Goal: Information Seeking & Learning: Learn about a topic

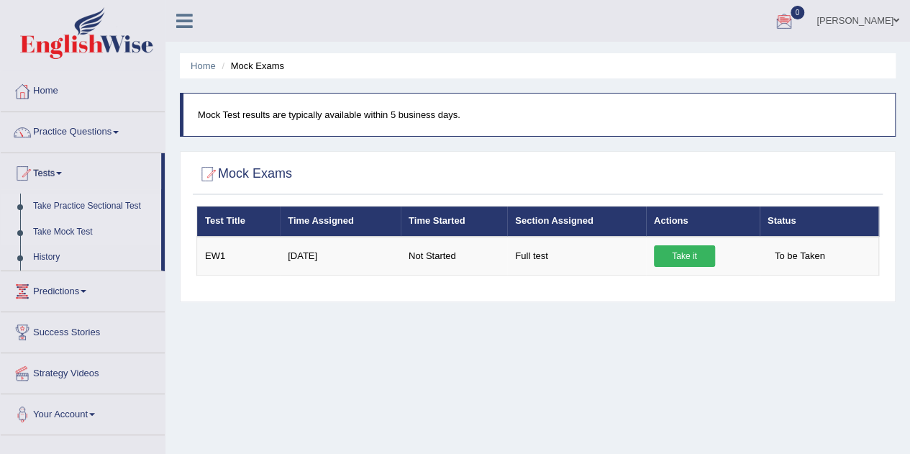
click at [95, 204] on link "Take Practice Sectional Test" at bounding box center [94, 206] width 135 height 26
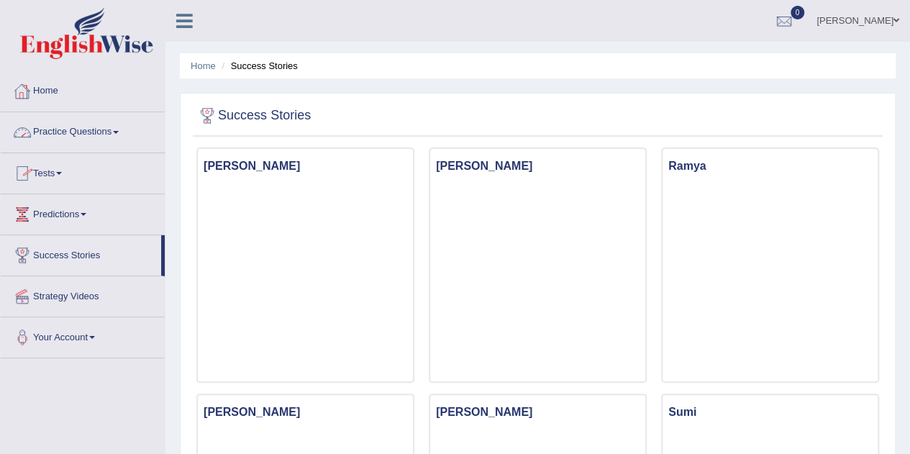
click at [59, 132] on link "Practice Questions" at bounding box center [83, 130] width 164 height 36
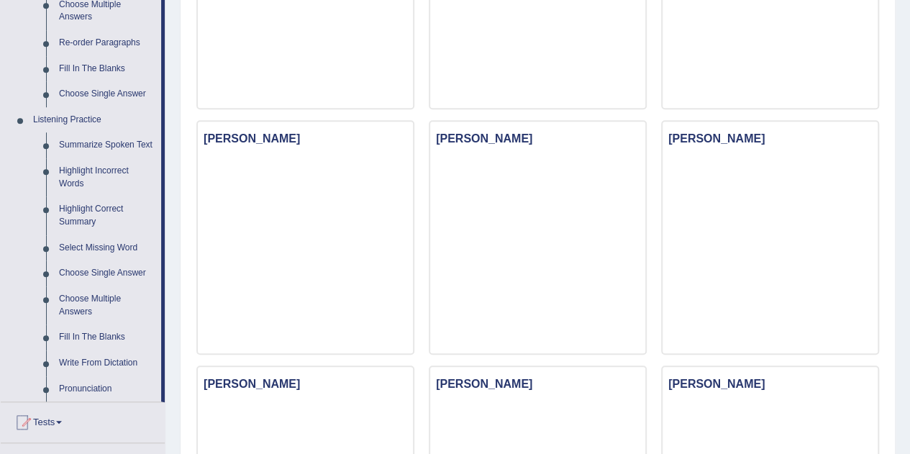
scroll to position [519, 0]
click at [79, 177] on link "Highlight Incorrect Words" at bounding box center [107, 178] width 109 height 38
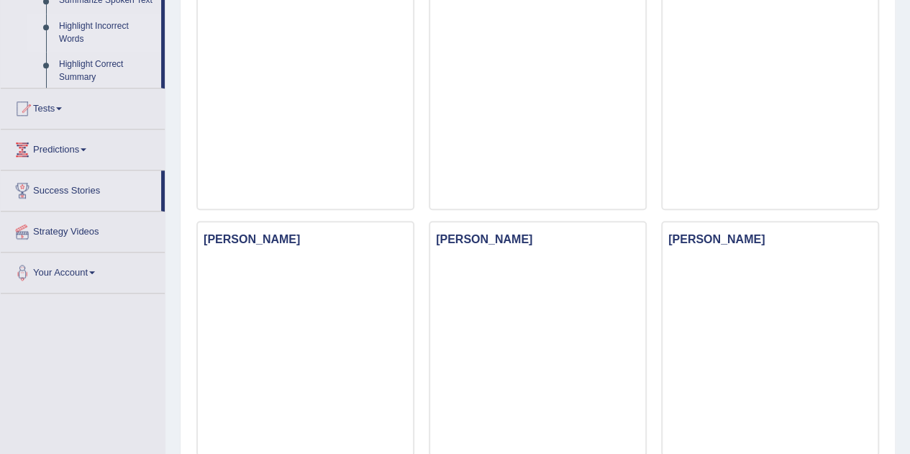
scroll to position [764, 0]
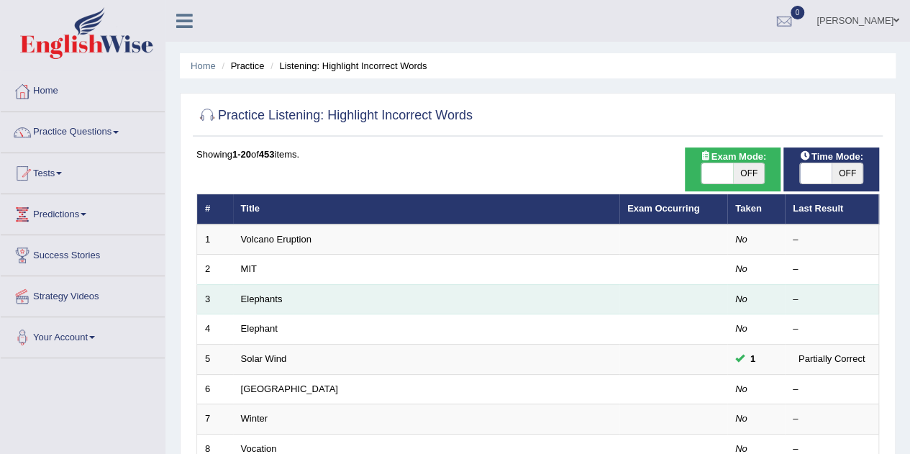
click at [621, 305] on td at bounding box center [673, 299] width 108 height 30
click at [271, 299] on link "Elephants" at bounding box center [262, 298] width 42 height 11
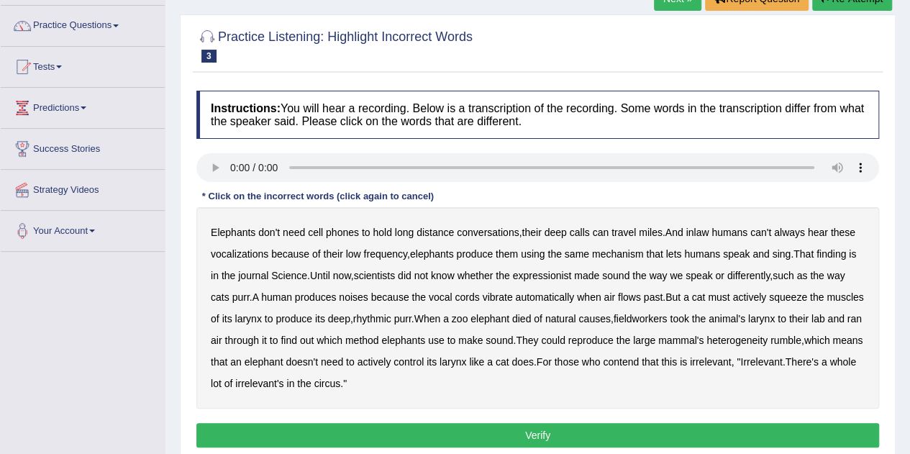
scroll to position [111, 0]
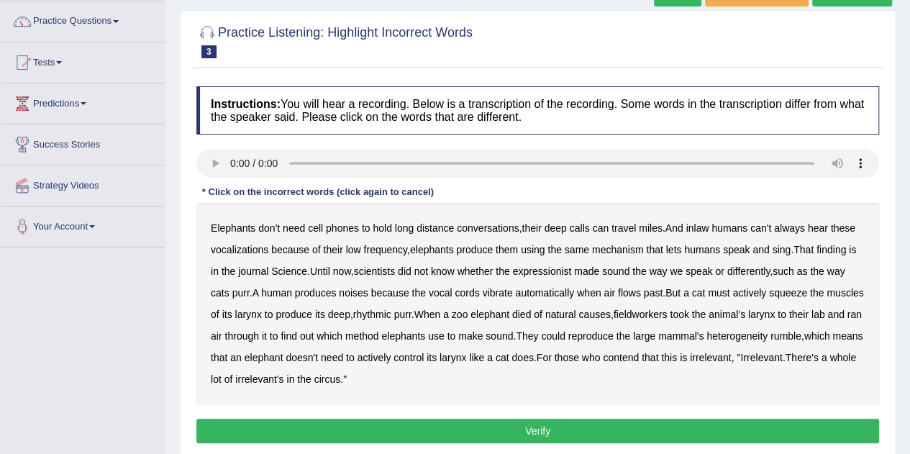
click at [706, 228] on b "inlaw" at bounding box center [696, 228] width 23 height 12
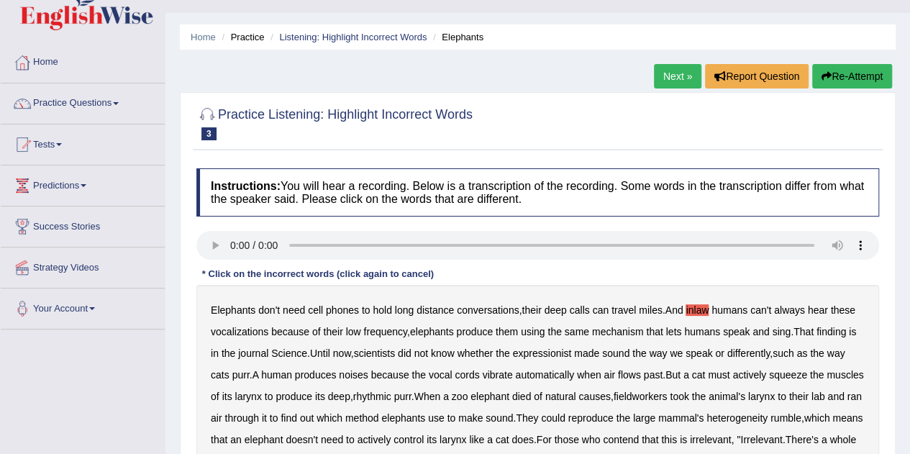
scroll to position [0, 0]
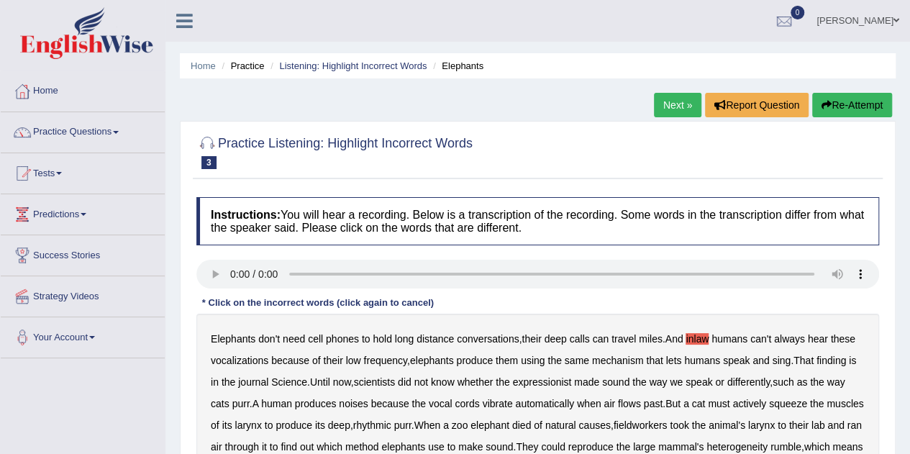
click at [386, 68] on link "Listening: Highlight Incorrect Words" at bounding box center [352, 65] width 147 height 11
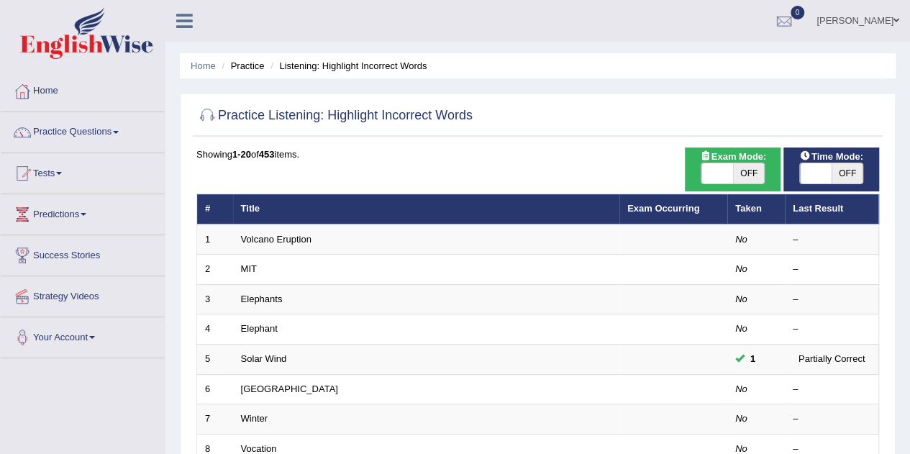
click at [275, 327] on link "Elephant" at bounding box center [259, 328] width 37 height 11
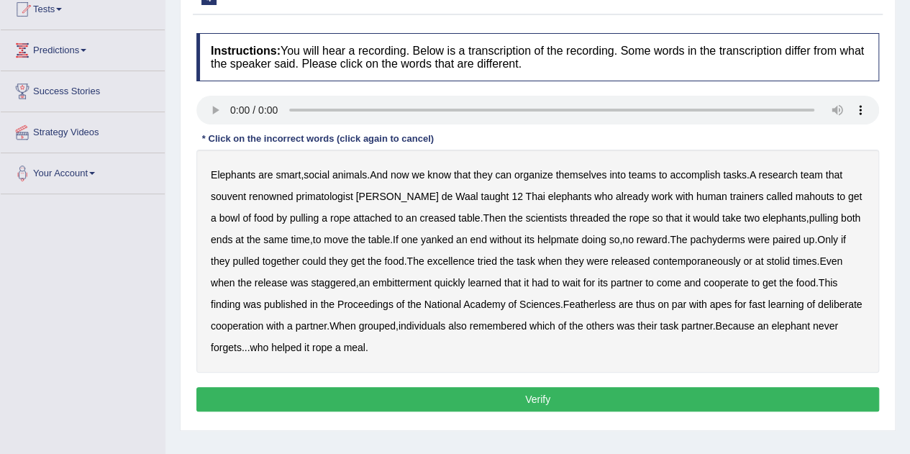
scroll to position [164, 0]
click at [220, 198] on b "souvent" at bounding box center [228, 197] width 35 height 12
click at [397, 209] on div "Elephants are smart , social animals . And now we know that they can organize t…" at bounding box center [537, 261] width 683 height 223
click at [419, 218] on b "creased" at bounding box center [437, 218] width 36 height 12
drag, startPoint x: 394, startPoint y: 218, endPoint x: 567, endPoint y: 214, distance: 172.7
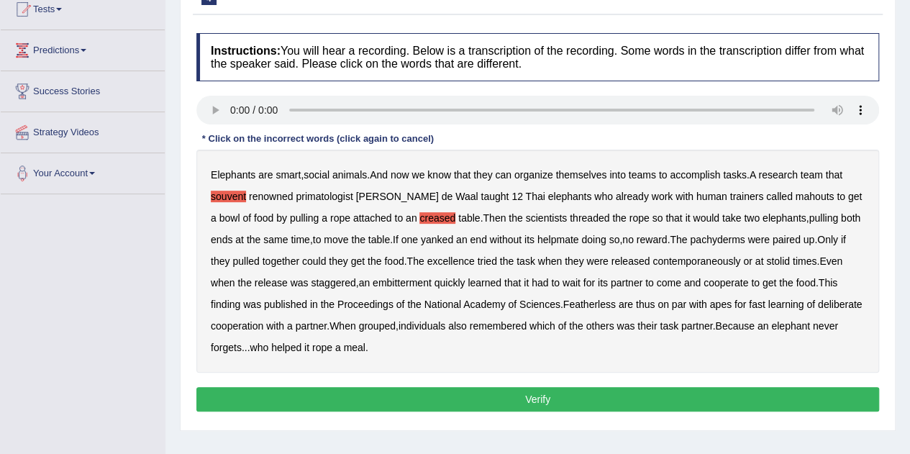
click at [567, 214] on div "Elephants are smart , social animals . And now we know that they can organize t…" at bounding box center [537, 261] width 683 height 223
click at [433, 260] on b "excellence" at bounding box center [450, 261] width 47 height 12
click at [374, 279] on b "embitterment" at bounding box center [402, 283] width 59 height 12
click at [571, 303] on b "Featherless" at bounding box center [589, 305] width 53 height 12
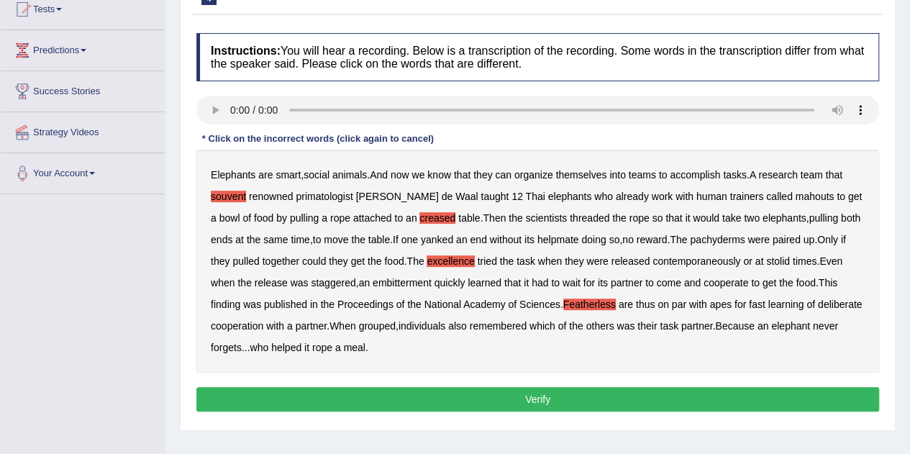
click at [528, 389] on button "Verify" at bounding box center [537, 399] width 683 height 24
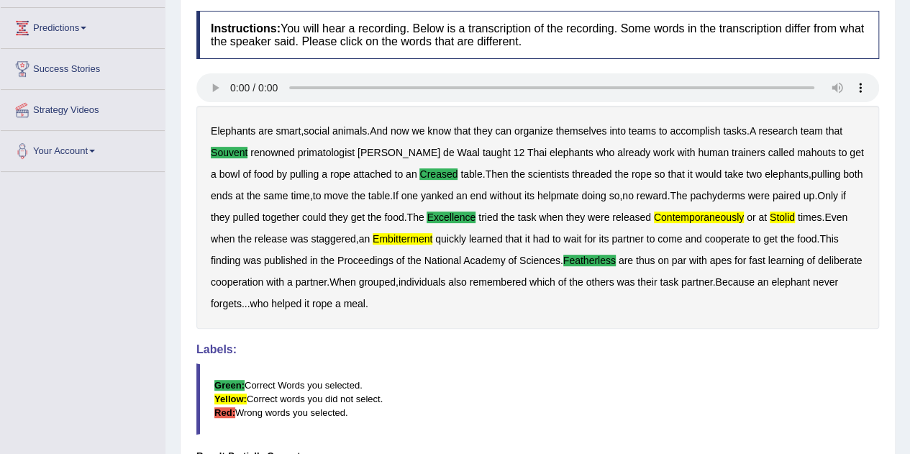
scroll to position [186, 0]
click at [145, 162] on link "Your Account" at bounding box center [83, 150] width 164 height 36
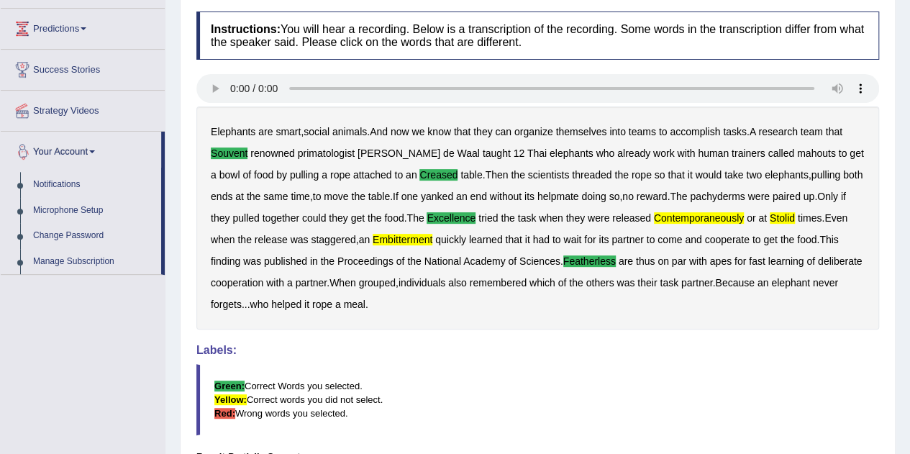
click at [6, 283] on div "Toggle navigation Home Practice Questions Speaking Practice Read Aloud Repeat S…" at bounding box center [455, 236] width 910 height 845
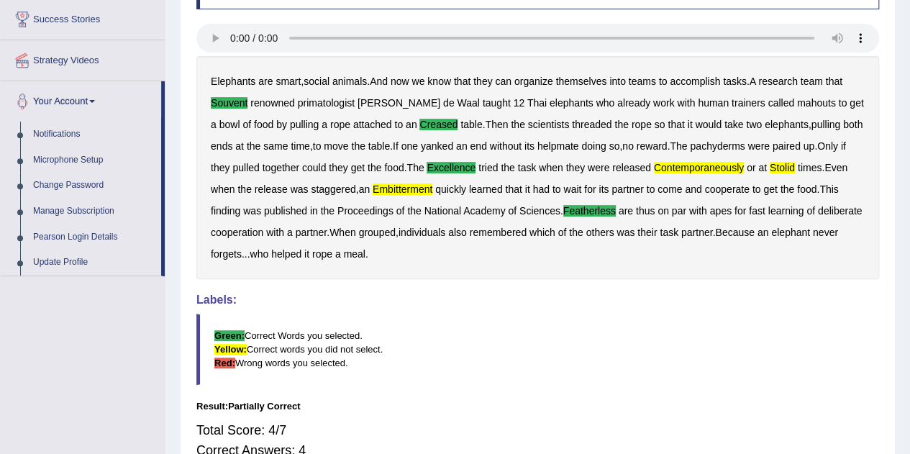
scroll to position [232, 0]
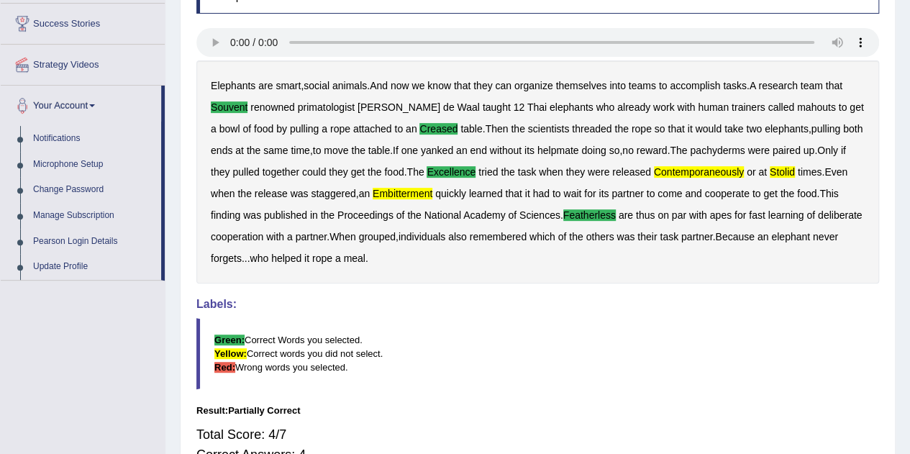
click at [427, 173] on b "excellence" at bounding box center [451, 172] width 49 height 12
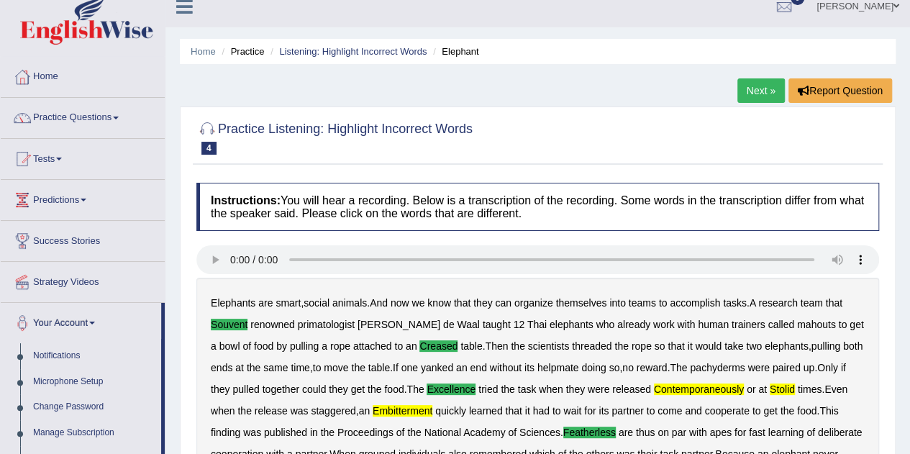
scroll to position [0, 0]
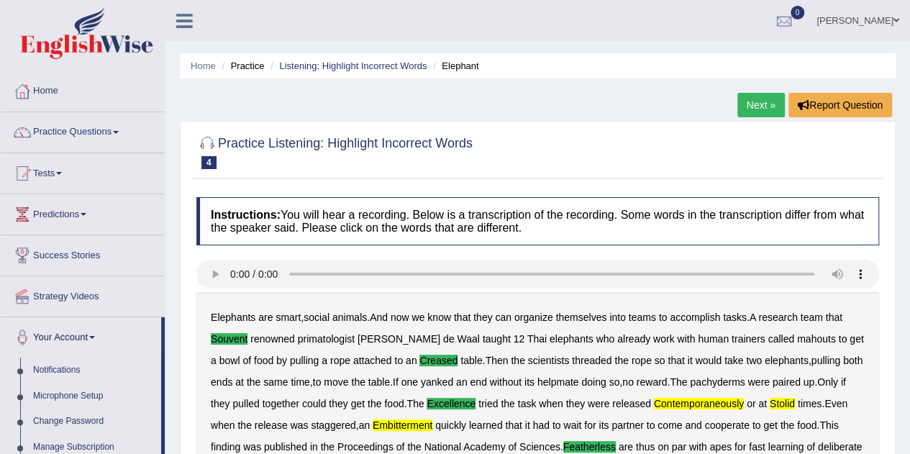
click at [384, 68] on link "Listening: Highlight Incorrect Words" at bounding box center [352, 65] width 147 height 11
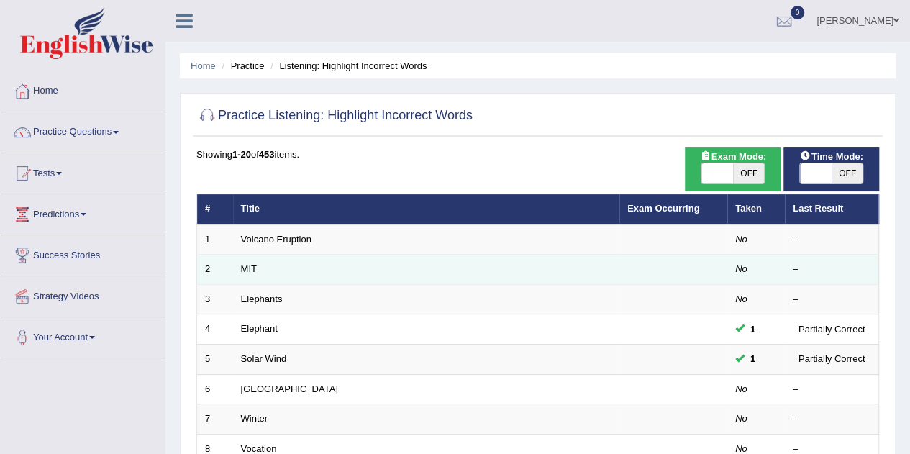
click at [283, 275] on td "MIT" at bounding box center [426, 270] width 386 height 30
click at [249, 265] on link "MIT" at bounding box center [249, 268] width 16 height 11
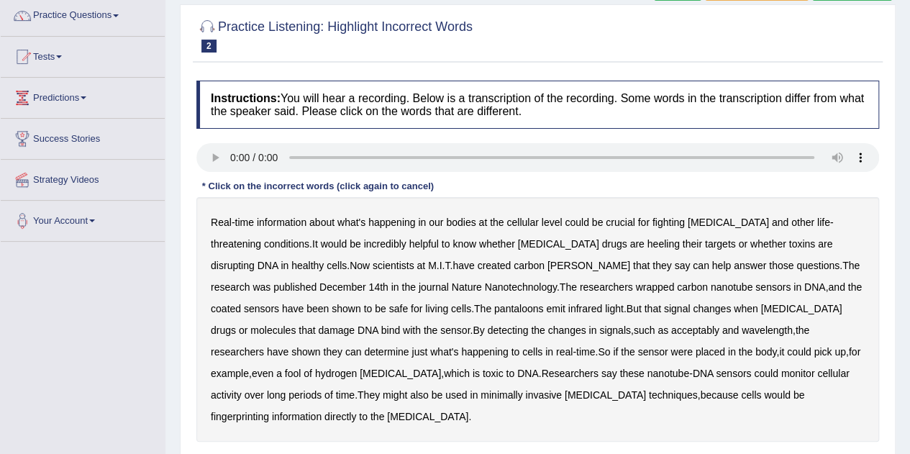
scroll to position [144, 0]
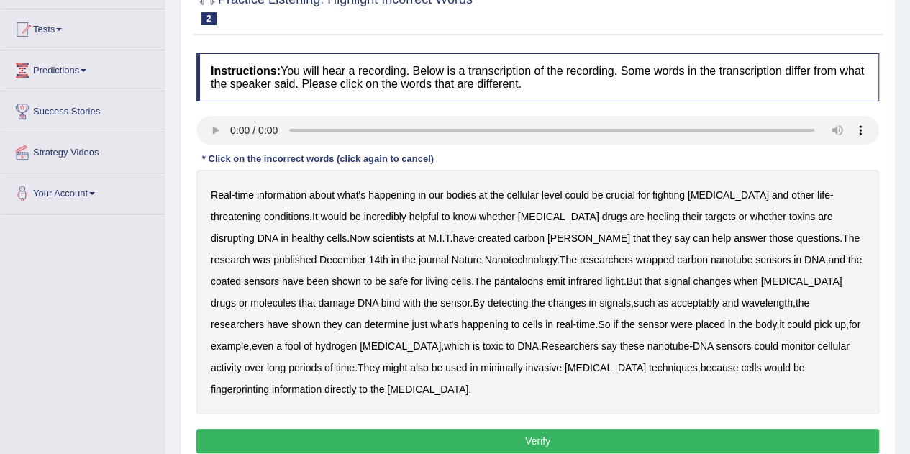
click at [647, 217] on b "heeling" at bounding box center [663, 217] width 32 height 12
click at [457, 243] on div "Real - time information about what's happening in our bodies at the cellular le…" at bounding box center [537, 292] width 683 height 245
click at [547, 234] on b "revels" at bounding box center [588, 238] width 83 height 12
click at [494, 276] on b "pantaloons" at bounding box center [519, 281] width 50 height 12
click at [671, 301] on b "acceptably" at bounding box center [695, 303] width 48 height 12
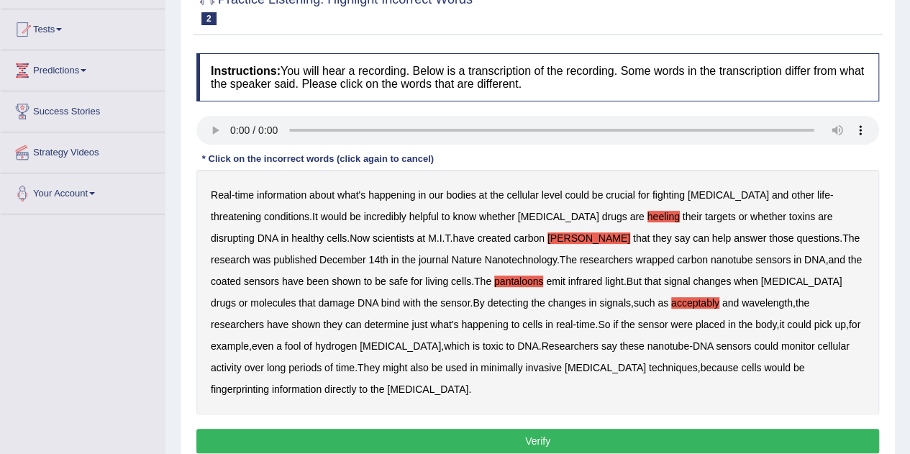
click at [357, 340] on b "hydrogen" at bounding box center [336, 346] width 42 height 12
click at [441, 340] on b "peroxide" at bounding box center [400, 346] width 81 height 12
click at [560, 429] on button "Verify" at bounding box center [537, 441] width 683 height 24
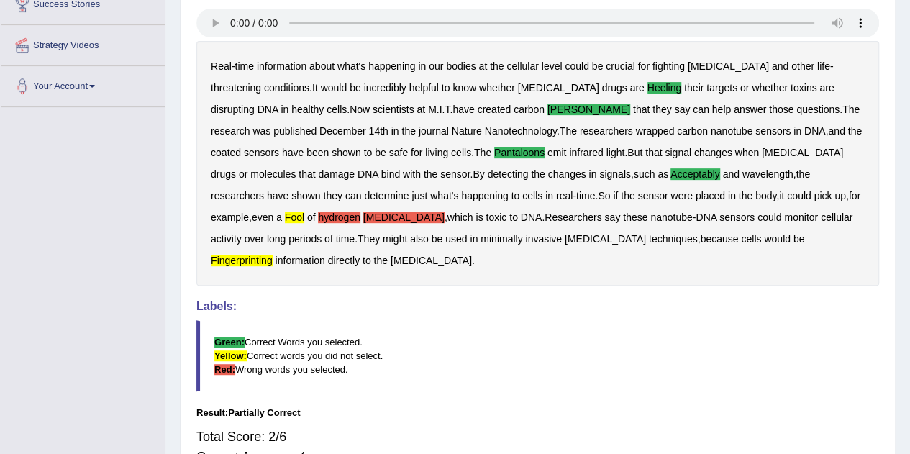
scroll to position [245, 0]
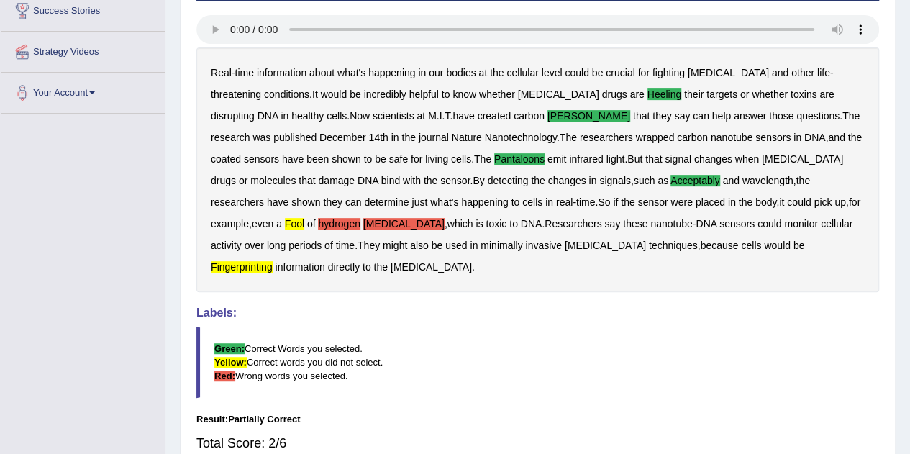
click at [716, 327] on blockquote "Green: Correct Words you selected. Yellow: Correct words you did not select. Re…" at bounding box center [537, 362] width 683 height 71
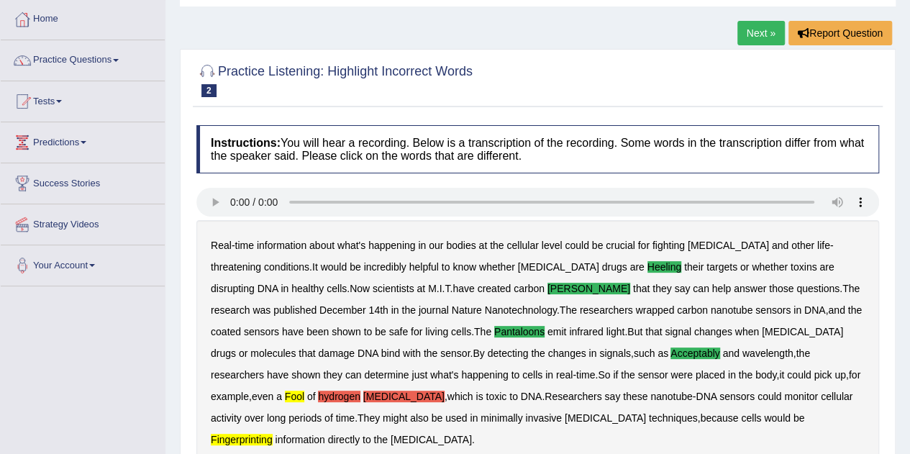
scroll to position [43, 0]
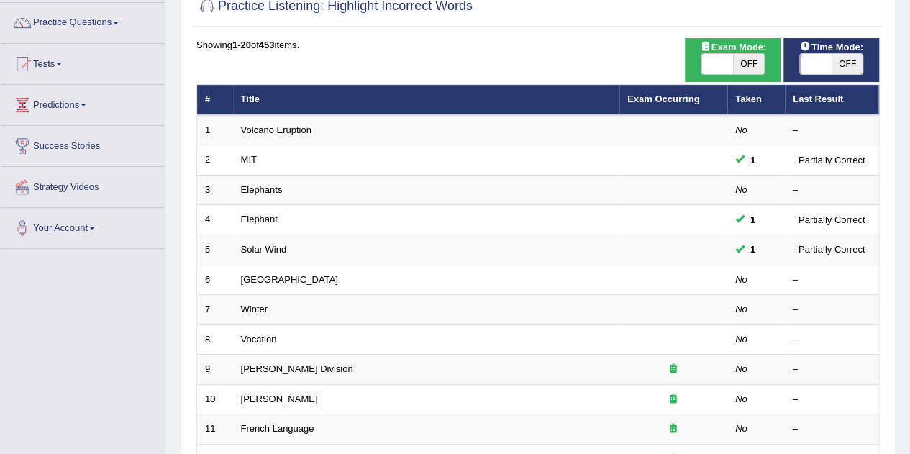
scroll to position [144, 0]
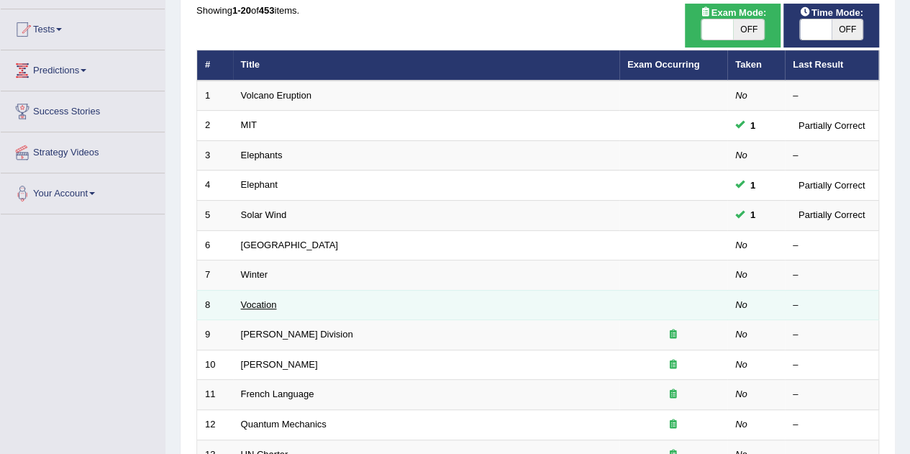
click at [253, 301] on link "Vocation" at bounding box center [259, 304] width 36 height 11
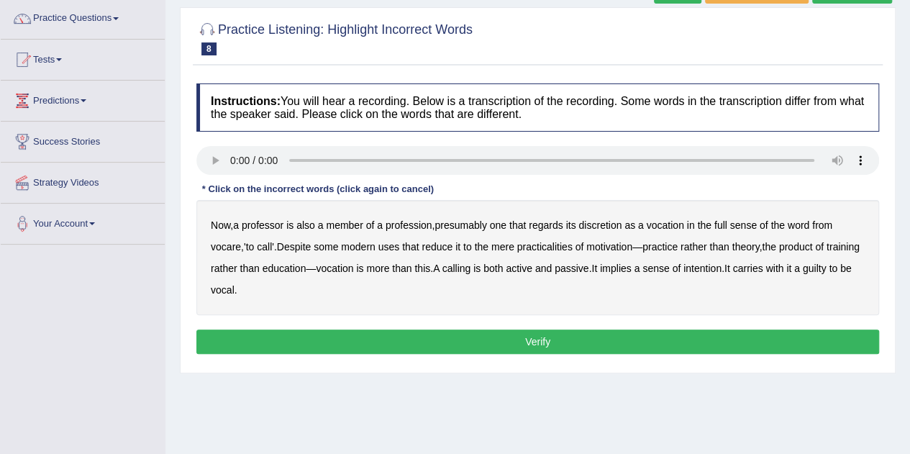
scroll to position [115, 0]
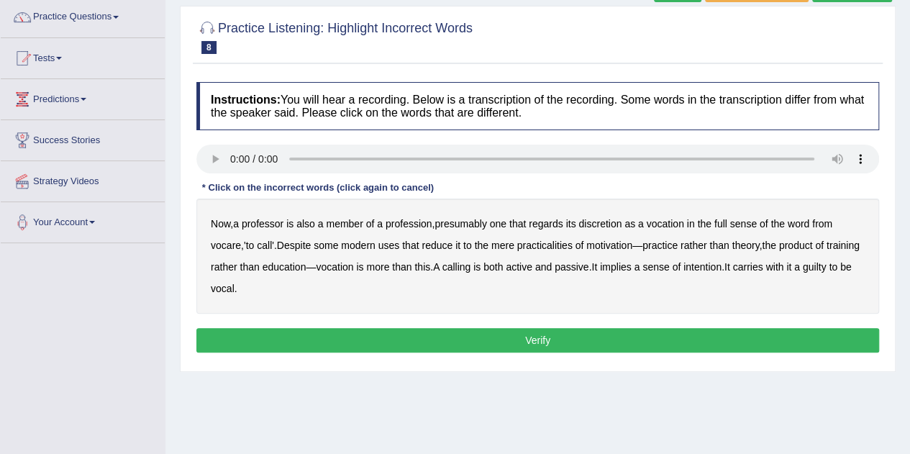
click at [609, 219] on b "discretion" at bounding box center [599, 224] width 43 height 12
click at [609, 242] on b "motivation" at bounding box center [609, 246] width 46 height 12
click at [721, 265] on b "intention" at bounding box center [702, 267] width 38 height 12
click at [803, 273] on b "guilty" at bounding box center [815, 267] width 24 height 12
click at [440, 345] on button "Verify" at bounding box center [537, 340] width 683 height 24
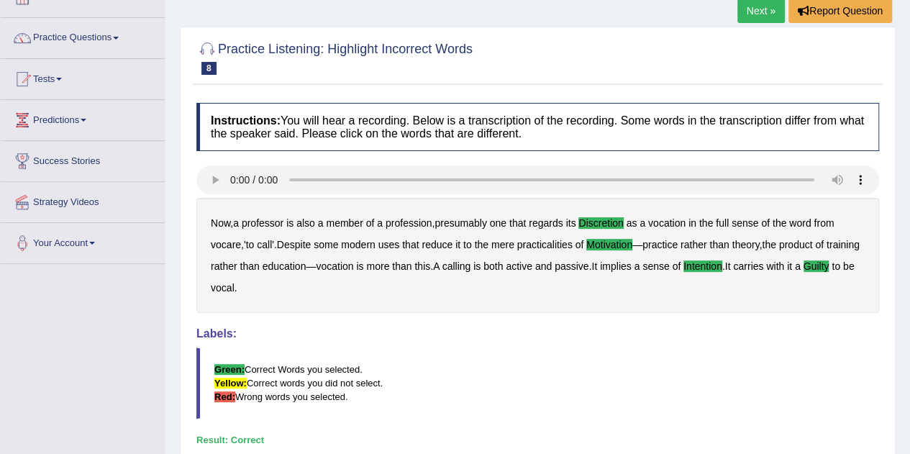
scroll to position [81, 0]
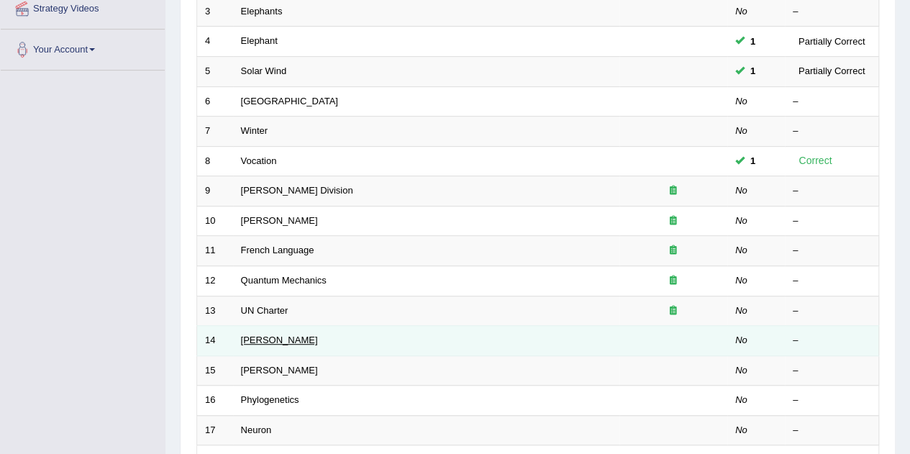
click at [249, 336] on link "[PERSON_NAME]" at bounding box center [279, 339] width 77 height 11
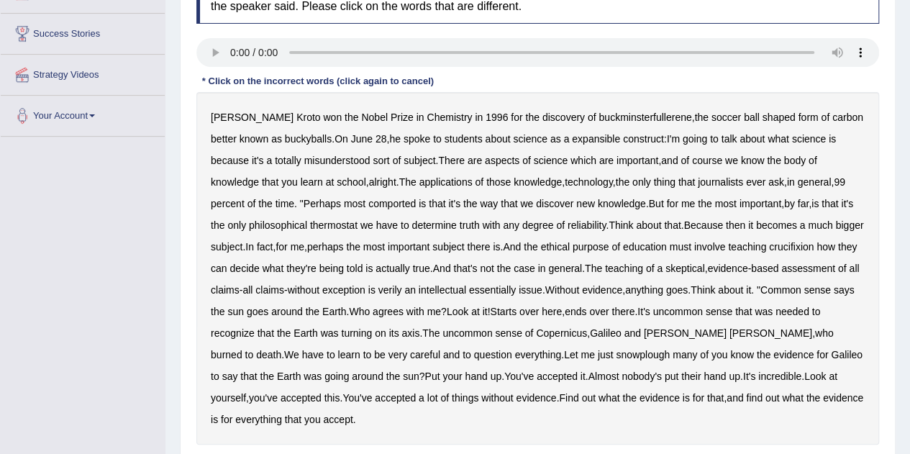
scroll to position [230, 0]
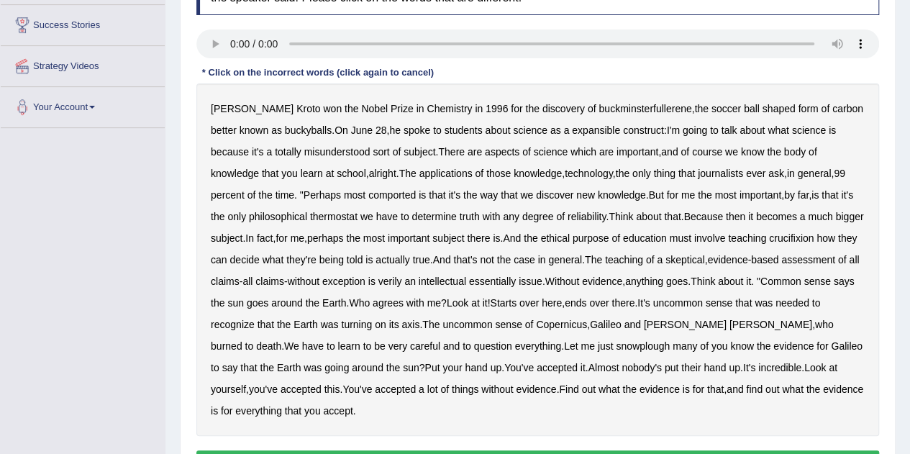
click at [583, 129] on b "expansible" at bounding box center [596, 130] width 48 height 12
click at [368, 193] on b "comported" at bounding box center [391, 195] width 47 height 12
click at [310, 217] on b "thermostat" at bounding box center [333, 217] width 47 height 12
click at [683, 214] on b "Because" at bounding box center [702, 217] width 39 height 12
click at [814, 235] on b "crucifixion" at bounding box center [791, 238] width 45 height 12
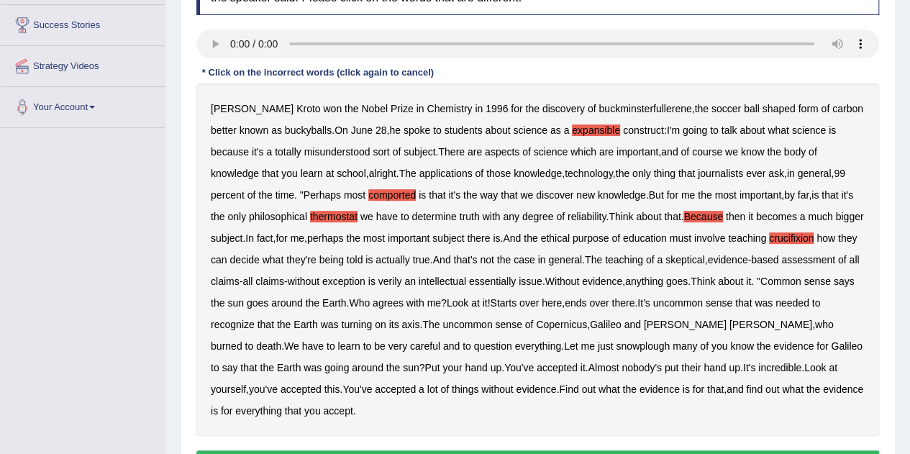
click at [402, 282] on b "verily" at bounding box center [390, 281] width 24 height 12
click at [616, 343] on b "snowplough" at bounding box center [643, 346] width 54 height 12
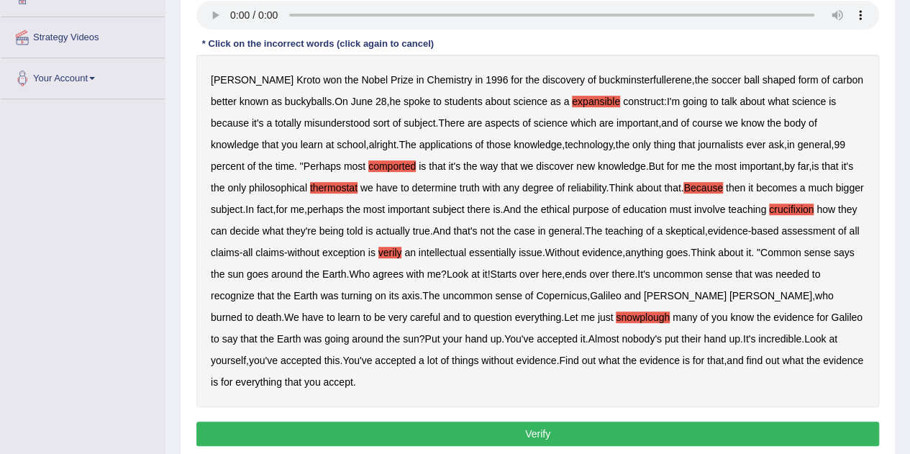
click at [642, 427] on button "Verify" at bounding box center [537, 434] width 683 height 24
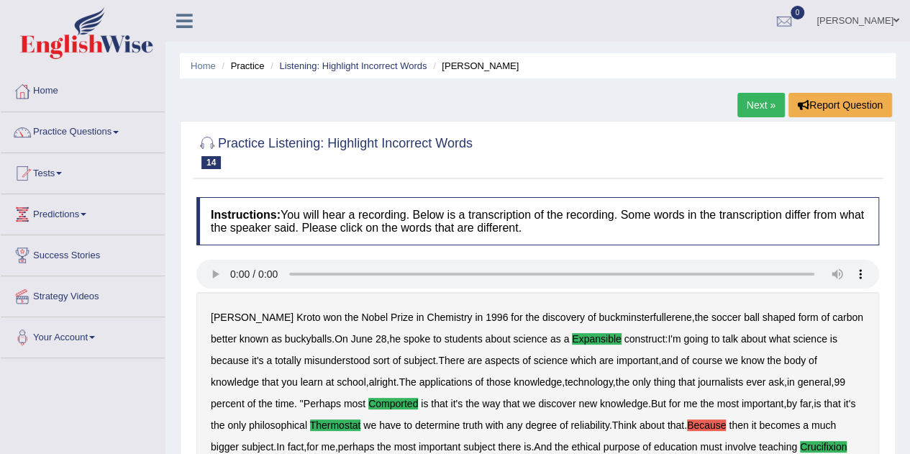
scroll to position [6, 0]
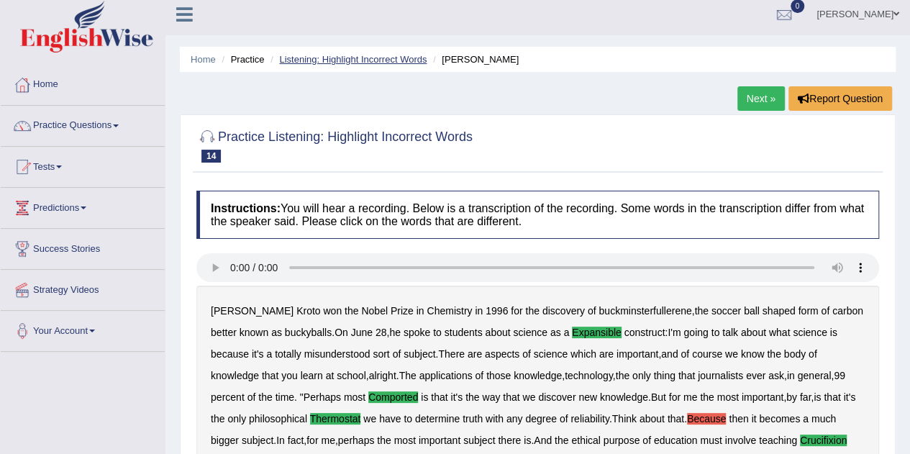
click at [358, 59] on link "Listening: Highlight Incorrect Words" at bounding box center [352, 59] width 147 height 11
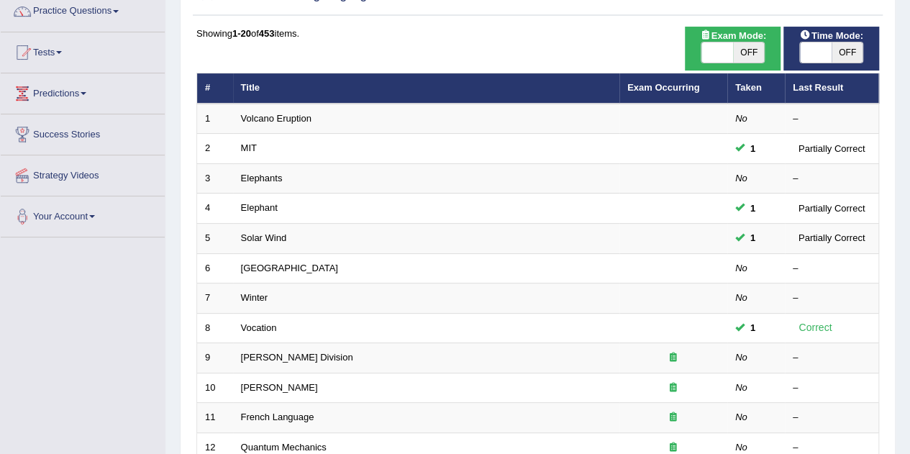
click at [255, 265] on link "[GEOGRAPHIC_DATA]" at bounding box center [289, 268] width 97 height 11
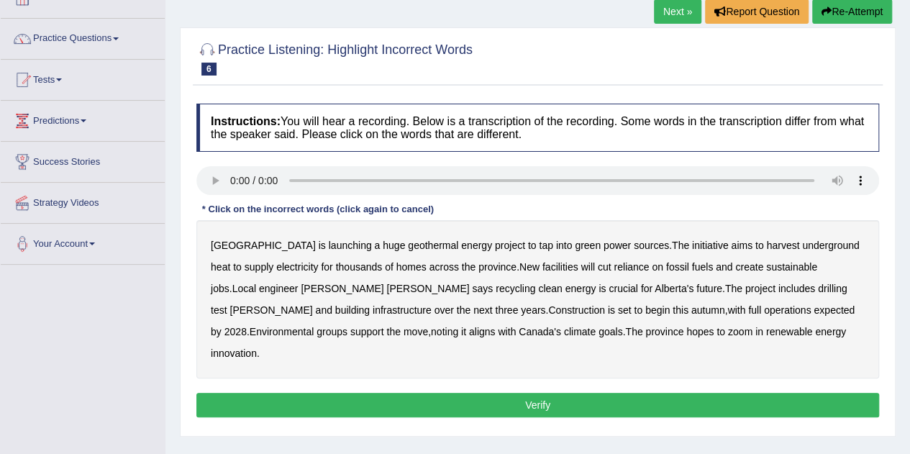
scroll to position [108, 0]
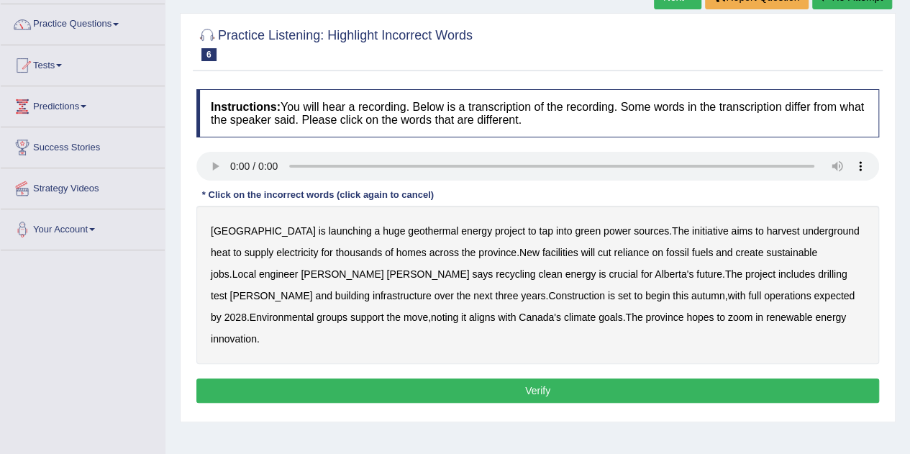
click at [461, 229] on b "energy" at bounding box center [476, 231] width 31 height 12
click at [539, 232] on b "tap" at bounding box center [546, 231] width 14 height 12
click at [496, 273] on b "recycling" at bounding box center [516, 274] width 40 height 12
click at [384, 311] on b "support" at bounding box center [367, 317] width 34 height 12
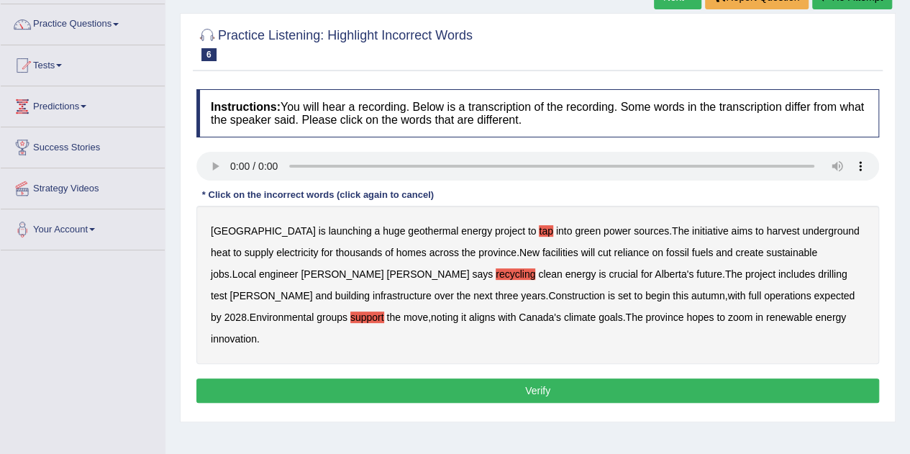
click at [728, 316] on b "zoom" at bounding box center [740, 317] width 24 height 12
click at [542, 378] on button "Verify" at bounding box center [537, 390] width 683 height 24
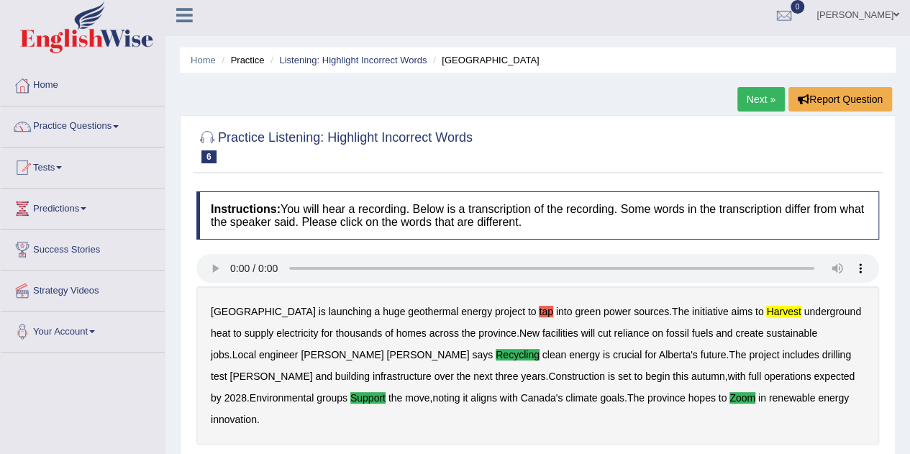
scroll to position [5, 0]
click at [381, 60] on link "Listening: Highlight Incorrect Words" at bounding box center [352, 60] width 147 height 11
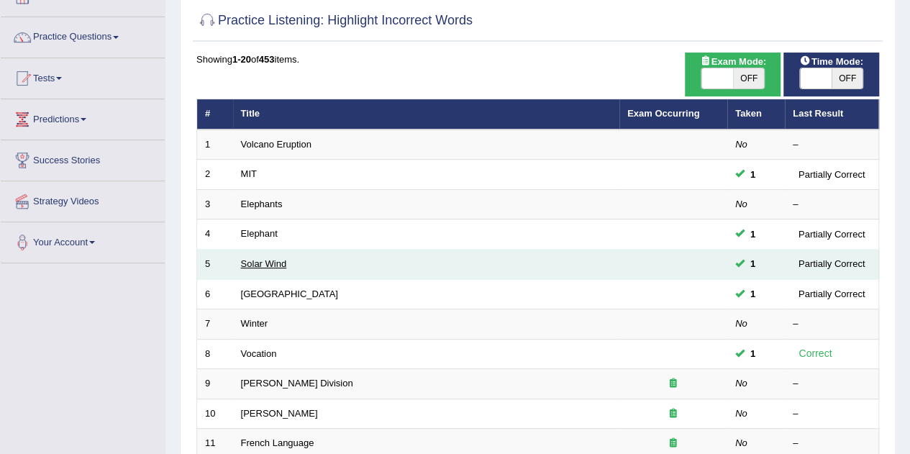
click at [260, 263] on link "Solar Wind" at bounding box center [264, 263] width 46 height 11
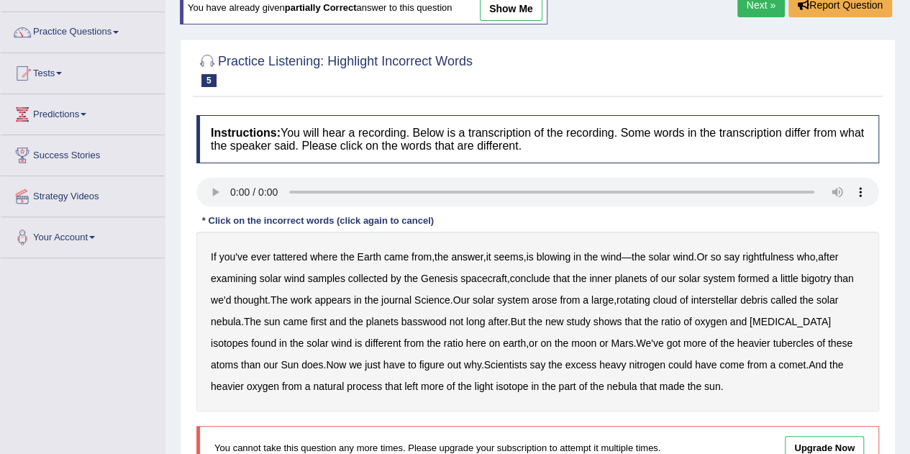
scroll to position [109, 0]
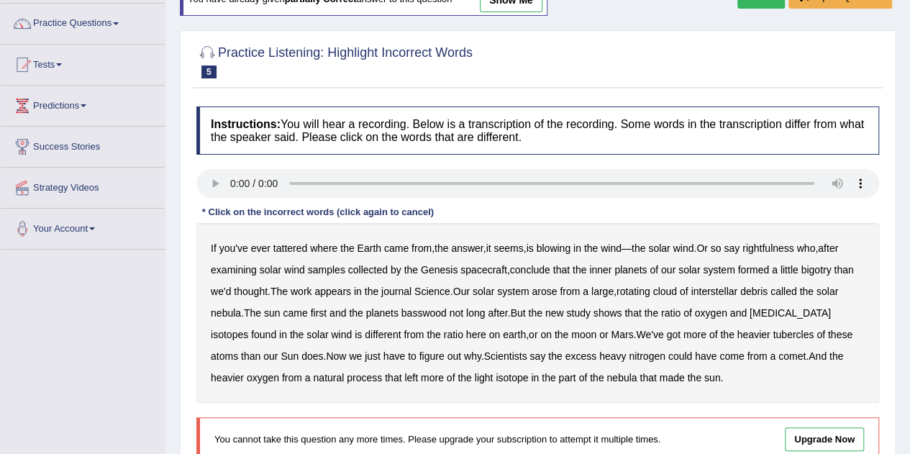
click at [296, 245] on b "tattered" at bounding box center [290, 248] width 34 height 12
click at [795, 252] on div "If you've ever tattered where the Earth came from , the answer , it seems , is …" at bounding box center [537, 313] width 683 height 180
click at [793, 246] on b "rightfulness" at bounding box center [768, 248] width 52 height 12
click at [529, 271] on b "conclude" at bounding box center [530, 270] width 40 height 12
click at [436, 309] on b "basswood" at bounding box center [423, 313] width 45 height 12
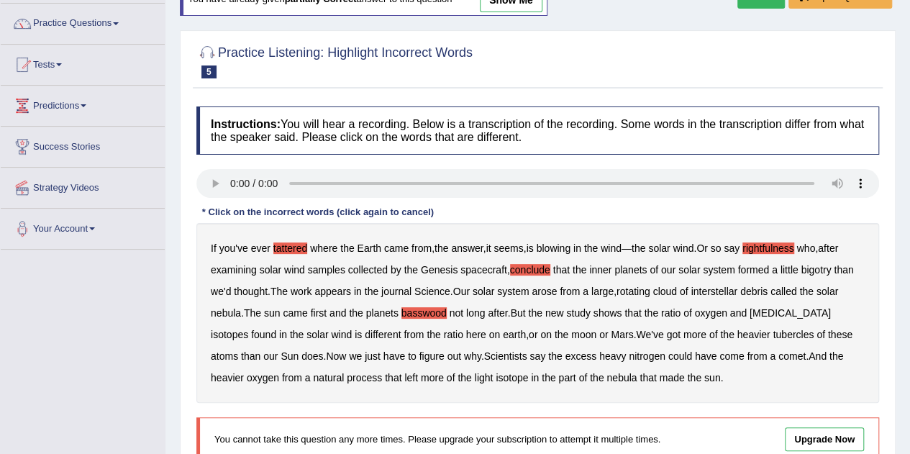
click at [773, 335] on b "tubercles" at bounding box center [793, 335] width 41 height 12
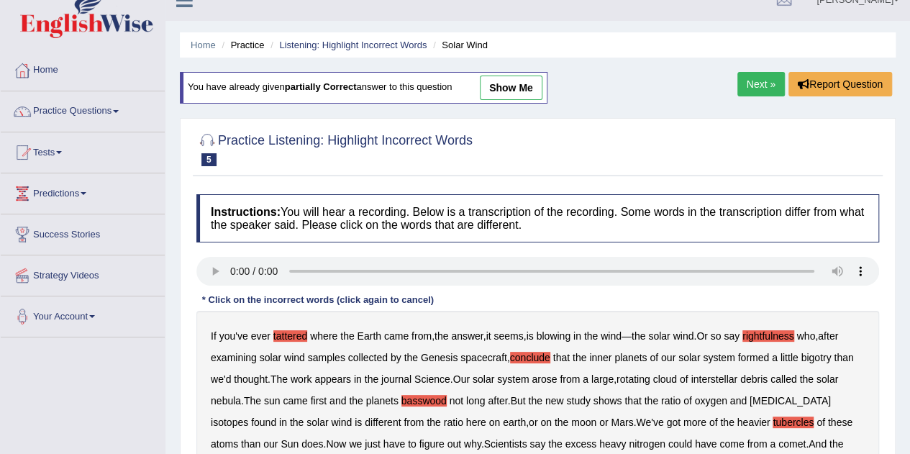
scroll to position [0, 0]
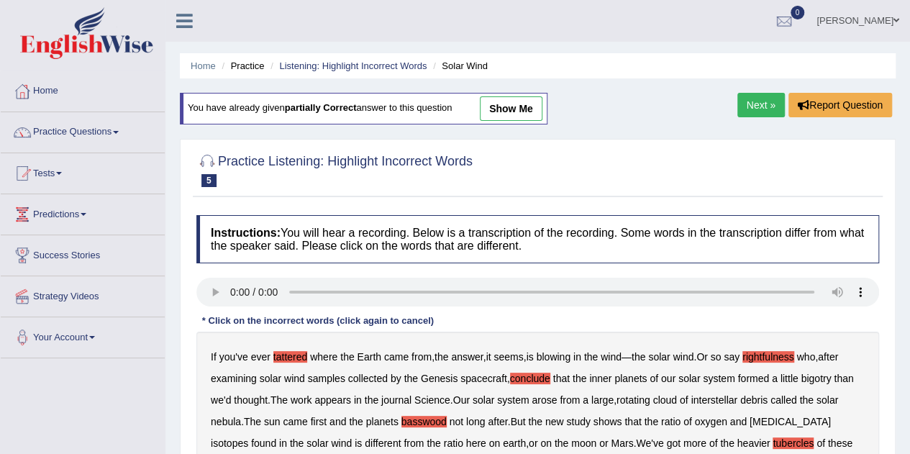
click at [391, 63] on link "Listening: Highlight Incorrect Words" at bounding box center [352, 65] width 147 height 11
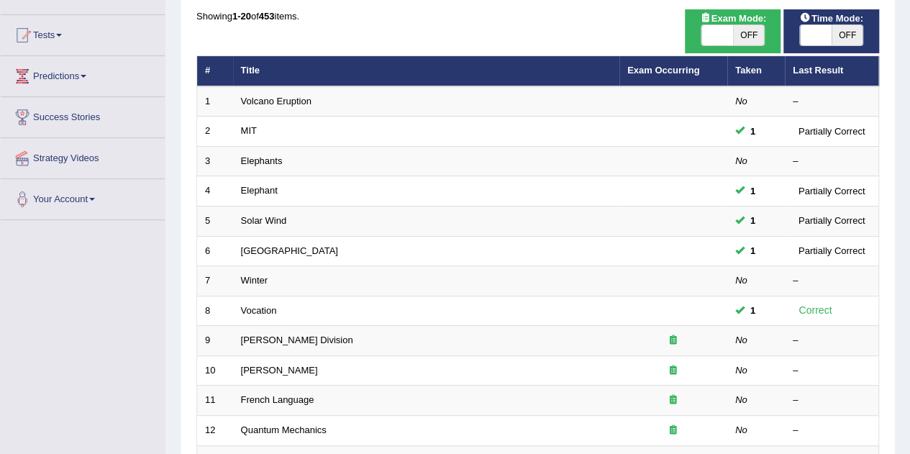
scroll to position [142, 0]
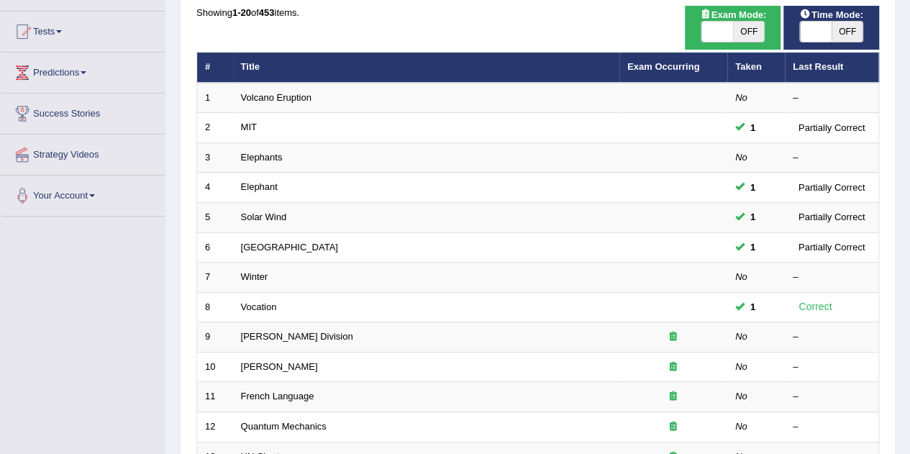
click at [266, 293] on td "Vocation" at bounding box center [426, 307] width 386 height 30
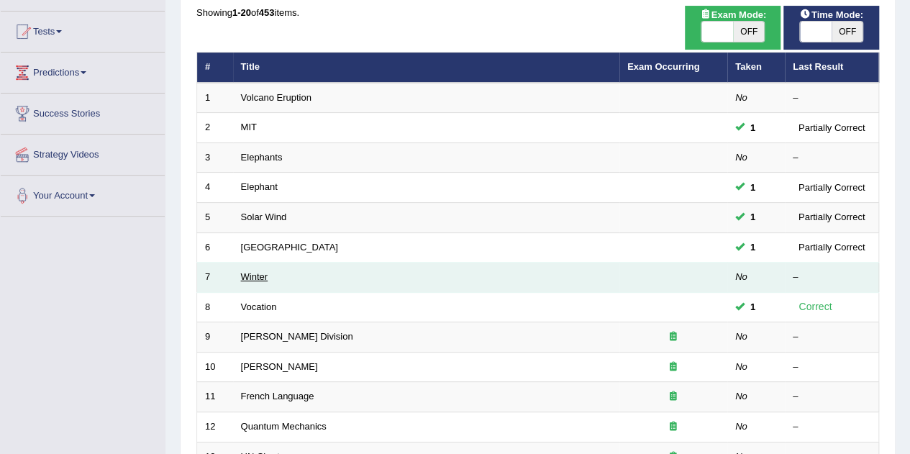
click at [259, 273] on link "Winter" at bounding box center [254, 276] width 27 height 11
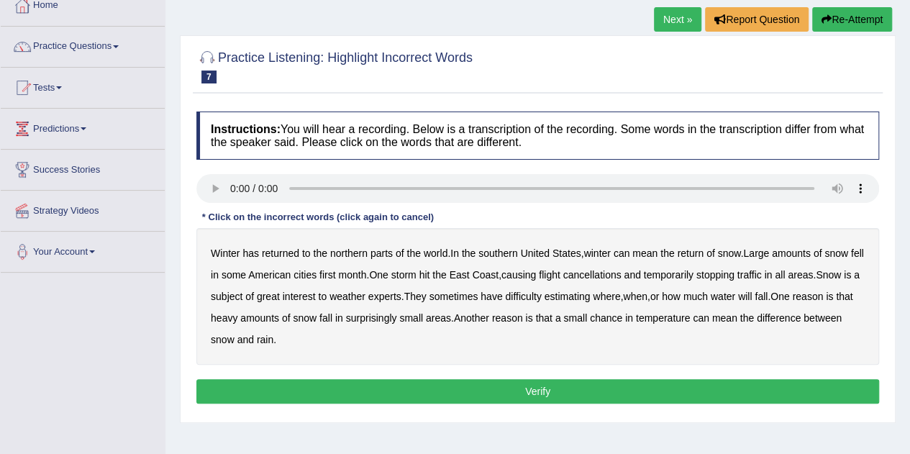
scroll to position [86, 0]
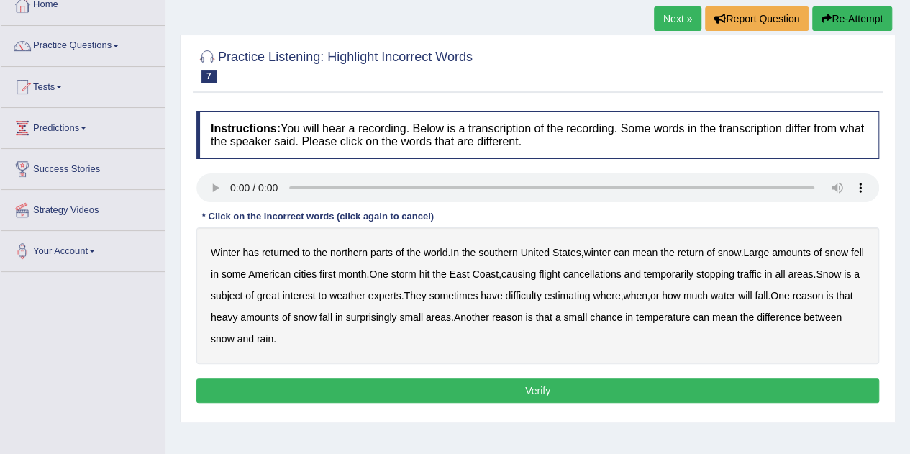
click at [534, 393] on button "Verify" at bounding box center [537, 390] width 683 height 24
click at [504, 253] on b "southern" at bounding box center [497, 253] width 39 height 12
click at [336, 275] on b "first" at bounding box center [327, 274] width 17 height 12
click at [785, 275] on b "all" at bounding box center [780, 274] width 10 height 12
click at [735, 294] on b "water" at bounding box center [723, 296] width 24 height 12
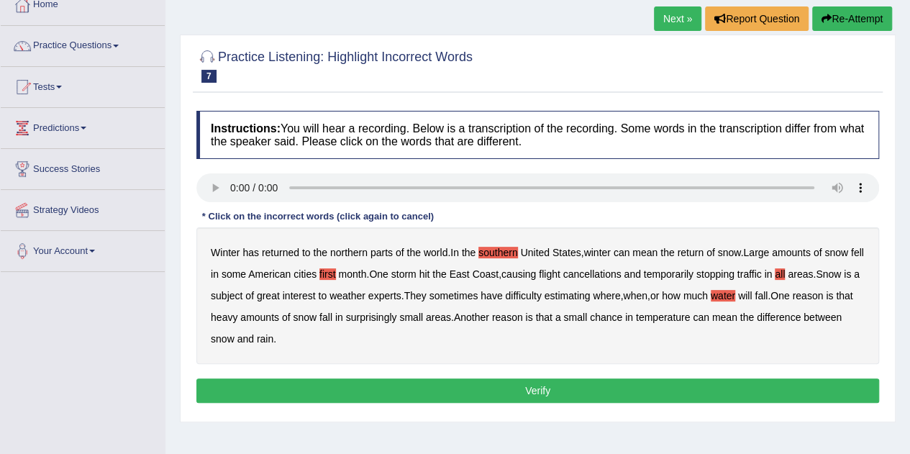
click at [622, 319] on b "chance" at bounding box center [606, 317] width 32 height 12
click at [498, 383] on button "Verify" at bounding box center [537, 390] width 683 height 24
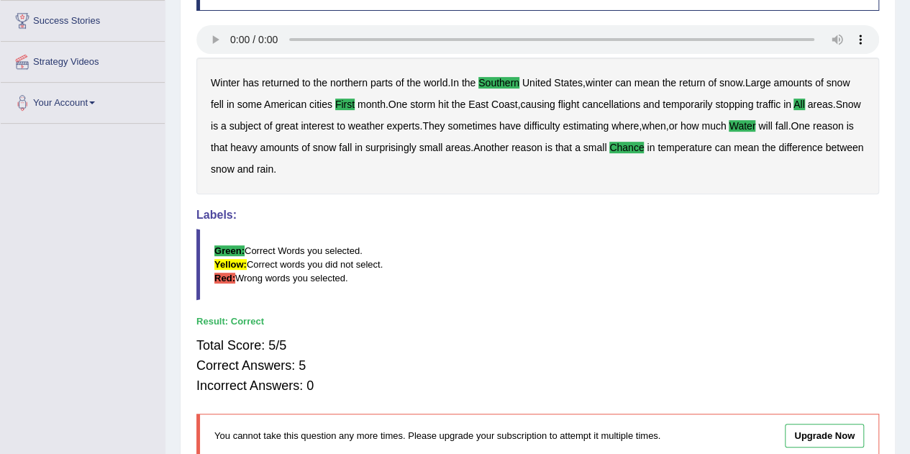
scroll to position [243, 0]
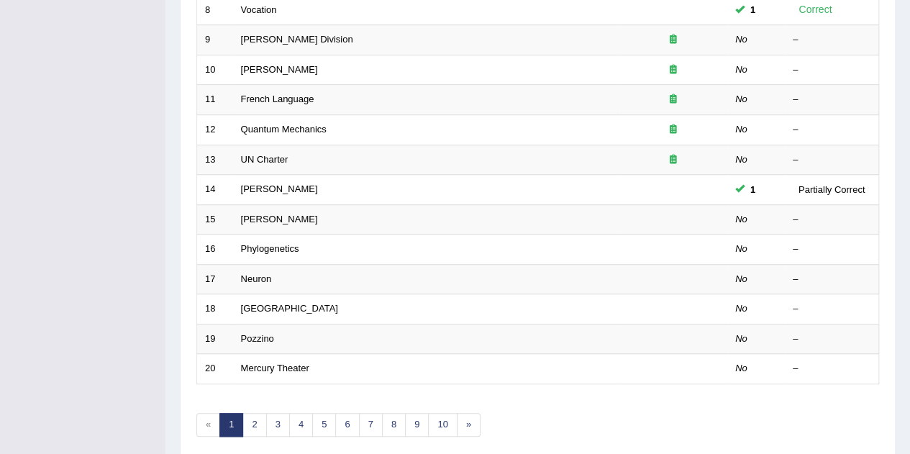
scroll to position [491, 0]
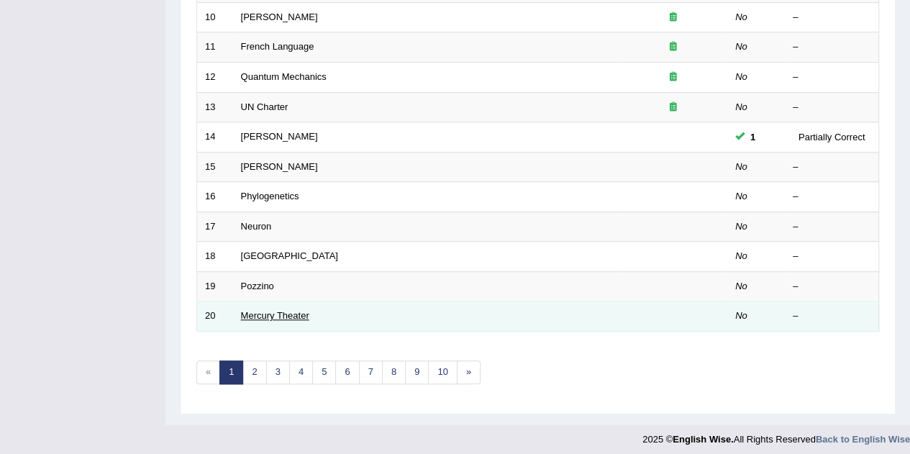
click at [295, 310] on link "Mercury Theater" at bounding box center [275, 315] width 68 height 11
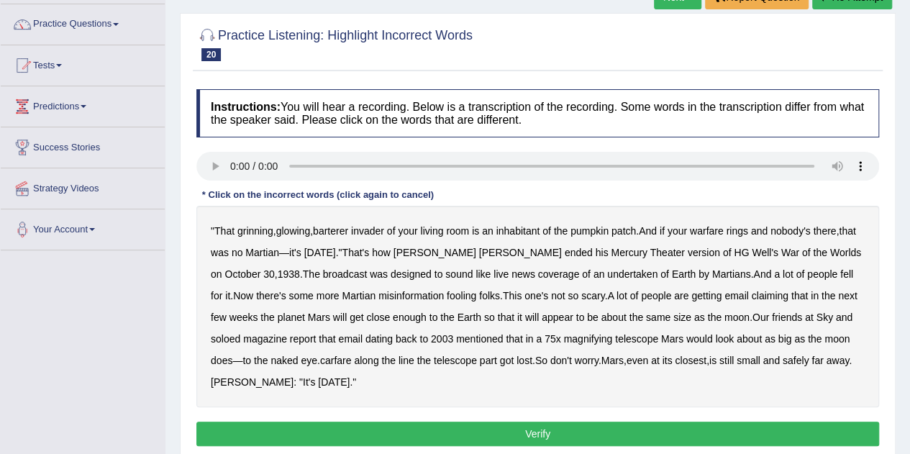
scroll to position [115, 0]
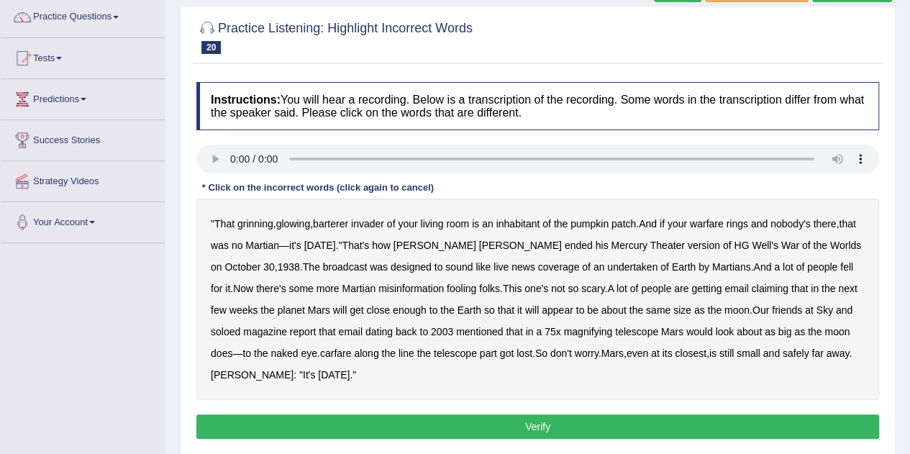
click at [337, 219] on b "barterer" at bounding box center [330, 224] width 35 height 12
click at [721, 218] on b "warfare" at bounding box center [707, 224] width 34 height 12
click at [607, 267] on b "undertaken" at bounding box center [632, 267] width 50 height 12
click at [226, 332] on b "soloed" at bounding box center [225, 332] width 29 height 12
click at [329, 352] on b "carfare" at bounding box center [336, 353] width 32 height 12
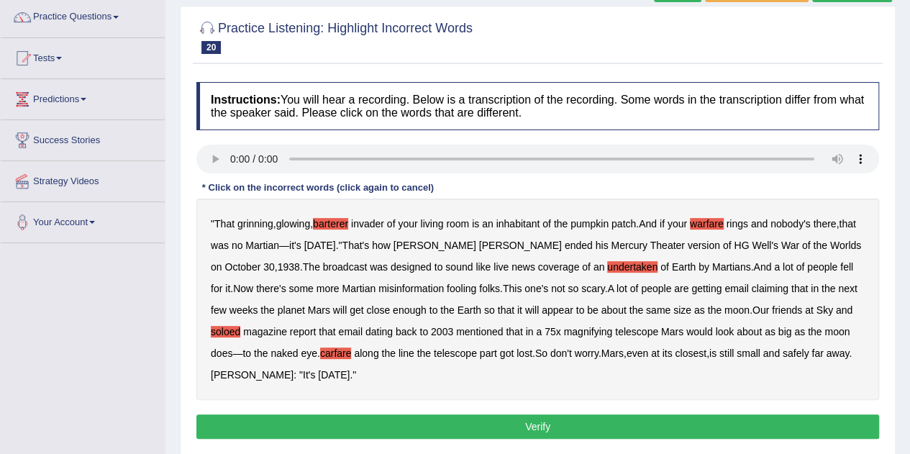
click at [466, 424] on button "Verify" at bounding box center [537, 426] width 683 height 24
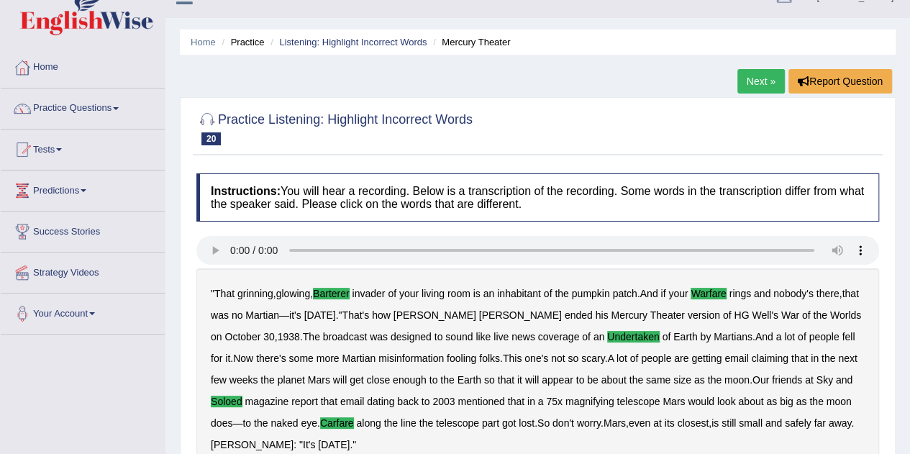
scroll to position [22, 0]
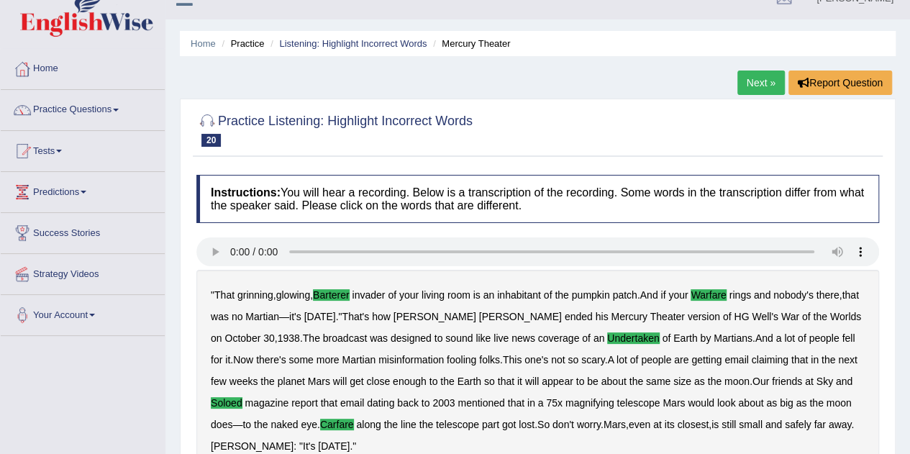
click at [381, 44] on link "Listening: Highlight Incorrect Words" at bounding box center [352, 43] width 147 height 11
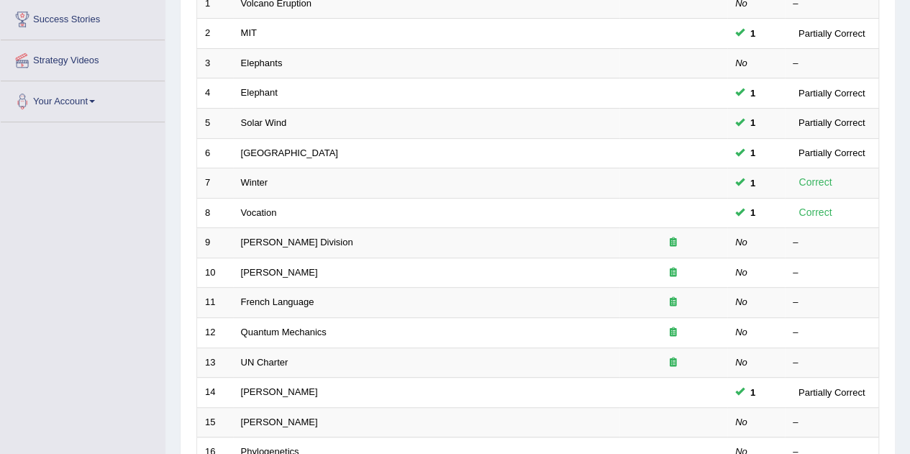
scroll to position [244, 0]
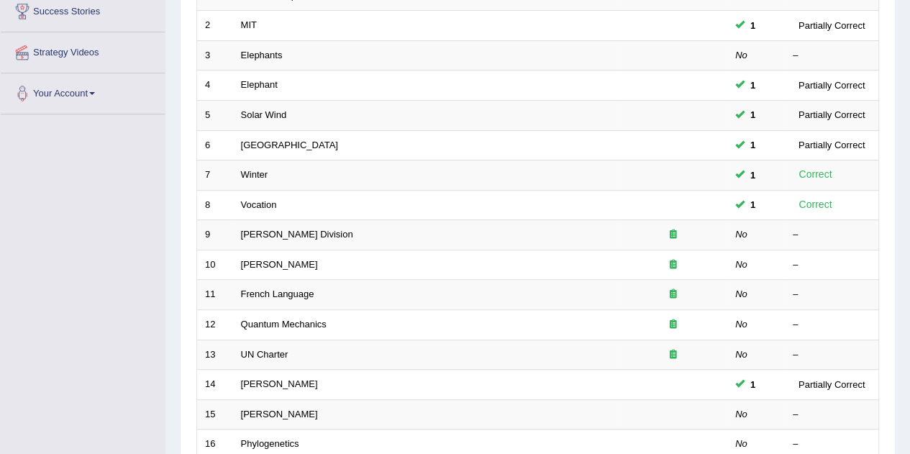
click at [360, 280] on td "French Language" at bounding box center [426, 295] width 386 height 30
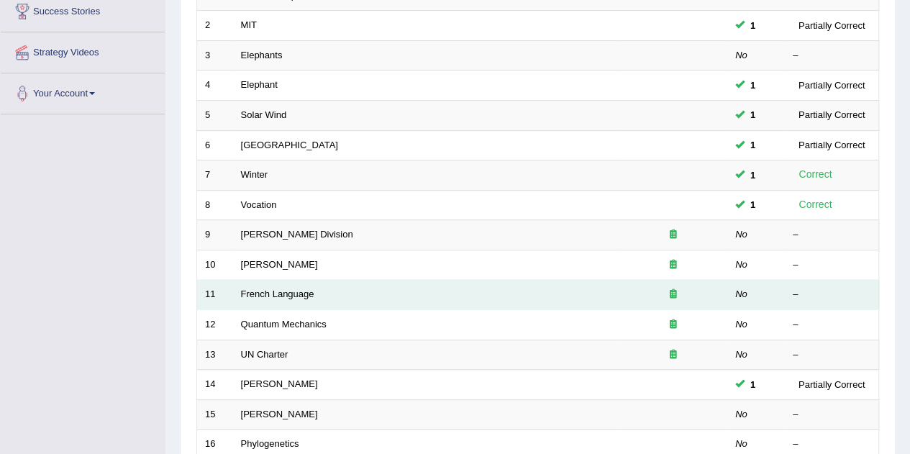
click at [280, 266] on link "Joseph Heller" at bounding box center [279, 264] width 77 height 11
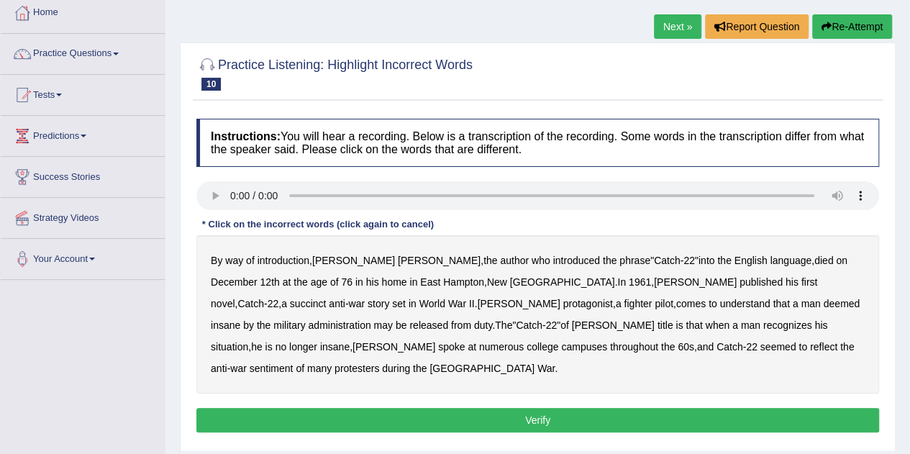
scroll to position [83, 0]
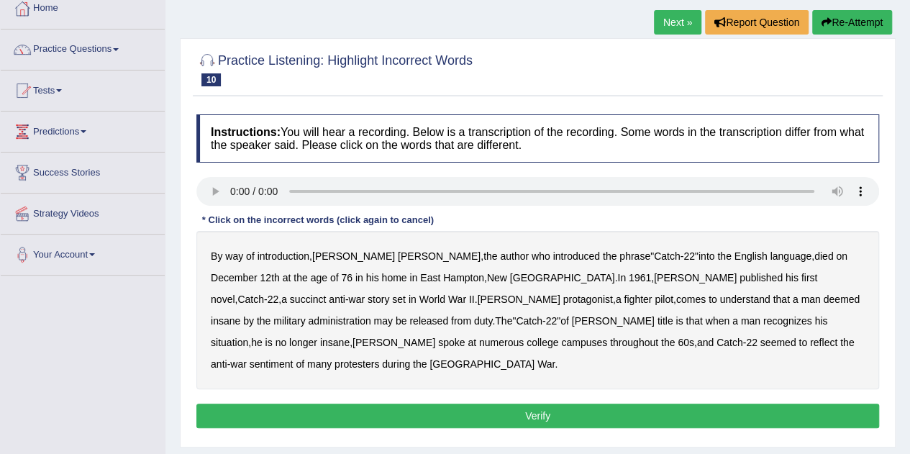
click at [327, 293] on b "succinct" at bounding box center [308, 299] width 37 height 12
click at [370, 315] on b "administration" at bounding box center [339, 321] width 63 height 12
click at [248, 337] on b "situation" at bounding box center [229, 343] width 37 height 12
click at [810, 342] on b "reflect" at bounding box center [823, 343] width 27 height 12
click at [484, 404] on button "Verify" at bounding box center [537, 416] width 683 height 24
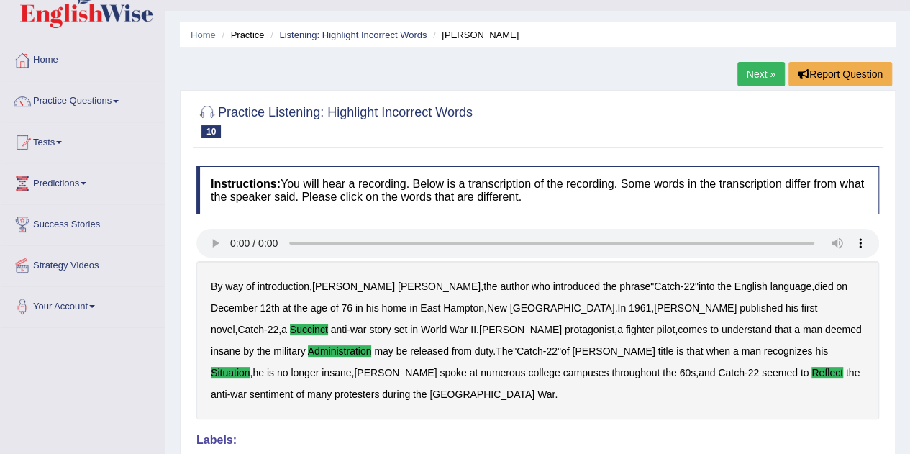
scroll to position [0, 0]
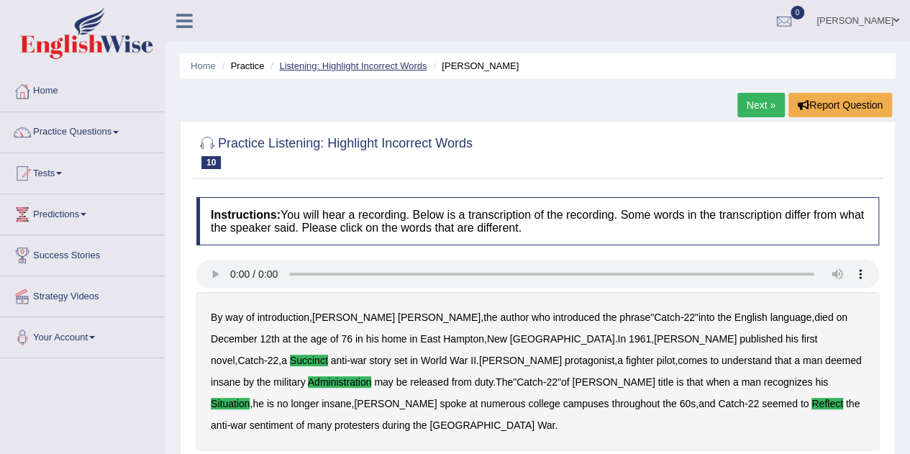
click at [383, 66] on link "Listening: Highlight Incorrect Words" at bounding box center [352, 65] width 147 height 11
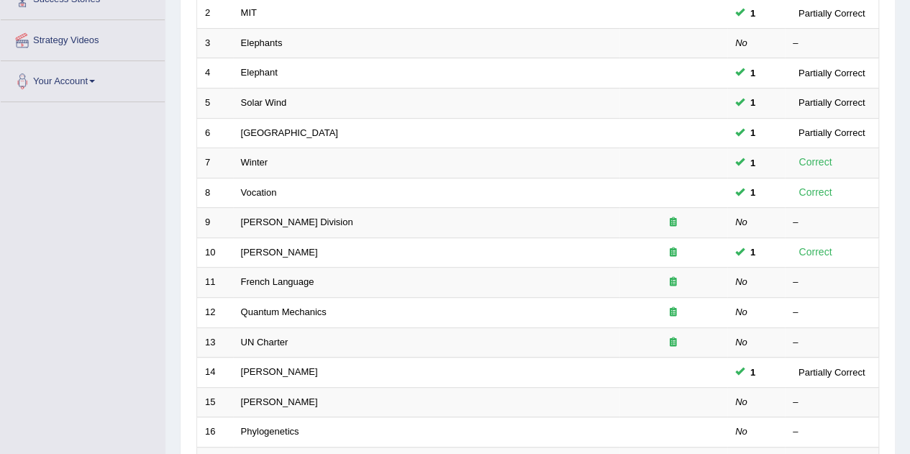
scroll to position [268, 0]
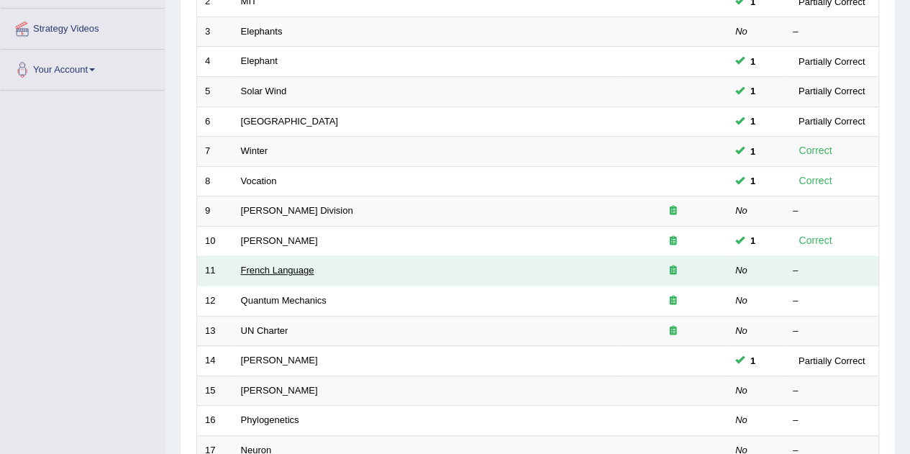
click at [293, 268] on link "French Language" at bounding box center [277, 270] width 73 height 11
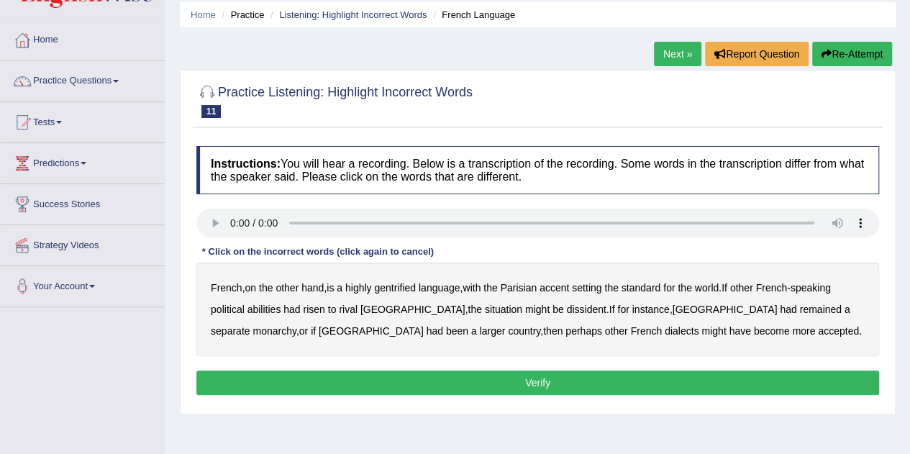
scroll to position [52, 0]
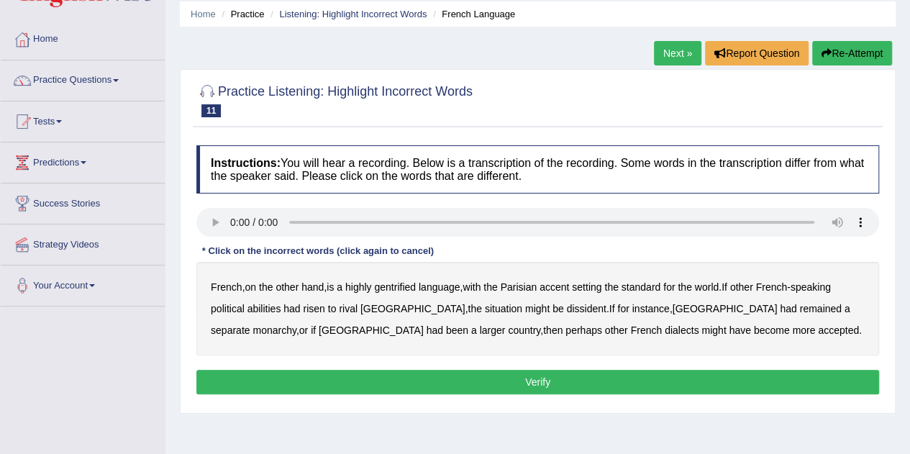
click at [398, 282] on b "gentrified" at bounding box center [395, 287] width 42 height 12
click at [566, 303] on b "dissident" at bounding box center [586, 309] width 40 height 12
click at [296, 324] on b "monarchy" at bounding box center [273, 330] width 43 height 12
click at [597, 375] on button "Verify" at bounding box center [537, 382] width 683 height 24
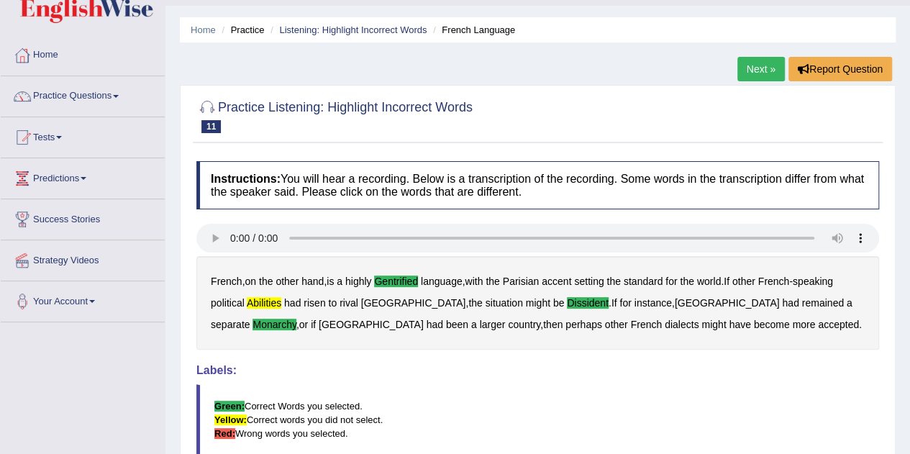
scroll to position [0, 0]
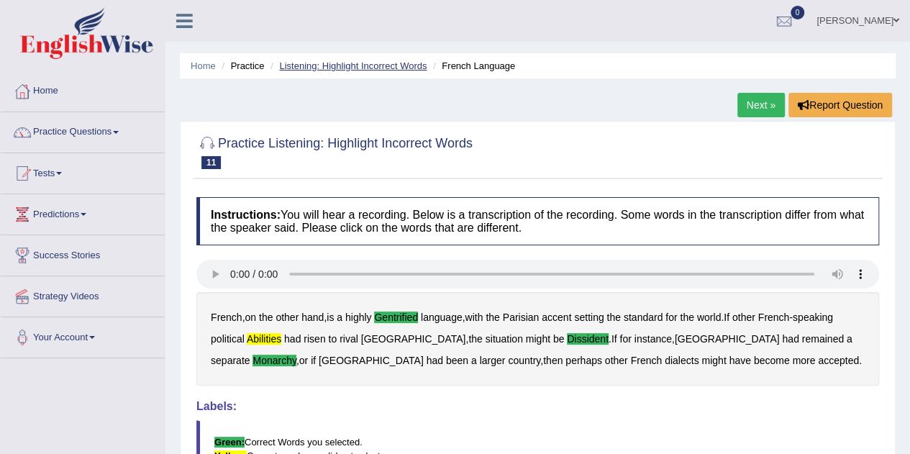
click at [383, 67] on link "Listening: Highlight Incorrect Words" at bounding box center [352, 65] width 147 height 11
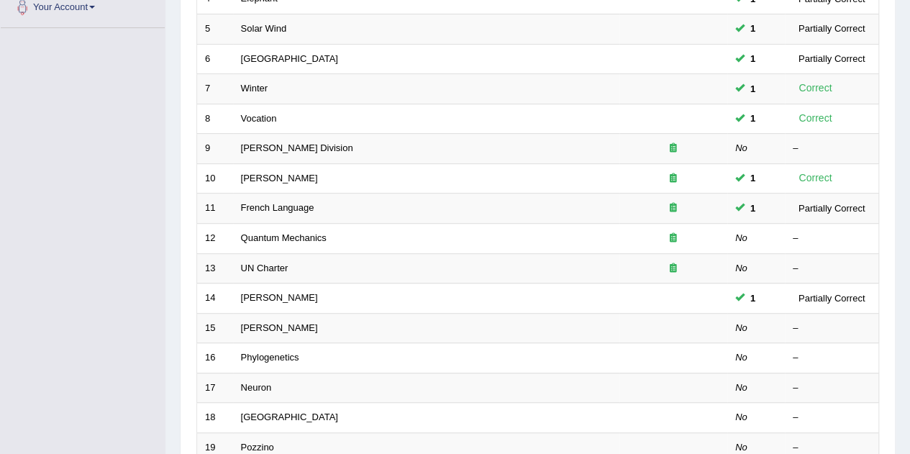
scroll to position [334, 0]
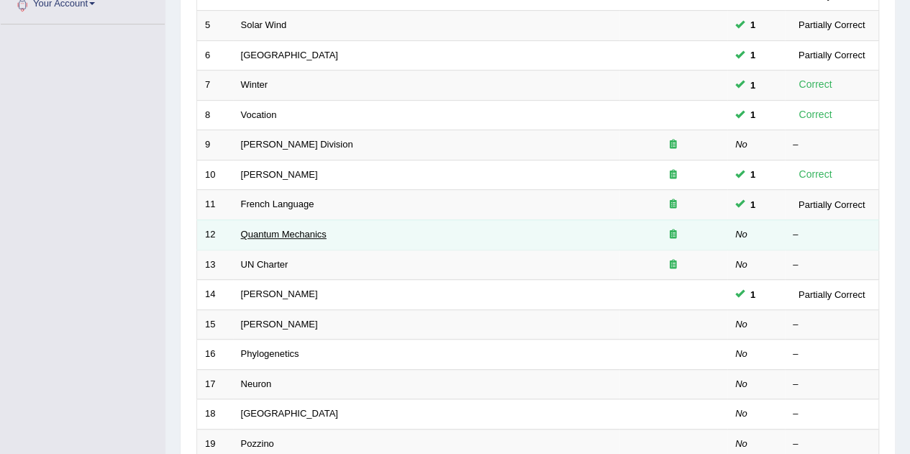
click at [298, 230] on link "Quantum Mechanics" at bounding box center [284, 234] width 86 height 11
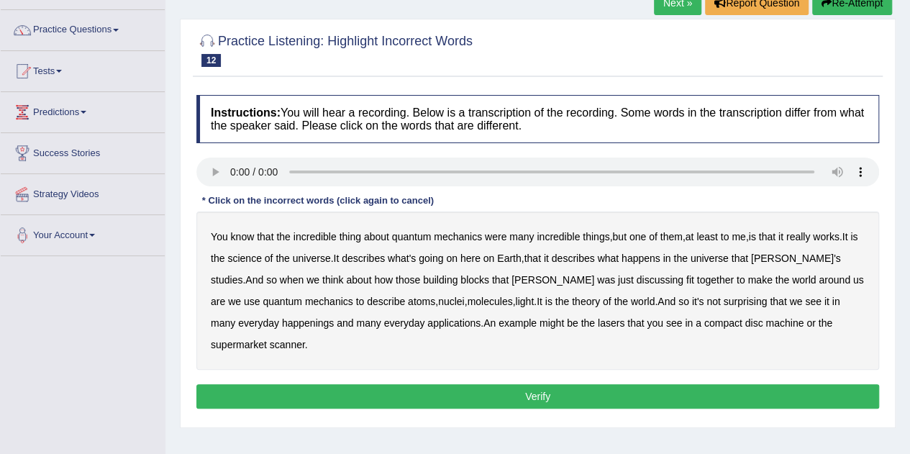
scroll to position [101, 0]
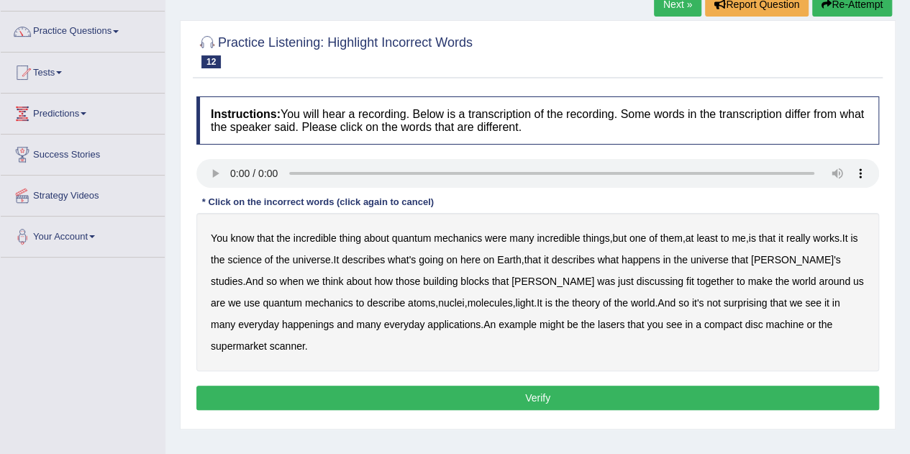
click at [255, 258] on b "science" at bounding box center [244, 260] width 34 height 12
click at [637, 283] on b "discussing" at bounding box center [660, 281] width 47 height 12
click at [282, 322] on b "happenings" at bounding box center [308, 325] width 52 height 12
click at [765, 326] on b "machine" at bounding box center [784, 325] width 38 height 12
click at [657, 386] on button "Verify" at bounding box center [537, 398] width 683 height 24
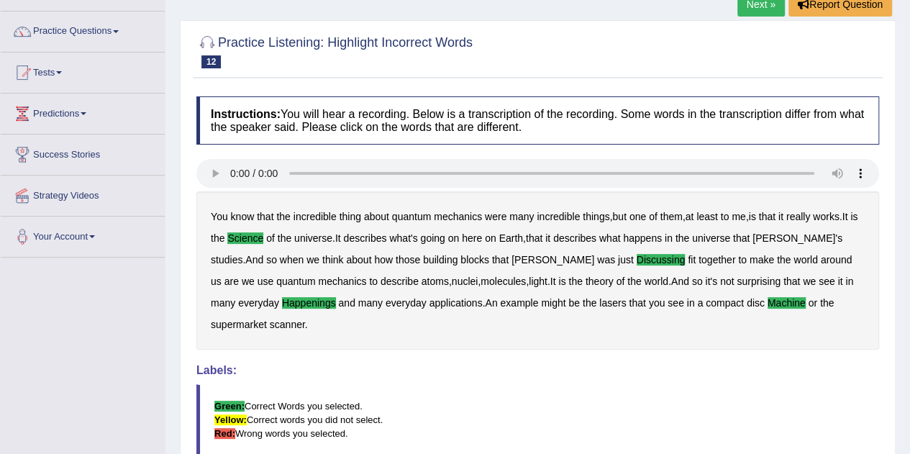
click at [0, 291] on div "Toggle navigation Home Practice Questions Speaking Practice Read Aloud Repeat S…" at bounding box center [455, 289] width 910 height 780
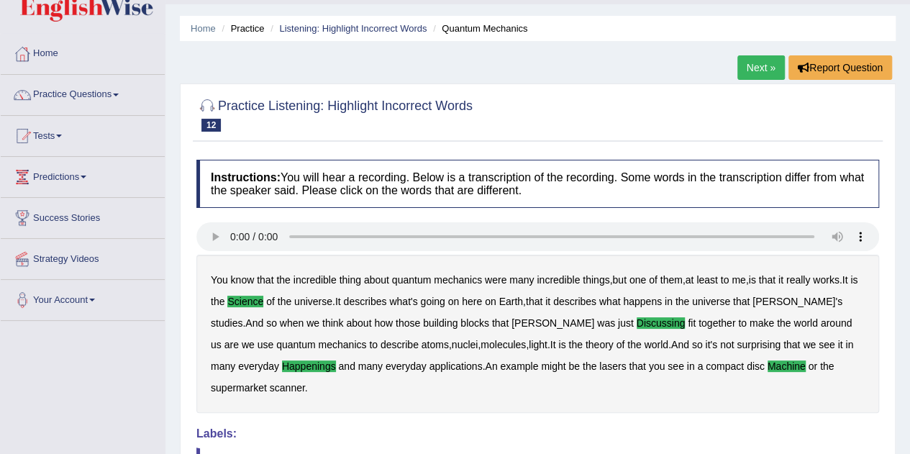
scroll to position [0, 0]
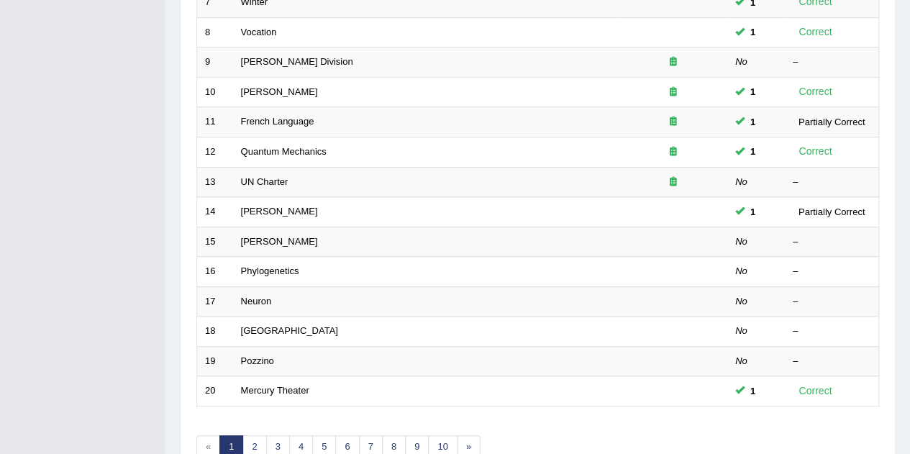
scroll to position [491, 0]
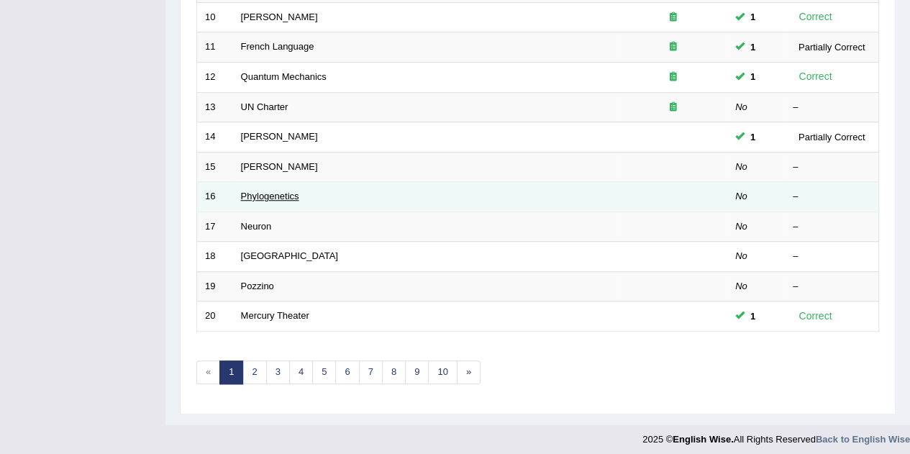
click at [291, 193] on link "Phylogenetics" at bounding box center [270, 196] width 58 height 11
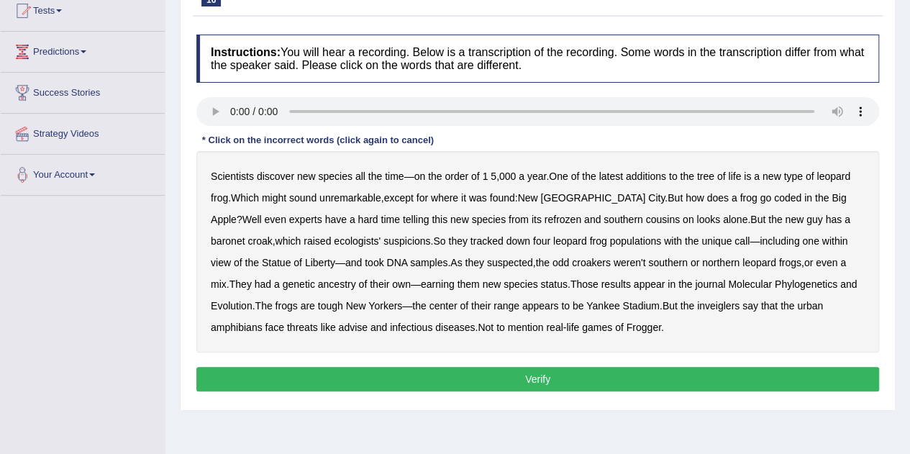
scroll to position [160, 0]
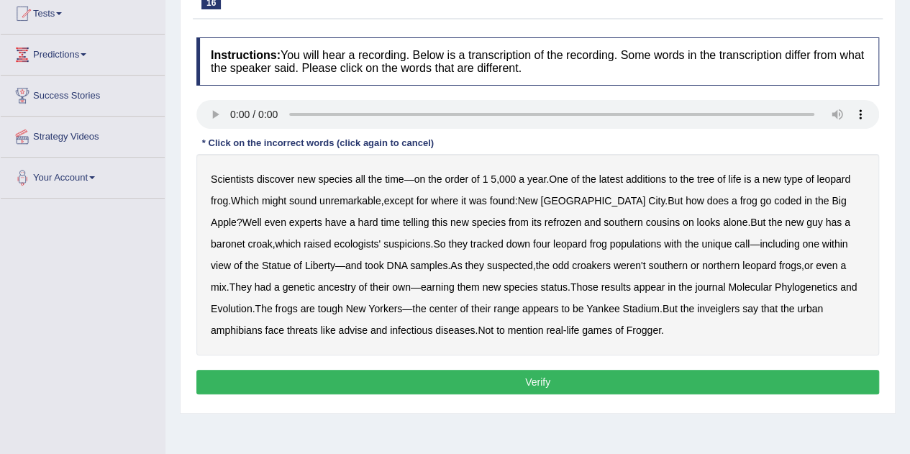
click at [774, 201] on b "coded" at bounding box center [787, 201] width 27 height 12
click at [545, 220] on b "refrozen" at bounding box center [563, 223] width 37 height 12
click at [245, 238] on b "baronet" at bounding box center [228, 244] width 34 height 12
click at [697, 306] on b "inveiglers" at bounding box center [718, 309] width 42 height 12
click at [323, 389] on button "Verify" at bounding box center [537, 382] width 683 height 24
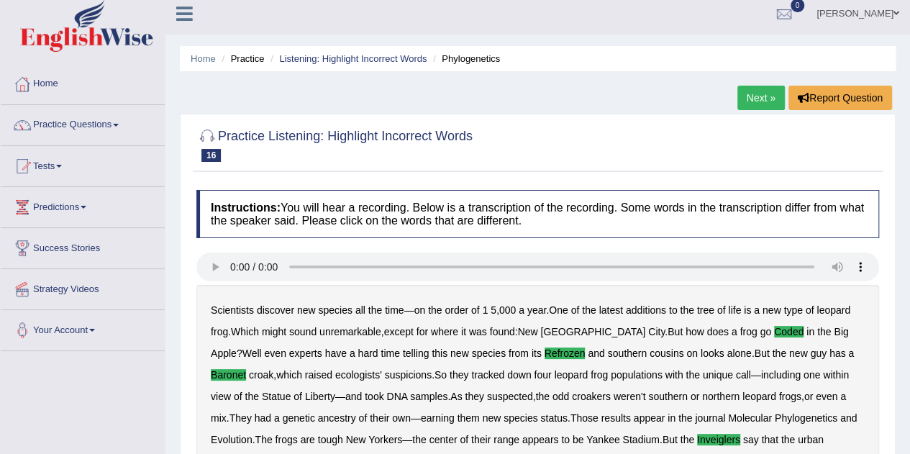
scroll to position [0, 0]
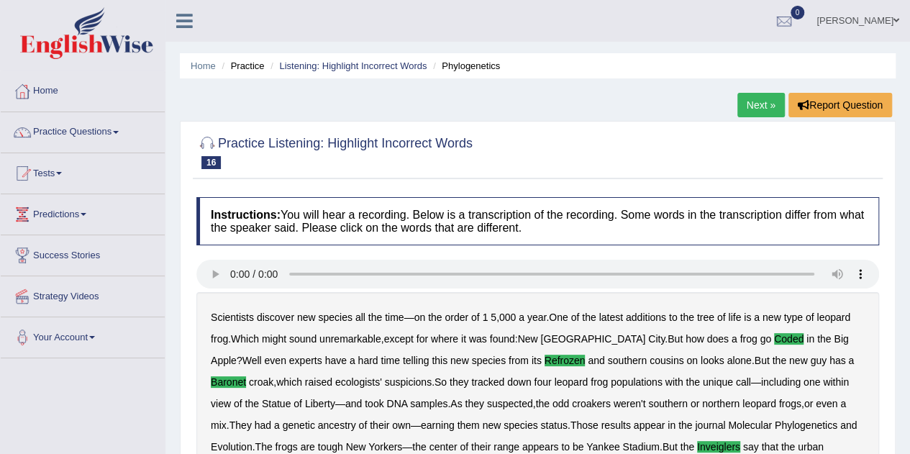
click at [381, 65] on link "Listening: Highlight Incorrect Words" at bounding box center [352, 65] width 147 height 11
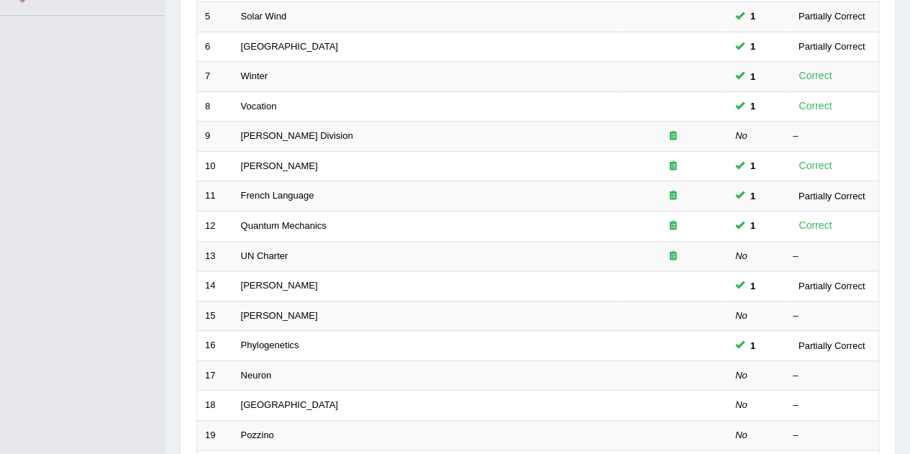
scroll to position [368, 0]
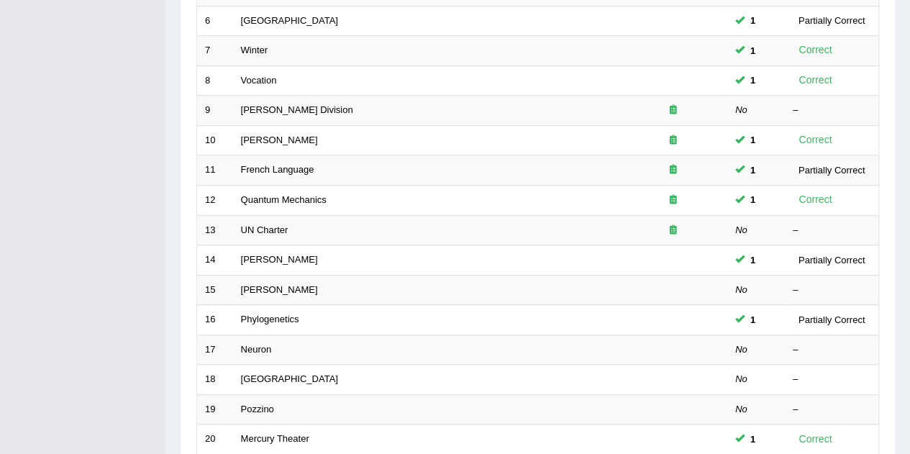
click at [277, 229] on link "UN Charter" at bounding box center [264, 229] width 47 height 11
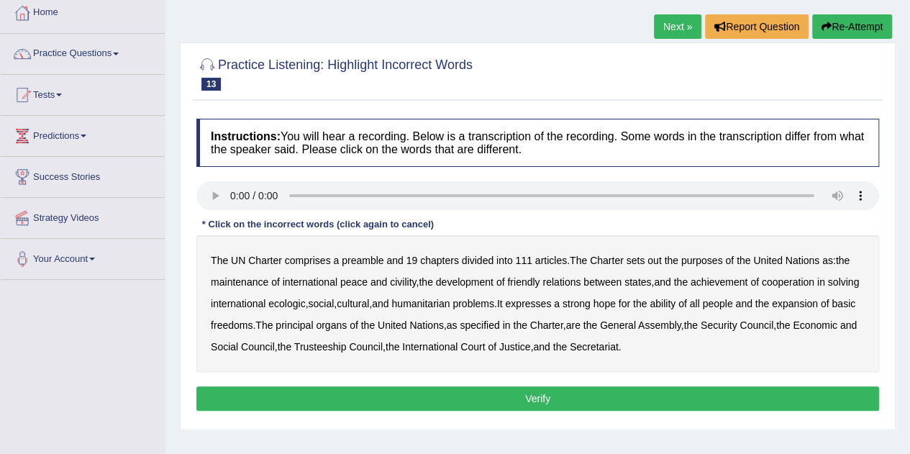
scroll to position [91, 0]
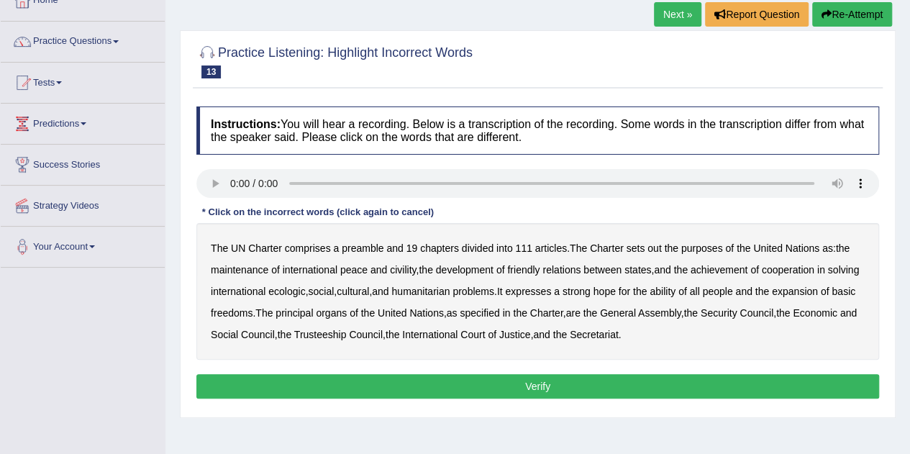
click at [401, 268] on b "civility" at bounding box center [403, 270] width 26 height 12
click at [305, 291] on b "ecologic" at bounding box center [286, 292] width 37 height 12
click at [675, 286] on b "ability" at bounding box center [663, 292] width 26 height 12
click at [602, 380] on button "Verify" at bounding box center [537, 386] width 683 height 24
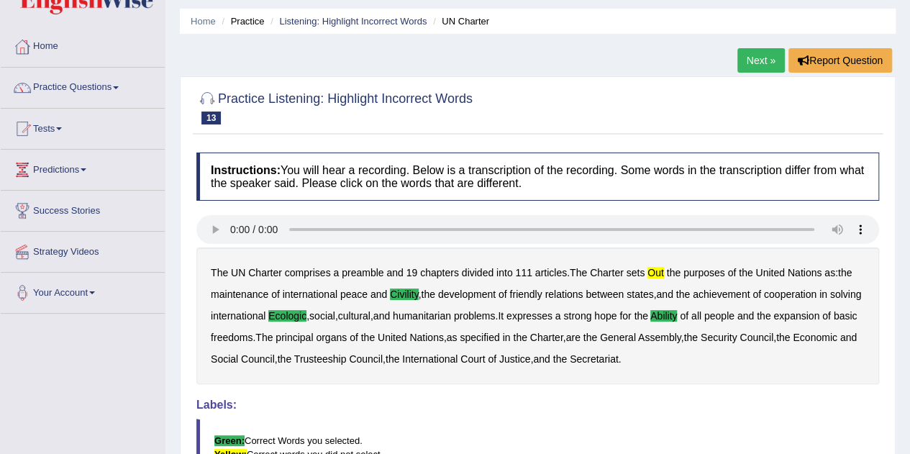
scroll to position [0, 0]
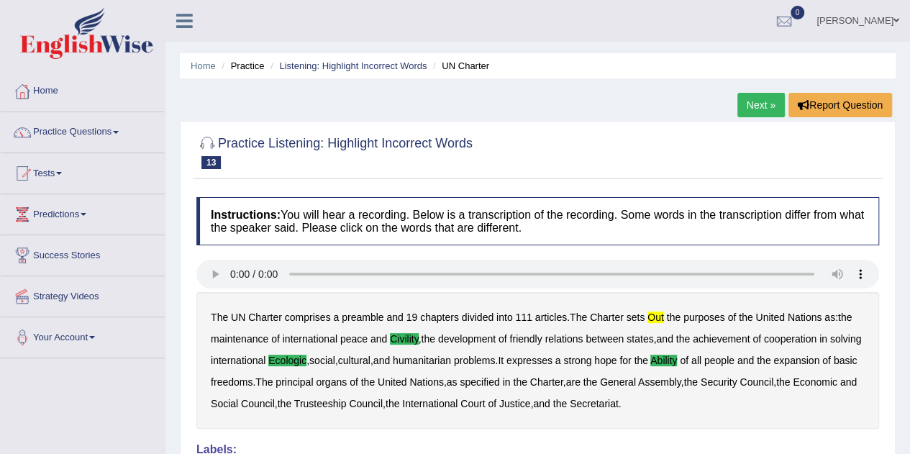
click at [370, 65] on link "Listening: Highlight Incorrect Words" at bounding box center [352, 65] width 147 height 11
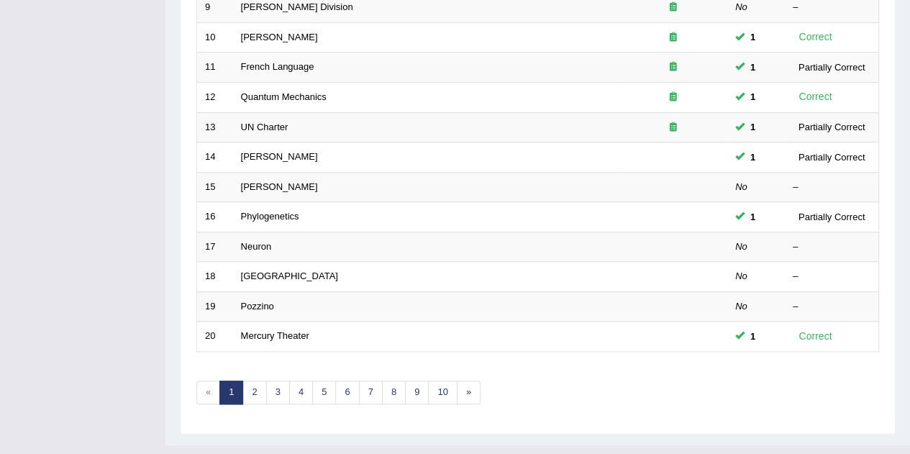
scroll to position [491, 0]
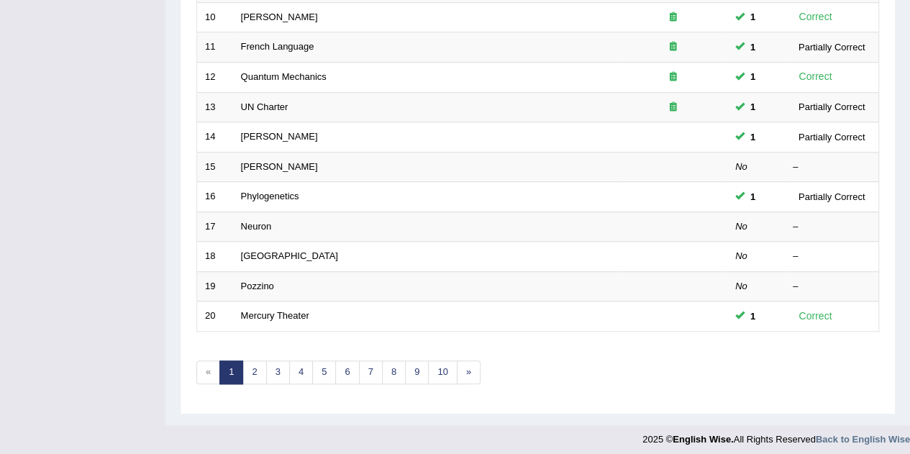
click at [253, 365] on link "2" at bounding box center [254, 372] width 24 height 24
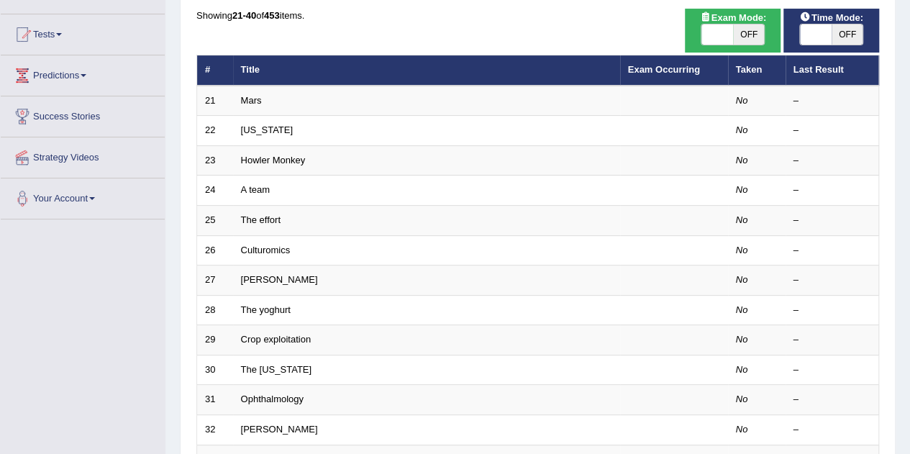
scroll to position [140, 0]
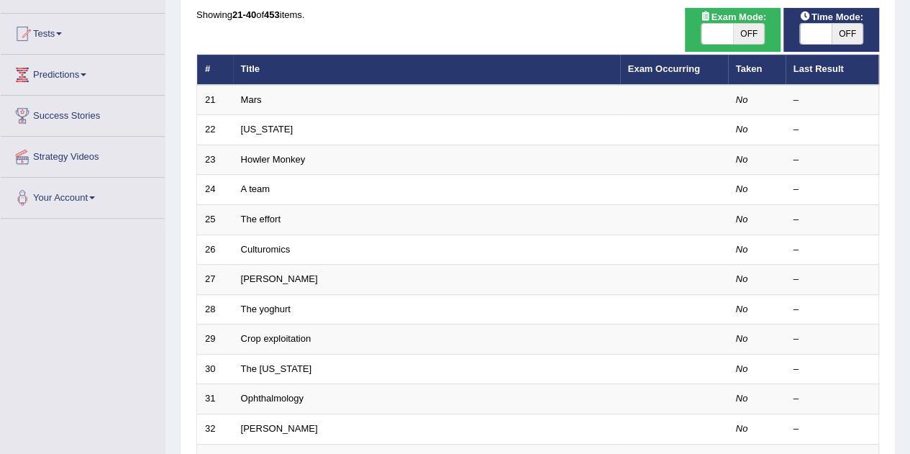
click at [252, 158] on link "Howler Monkey" at bounding box center [273, 159] width 65 height 11
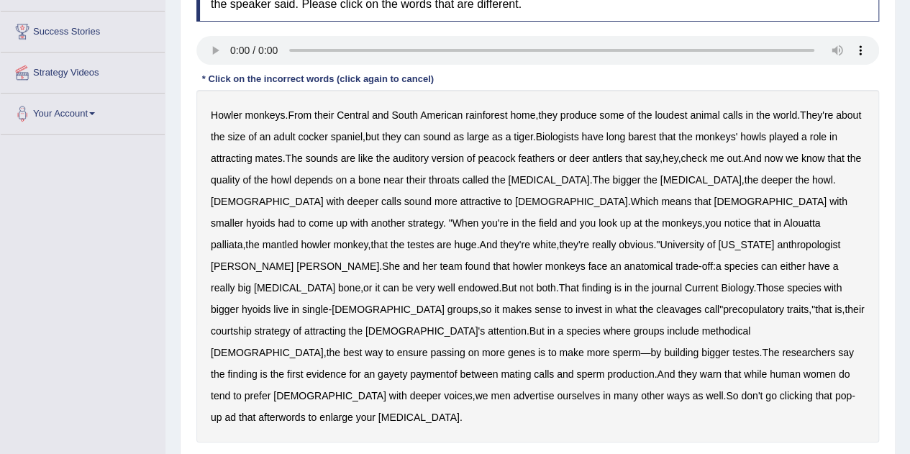
scroll to position [224, 0]
click at [656, 134] on b "barest" at bounding box center [642, 136] width 28 height 12
click at [656, 303] on b "cleavages" at bounding box center [678, 309] width 45 height 12
click at [701, 324] on b "methodical" at bounding box center [725, 330] width 49 height 12
click at [407, 368] on b "gayety" at bounding box center [392, 374] width 29 height 12
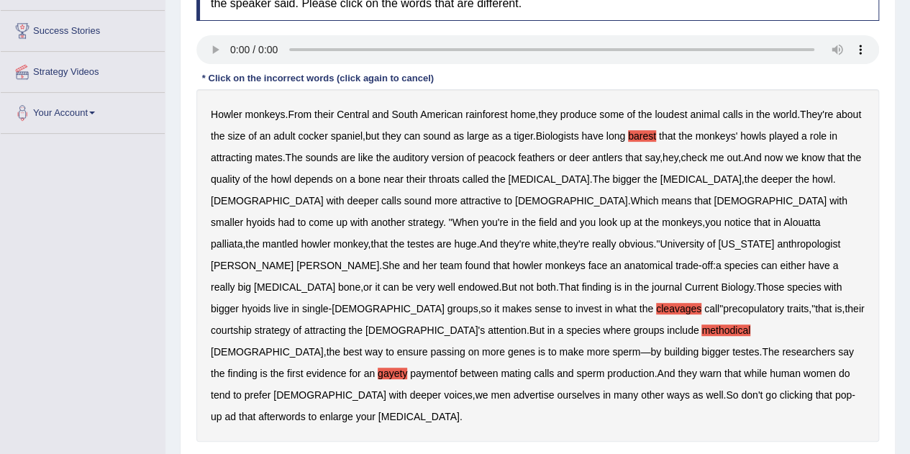
click at [305, 411] on b "afterwords" at bounding box center [281, 417] width 47 height 12
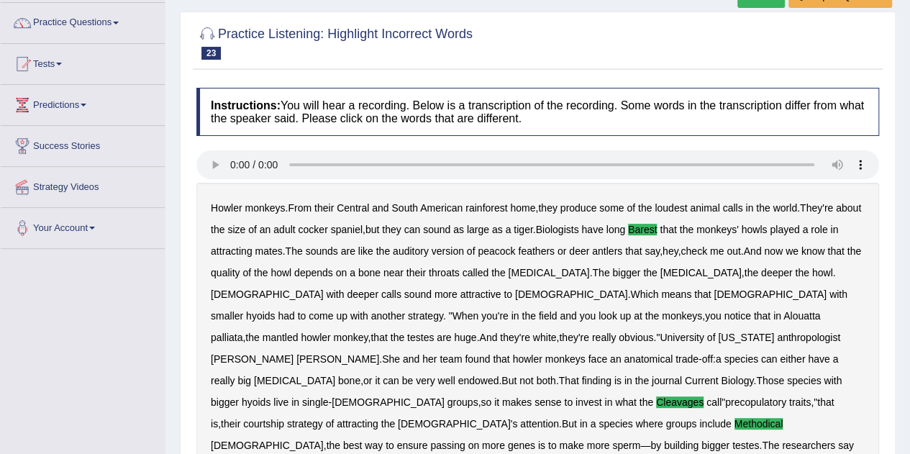
scroll to position [0, 0]
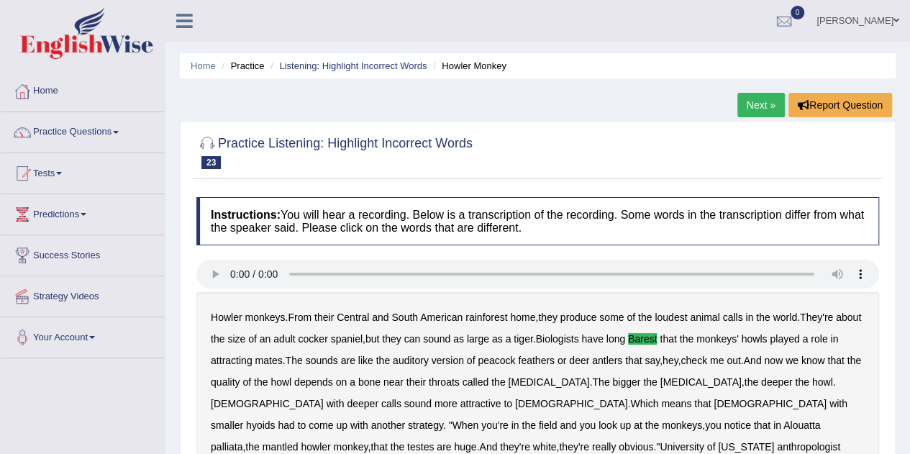
click at [384, 64] on link "Listening: Highlight Incorrect Words" at bounding box center [352, 65] width 147 height 11
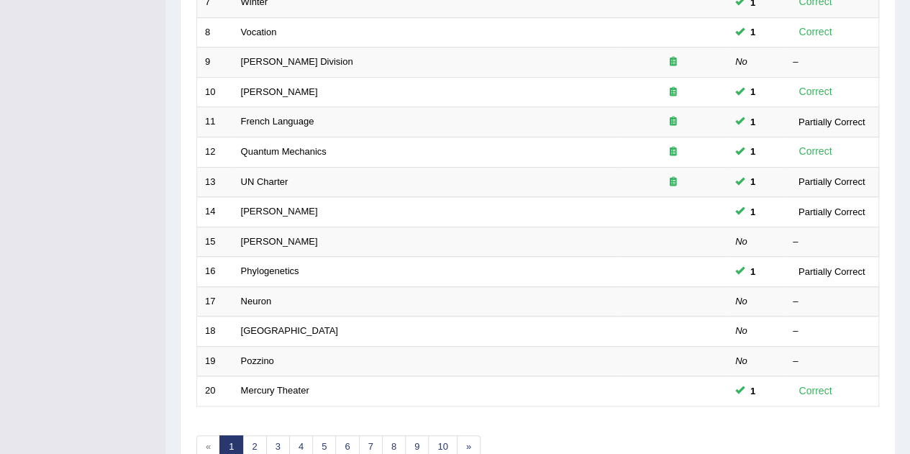
scroll to position [491, 0]
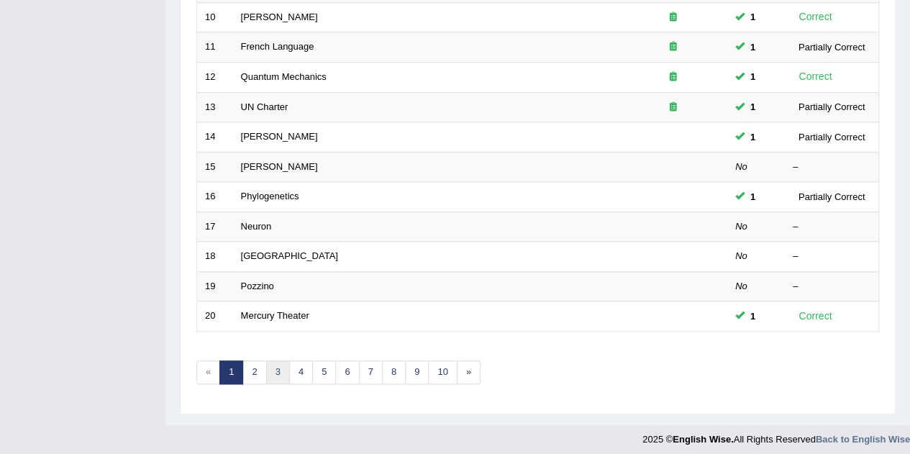
click at [275, 365] on link "3" at bounding box center [278, 372] width 24 height 24
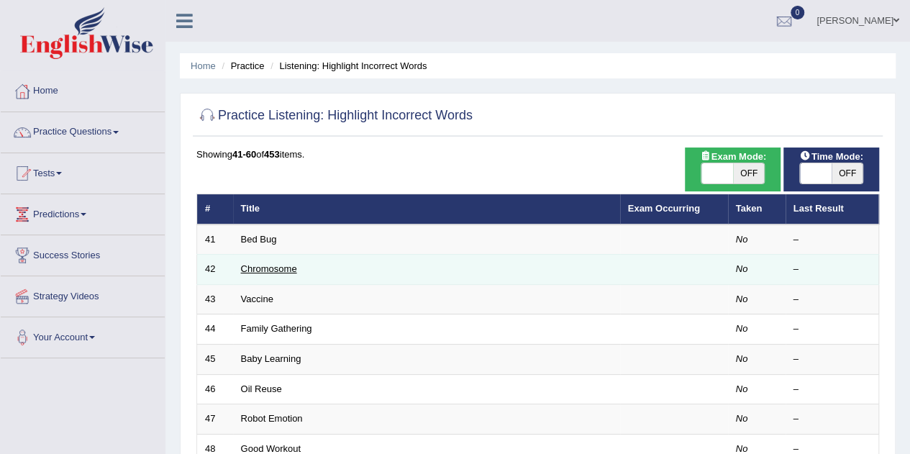
click at [242, 270] on link "Chromosome" at bounding box center [269, 268] width 56 height 11
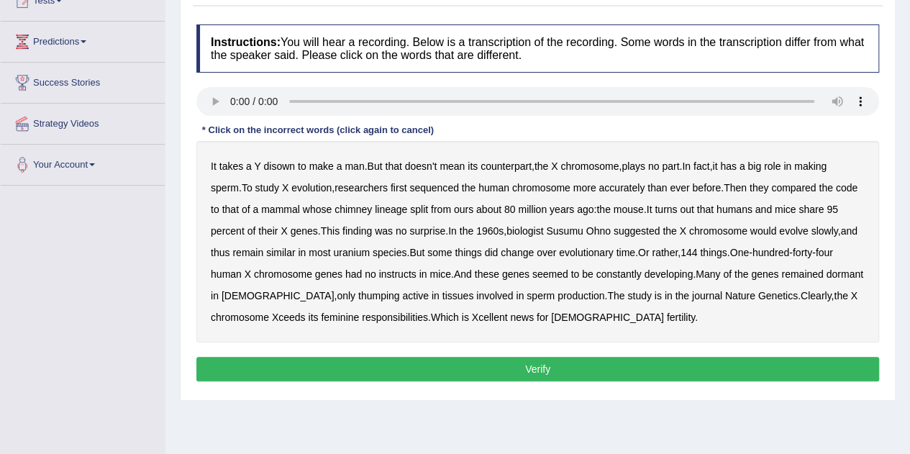
scroll to position [171, 0]
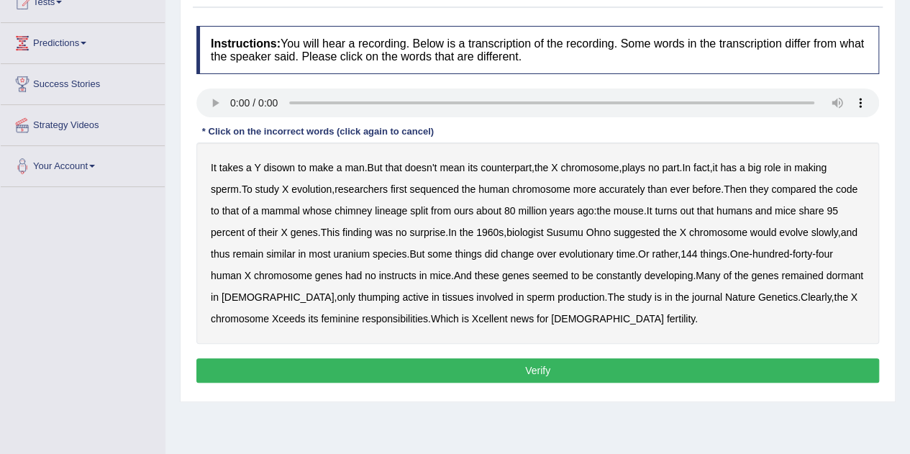
click at [274, 158] on div "It takes a Y disown to make a man . But that doesn't mean its counterpart , the…" at bounding box center [537, 242] width 683 height 201
click at [275, 173] on div "It takes a Y disown to make a man . But that doesn't mean its counterpart , the…" at bounding box center [537, 242] width 683 height 201
click at [275, 162] on b "disown" at bounding box center [279, 168] width 32 height 12
click at [371, 209] on b "chimney" at bounding box center [352, 211] width 37 height 12
click at [370, 250] on b "uranium" at bounding box center [351, 254] width 37 height 12
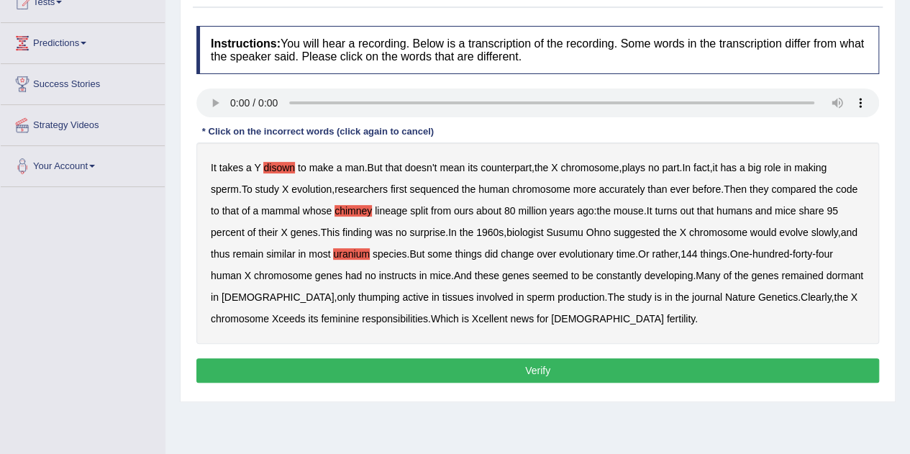
click at [370, 250] on b "uranium" at bounding box center [351, 254] width 37 height 12
click at [355, 254] on b "uranium" at bounding box center [351, 254] width 37 height 12
click at [391, 276] on b "instructs" at bounding box center [397, 276] width 37 height 12
click at [358, 296] on b "thumping" at bounding box center [379, 297] width 42 height 12
click at [575, 363] on button "Verify" at bounding box center [537, 370] width 683 height 24
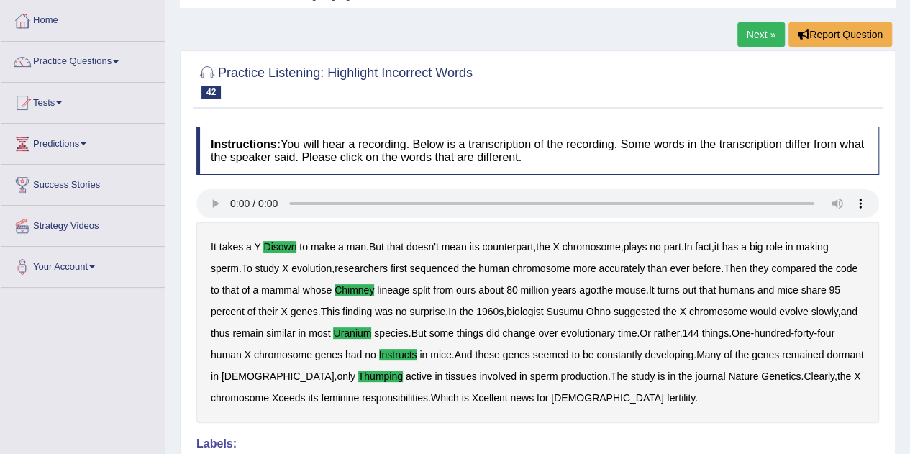
scroll to position [0, 0]
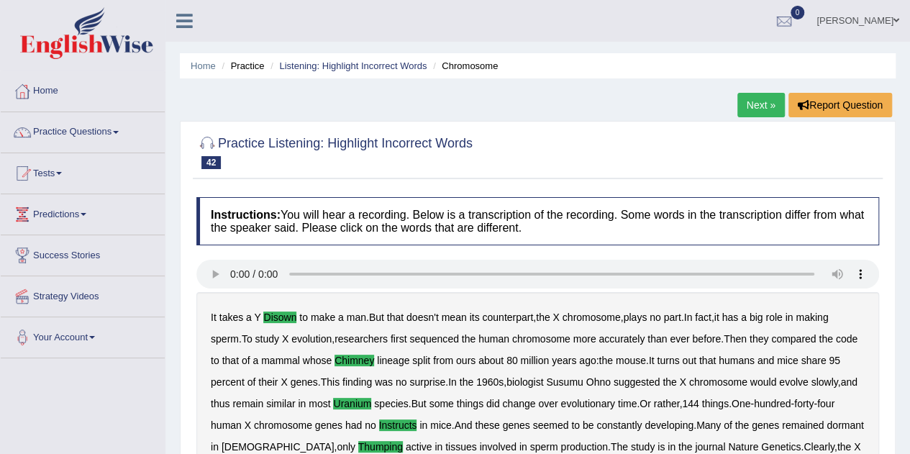
click at [317, 70] on link "Listening: Highlight Incorrect Words" at bounding box center [352, 65] width 147 height 11
click at [316, 69] on link "Listening: Highlight Incorrect Words" at bounding box center [352, 65] width 147 height 11
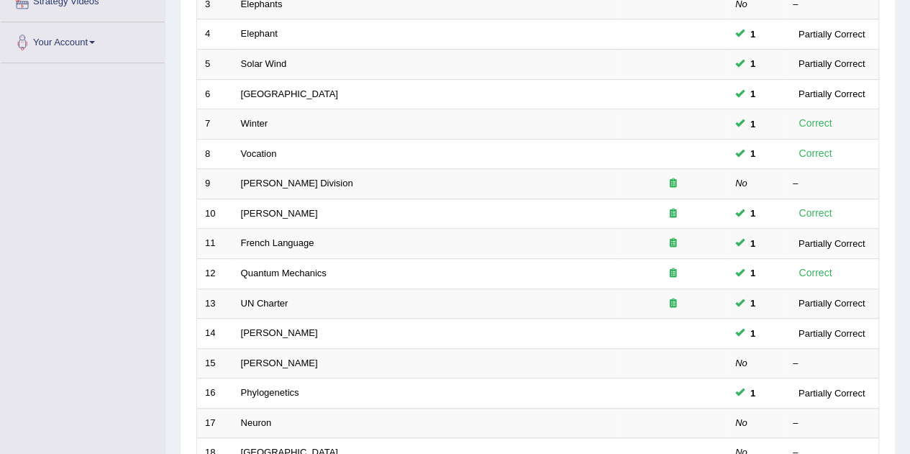
scroll to position [298, 0]
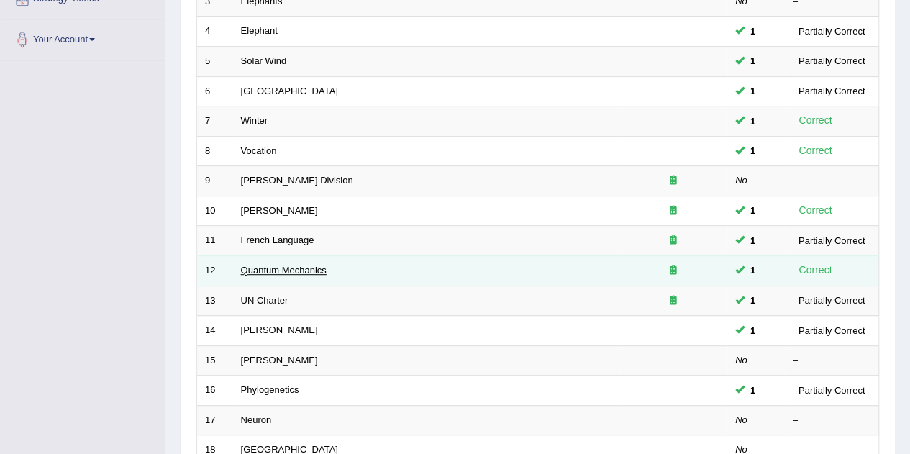
click at [250, 268] on link "Quantum Mechanics" at bounding box center [284, 270] width 86 height 11
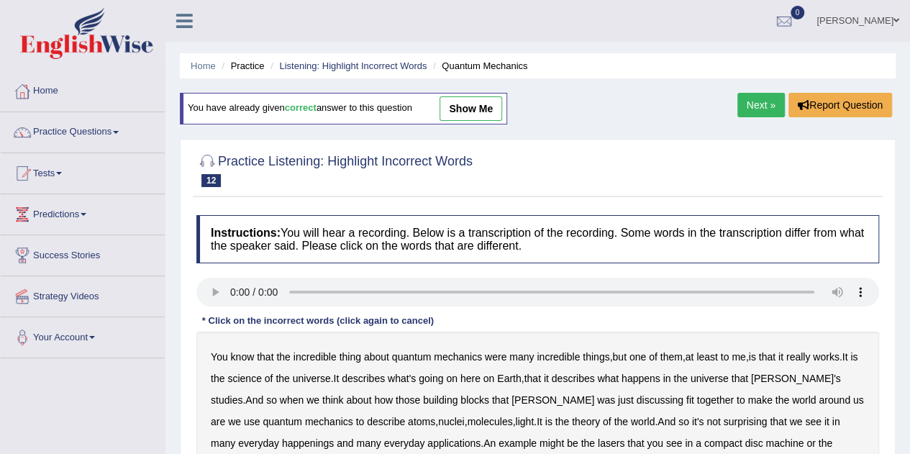
click at [316, 65] on link "Listening: Highlight Incorrect Words" at bounding box center [352, 65] width 147 height 11
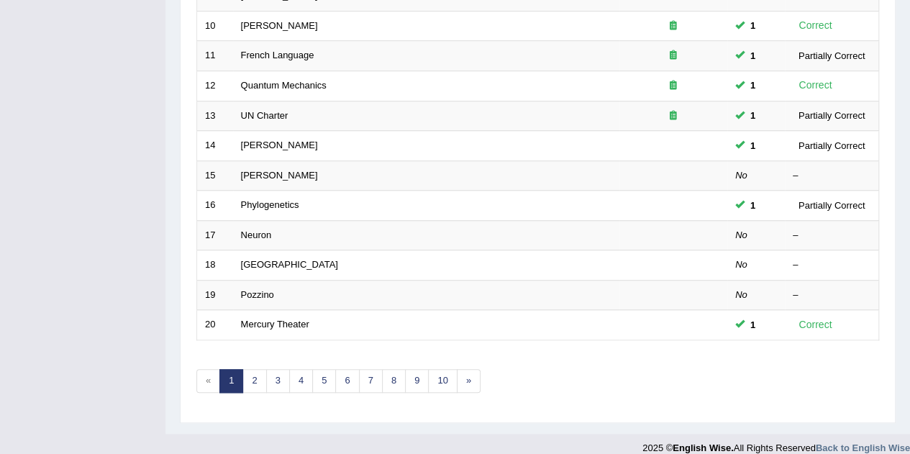
scroll to position [491, 0]
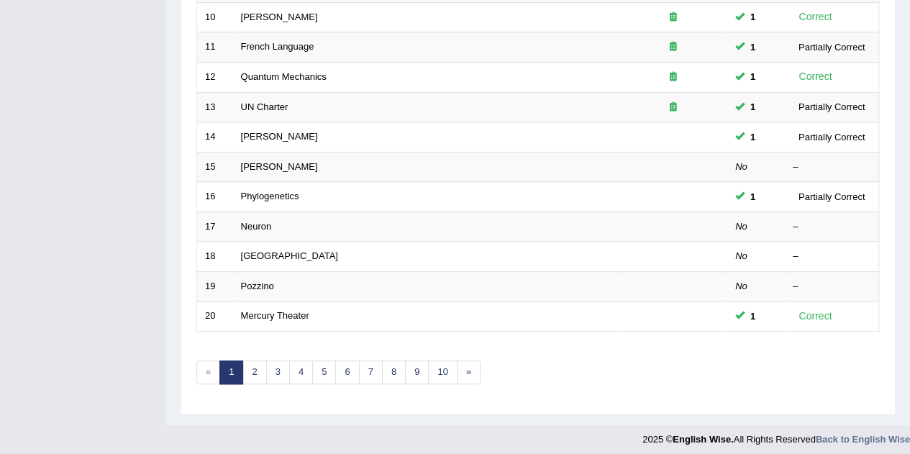
click at [250, 371] on link "2" at bounding box center [254, 372] width 24 height 24
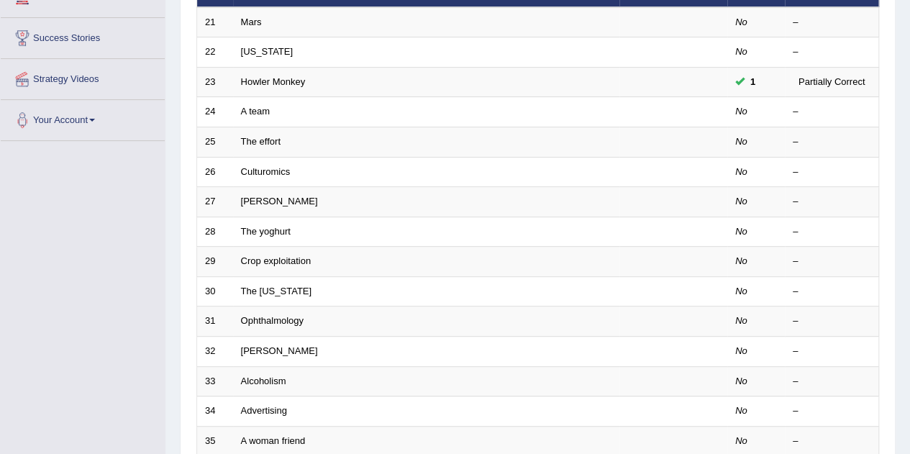
scroll to position [217, 0]
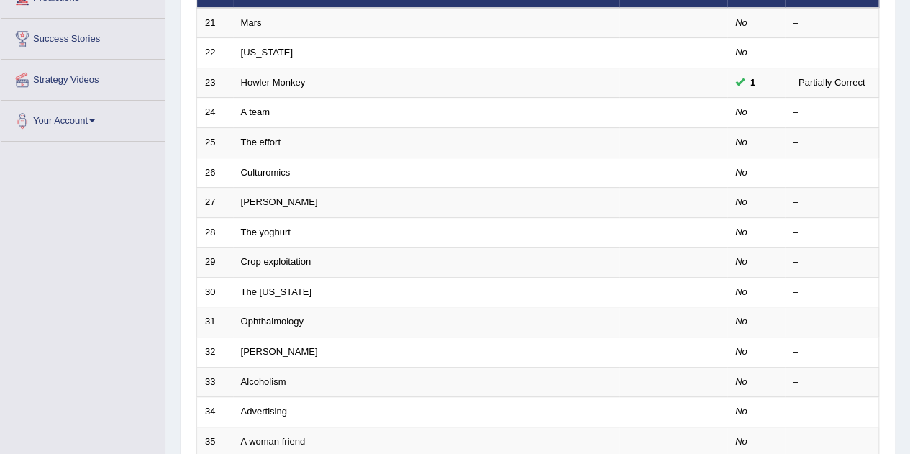
click at [247, 286] on link "The [US_STATE]" at bounding box center [276, 291] width 71 height 11
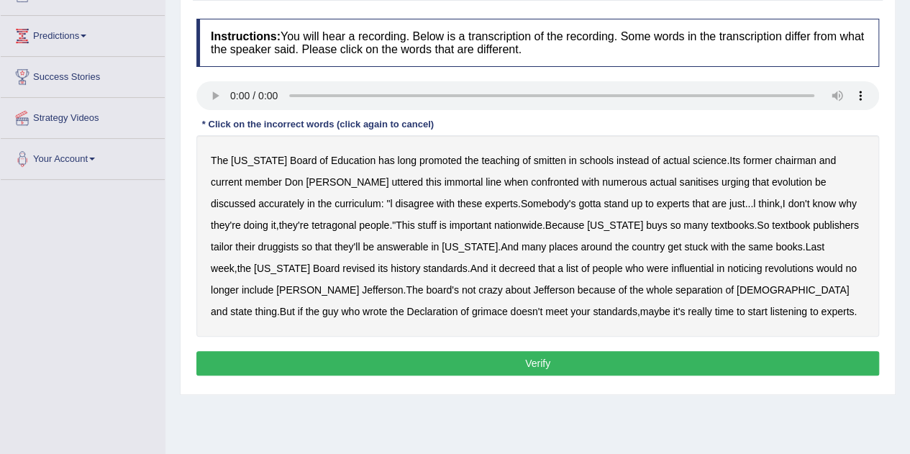
scroll to position [179, 0]
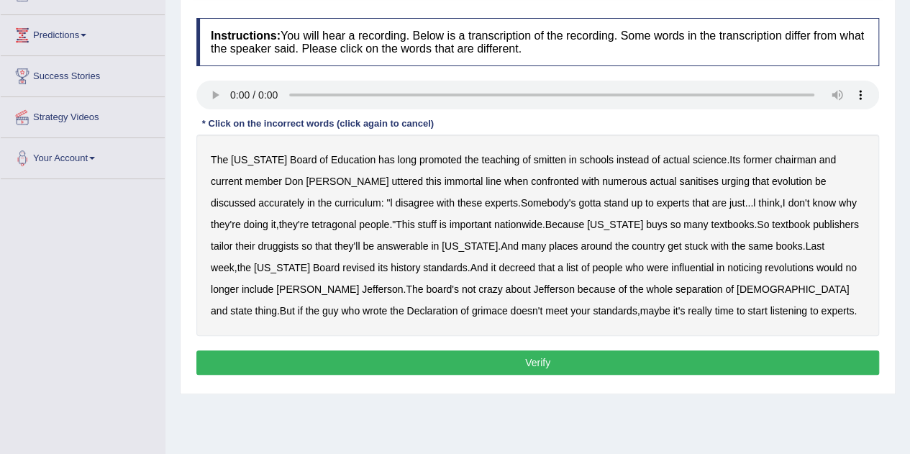
click at [534, 159] on b "smitten" at bounding box center [550, 160] width 32 height 12
click at [679, 182] on b "sanitises" at bounding box center [698, 182] width 39 height 12
click at [311, 226] on b "tetragonal" at bounding box center [333, 225] width 45 height 12
click at [299, 240] on b "druggists" at bounding box center [278, 246] width 41 height 12
click at [727, 268] on b "noticing" at bounding box center [744, 268] width 35 height 12
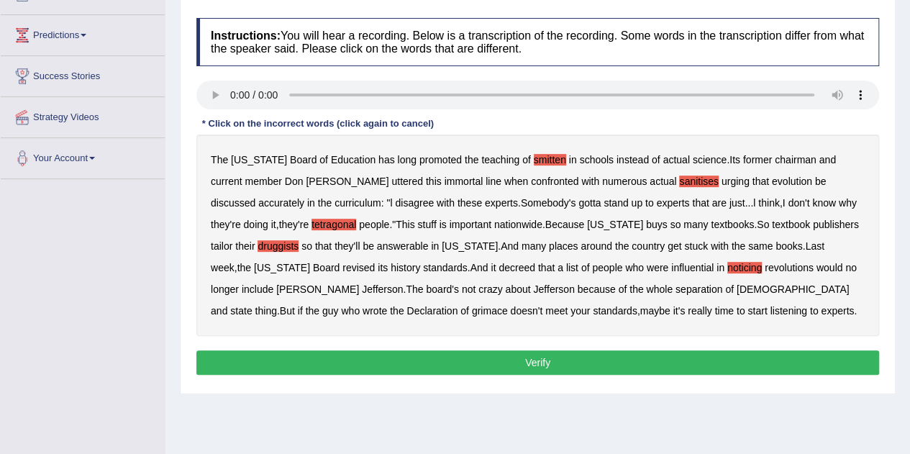
click at [303, 305] on b "if" at bounding box center [300, 311] width 5 height 12
click at [455, 359] on button "Verify" at bounding box center [537, 362] width 683 height 24
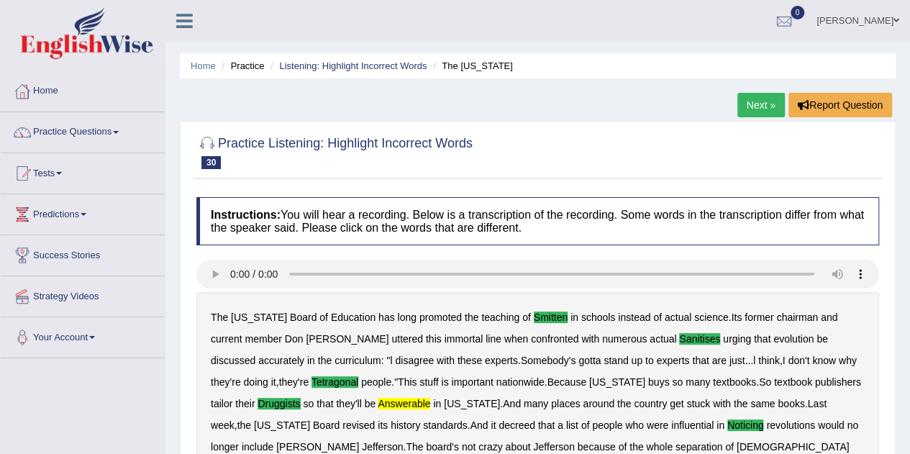
scroll to position [0, 0]
click at [307, 66] on link "Listening: Highlight Incorrect Words" at bounding box center [352, 65] width 147 height 11
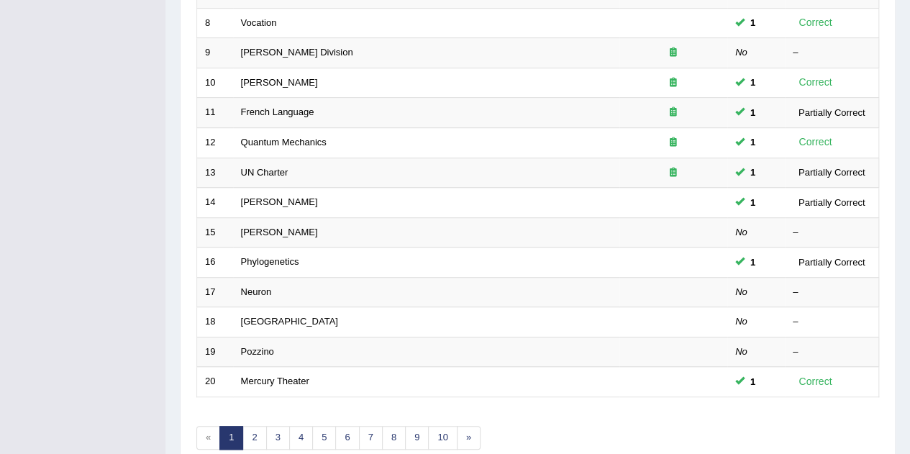
scroll to position [491, 0]
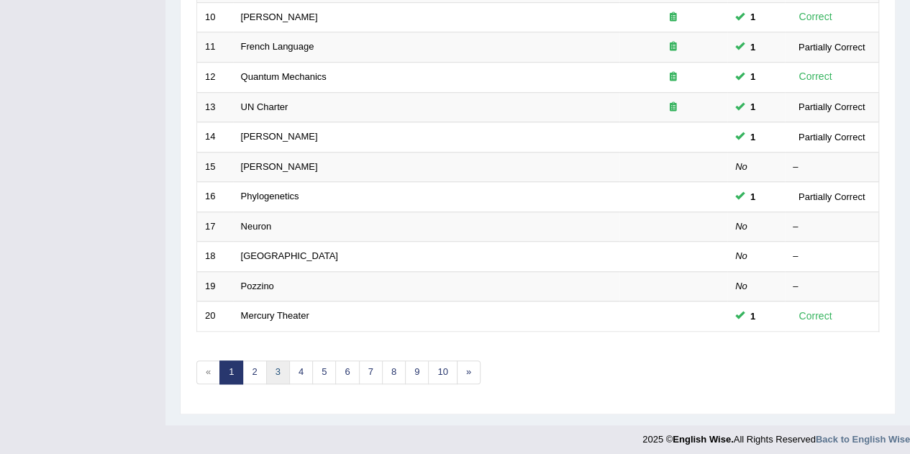
click at [275, 371] on link "3" at bounding box center [278, 372] width 24 height 24
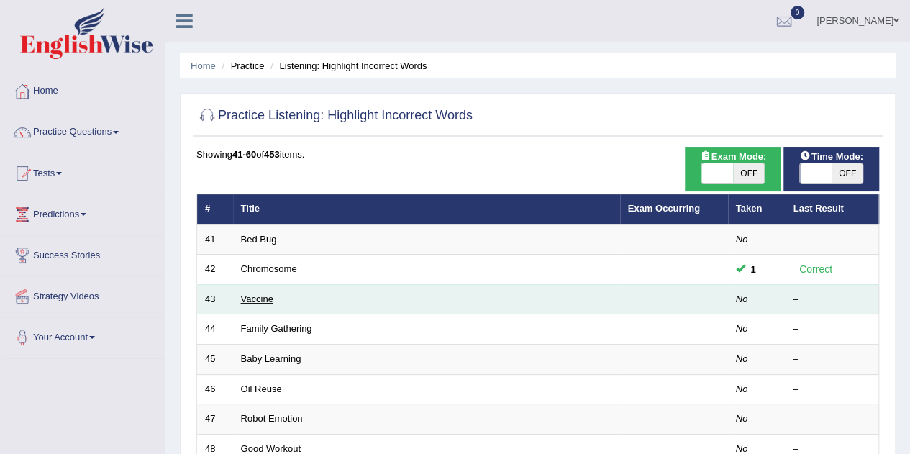
click at [242, 301] on link "Vaccine" at bounding box center [257, 298] width 32 height 11
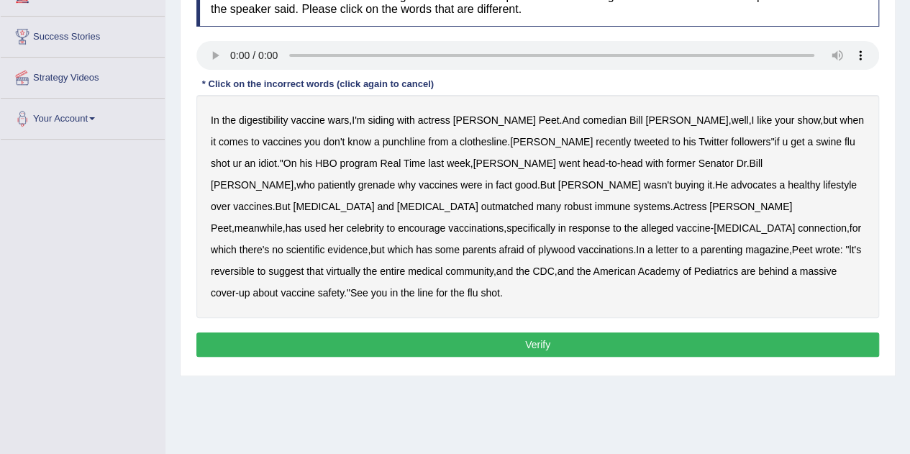
scroll to position [218, 0]
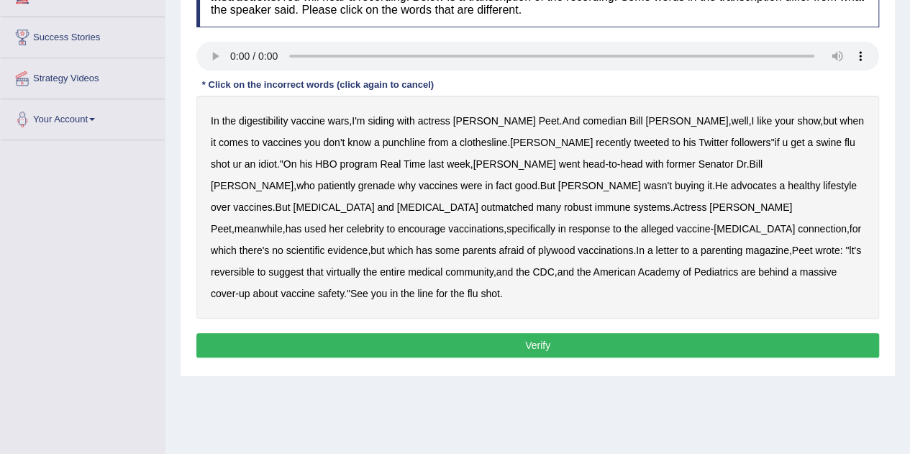
click at [575, 245] on b "plywood" at bounding box center [556, 251] width 37 height 12
click at [255, 266] on b "reversible" at bounding box center [233, 272] width 44 height 12
click at [273, 115] on b "digestibility" at bounding box center [263, 121] width 49 height 12
click at [475, 333] on button "Verify" at bounding box center [537, 345] width 683 height 24
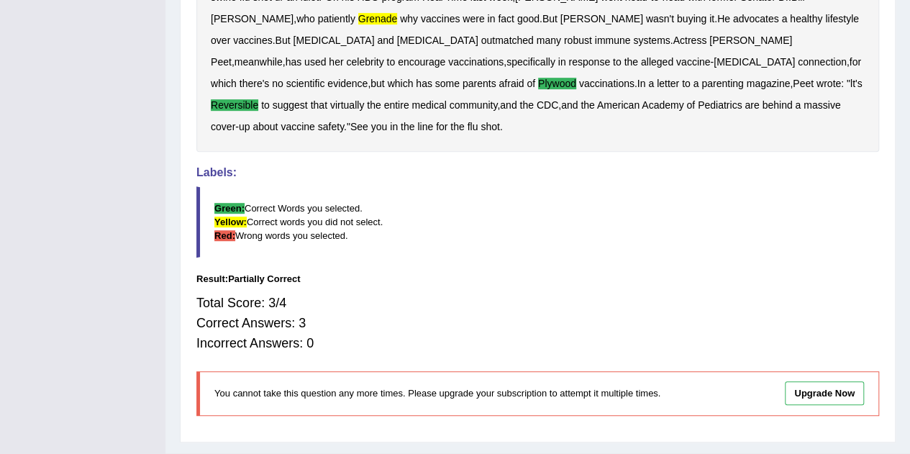
scroll to position [374, 0]
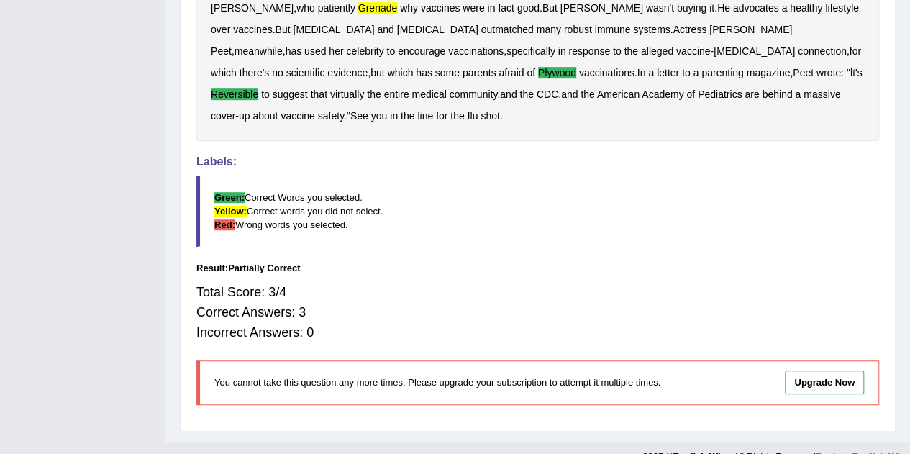
click at [0, 302] on div "Toggle navigation Home Practice Questions Speaking Practice Read Aloud Repeat S…" at bounding box center [455, 48] width 910 height 845
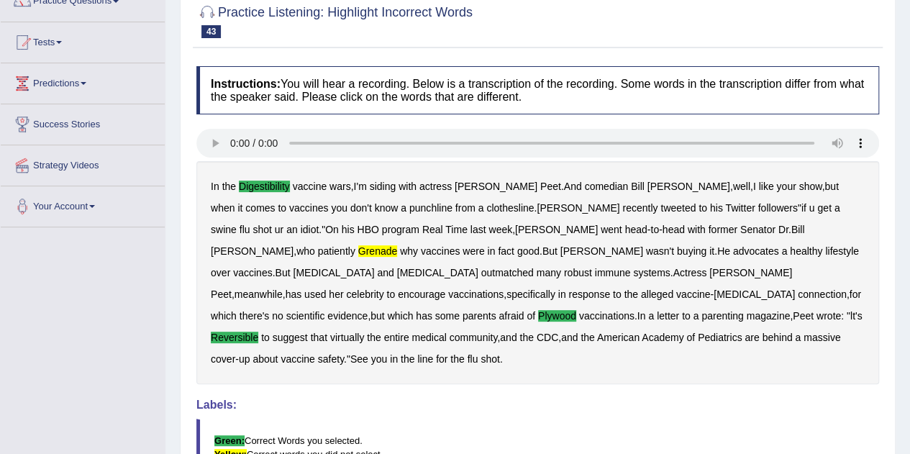
scroll to position [0, 0]
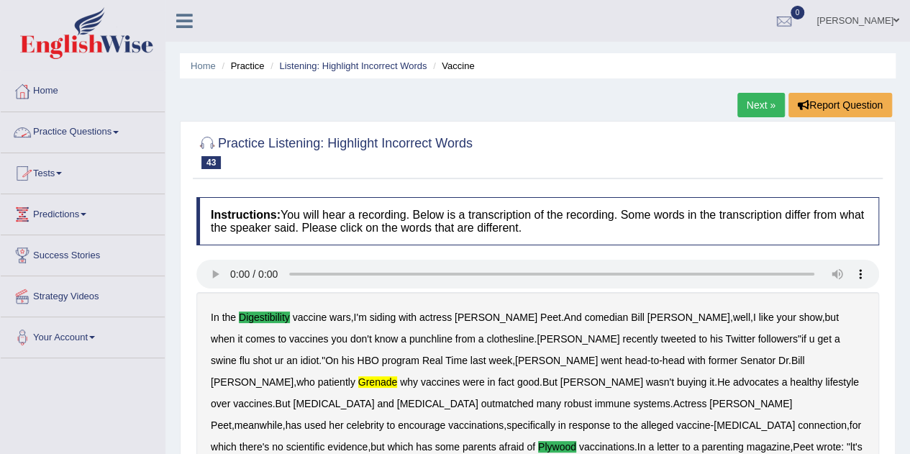
click at [96, 137] on link "Practice Questions" at bounding box center [83, 130] width 164 height 36
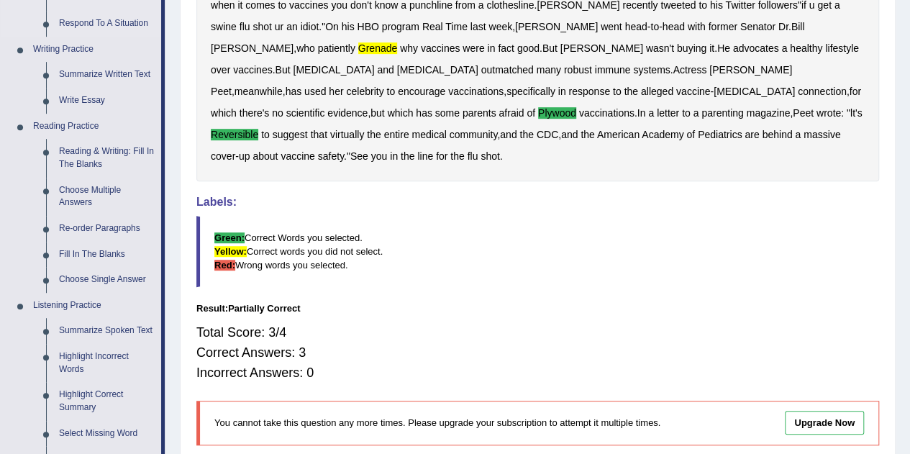
scroll to position [345, 0]
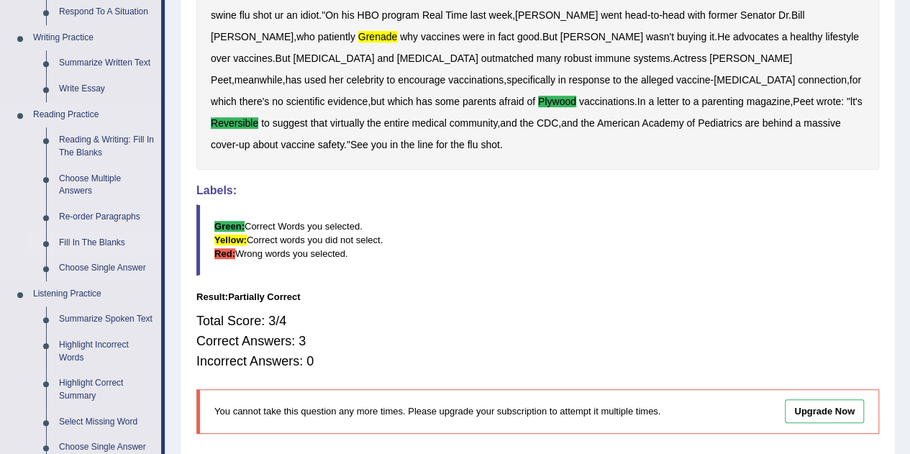
click at [86, 242] on link "Fill In The Blanks" at bounding box center [107, 243] width 109 height 26
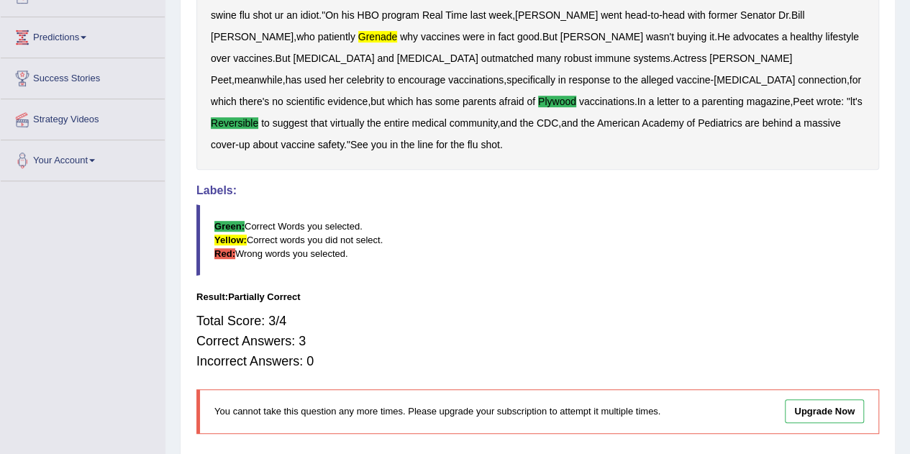
scroll to position [374, 0]
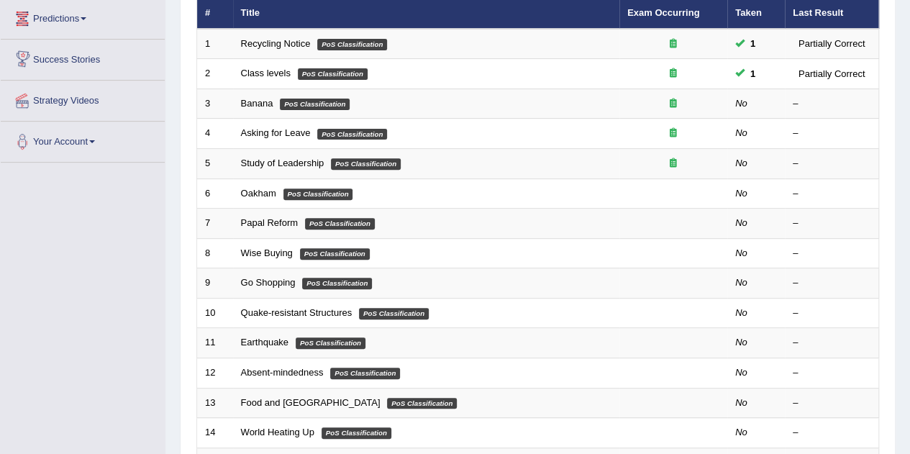
scroll to position [197, 0]
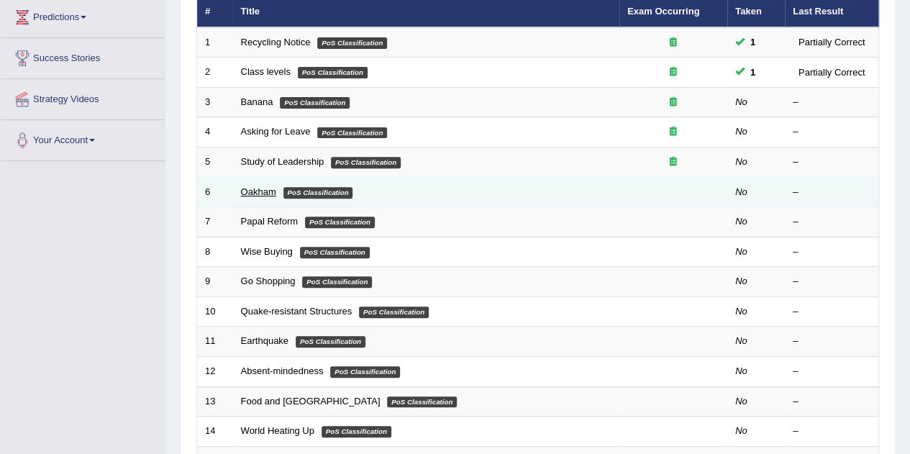
click at [250, 191] on link "Oakham" at bounding box center [258, 191] width 35 height 11
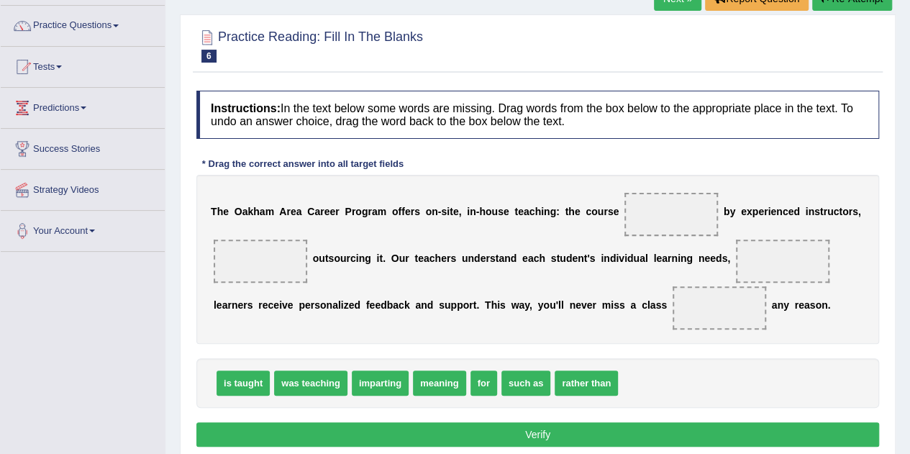
scroll to position [108, 0]
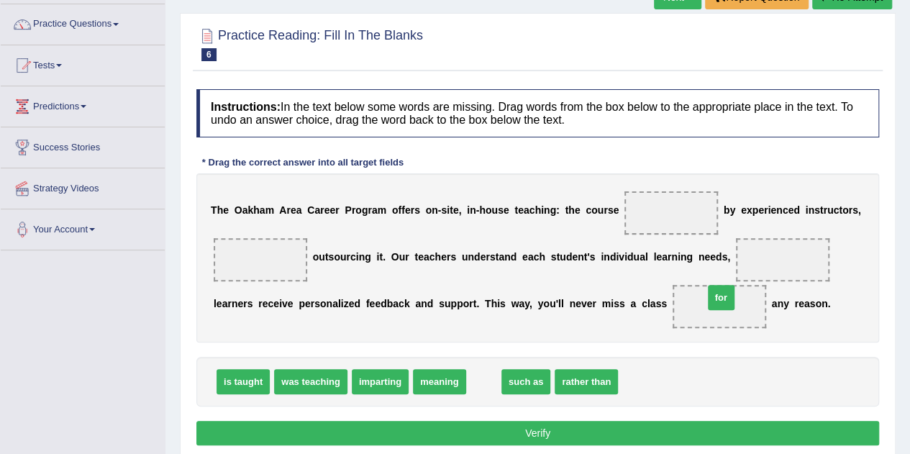
drag, startPoint x: 480, startPoint y: 375, endPoint x: 718, endPoint y: 291, distance: 251.6
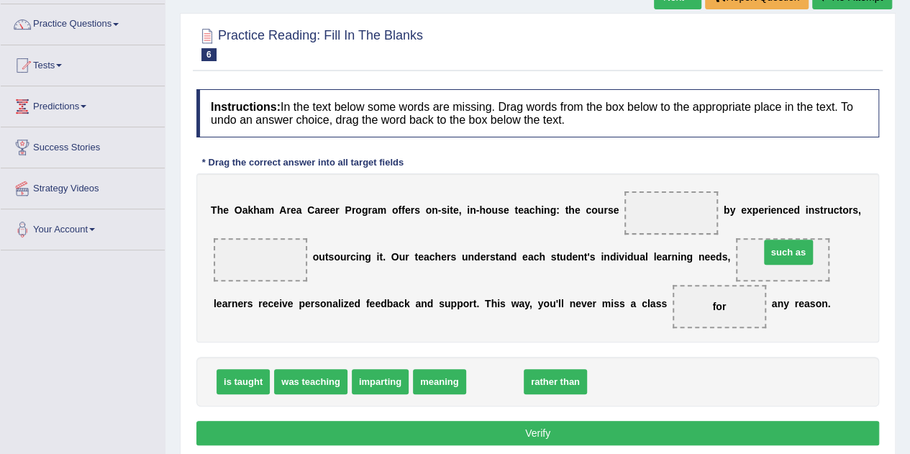
drag, startPoint x: 491, startPoint y: 380, endPoint x: 782, endPoint y: 249, distance: 319.4
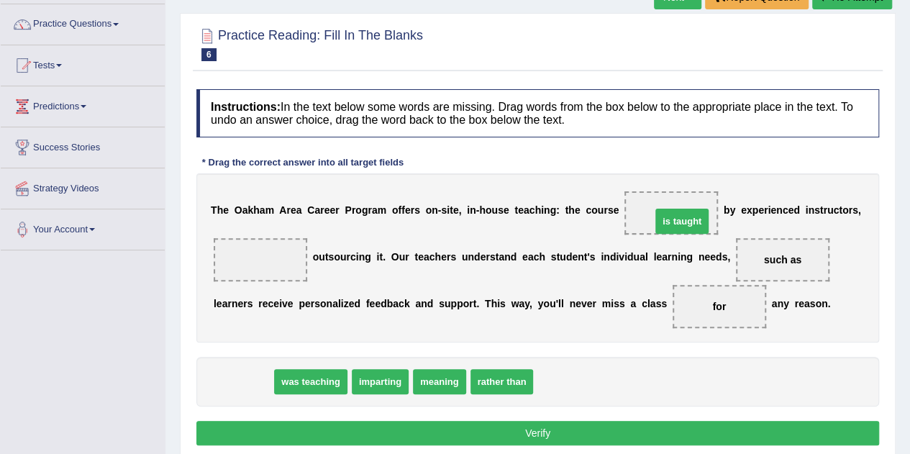
drag, startPoint x: 252, startPoint y: 378, endPoint x: 691, endPoint y: 217, distance: 467.2
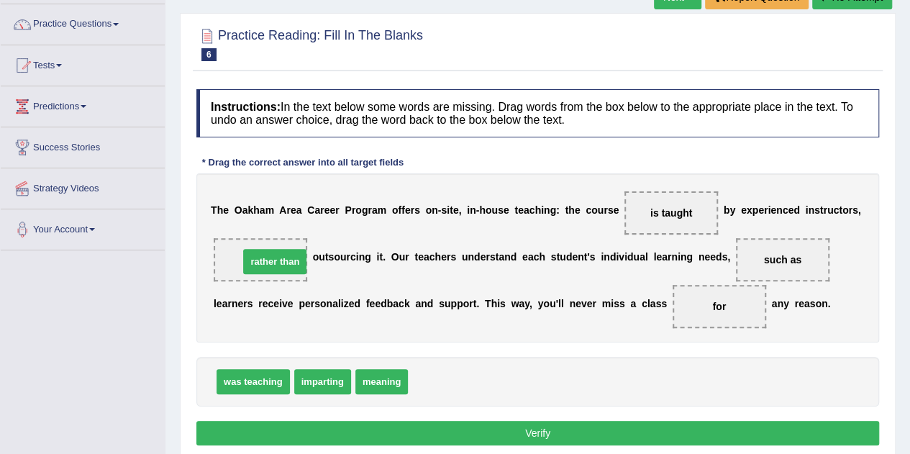
drag, startPoint x: 434, startPoint y: 370, endPoint x: 257, endPoint y: 247, distance: 215.5
click at [562, 428] on button "Verify" at bounding box center [537, 433] width 683 height 24
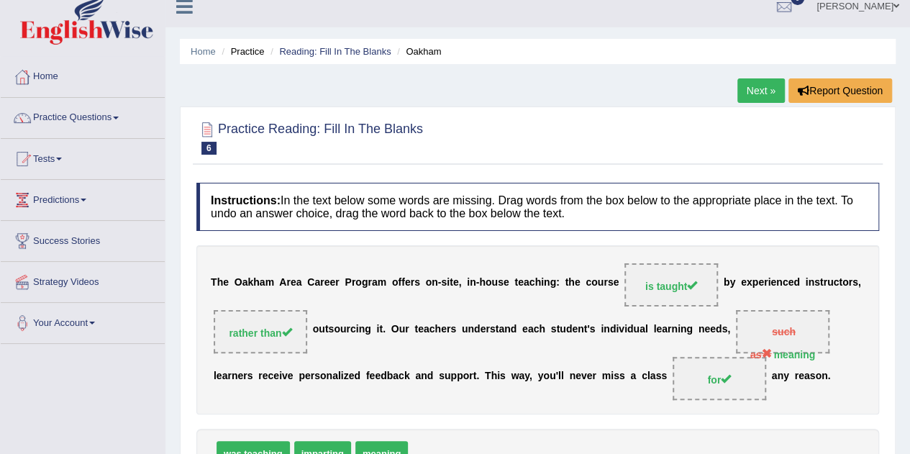
scroll to position [0, 0]
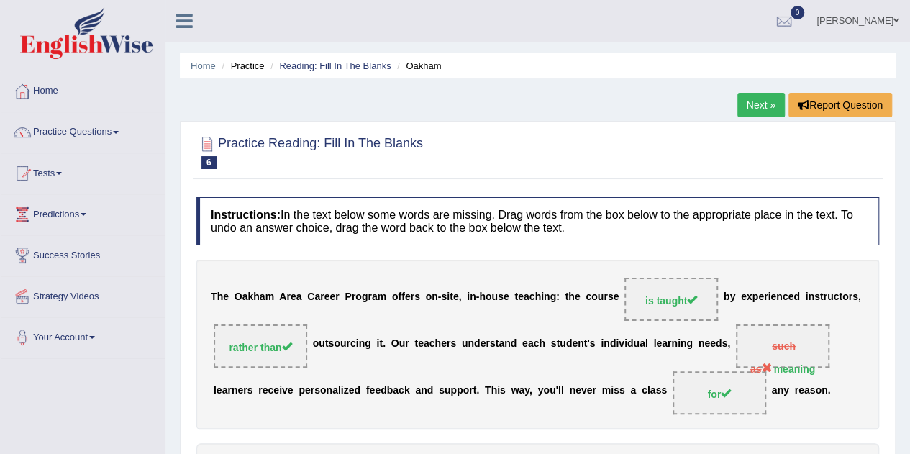
click at [361, 70] on link "Reading: Fill In The Blanks" at bounding box center [334, 65] width 111 height 11
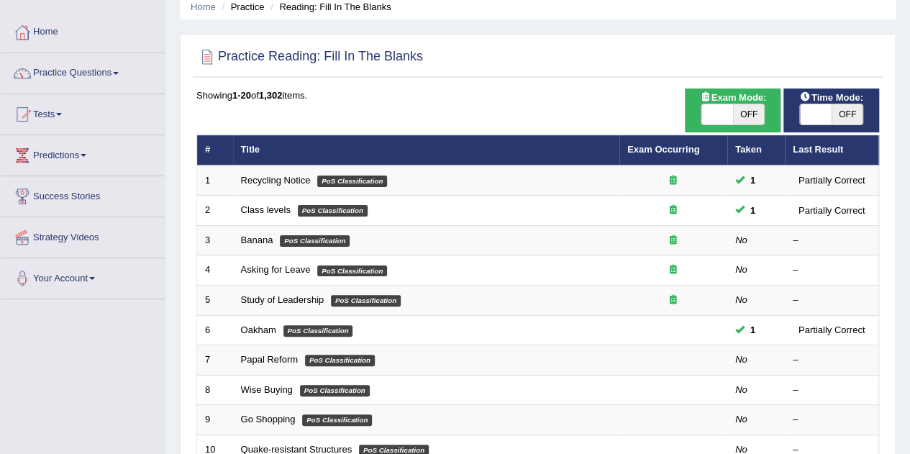
scroll to position [72, 0]
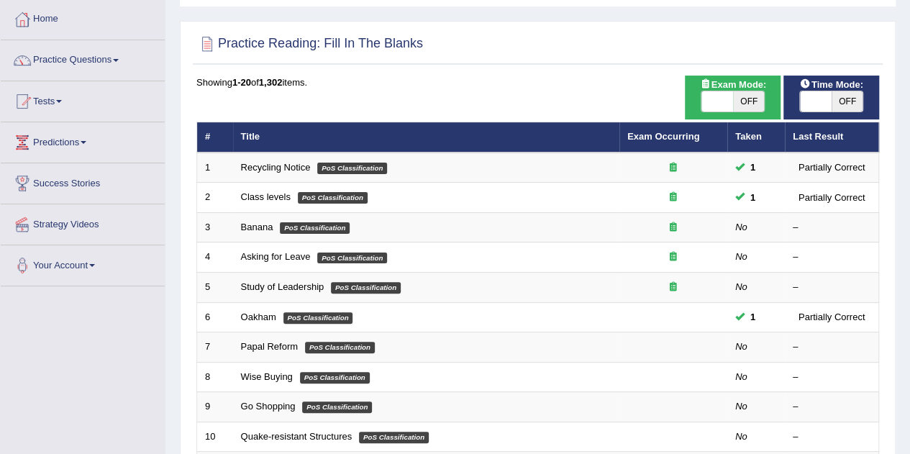
click at [284, 347] on link "Papal Reform" at bounding box center [269, 346] width 57 height 11
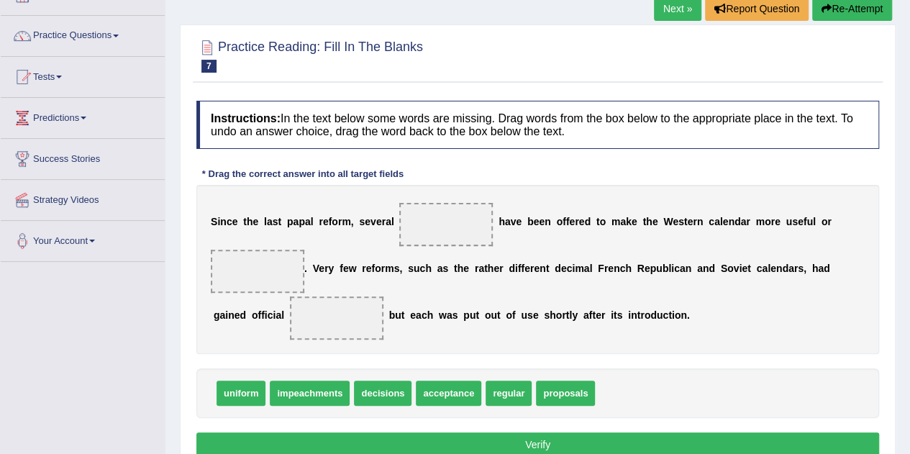
scroll to position [105, 0]
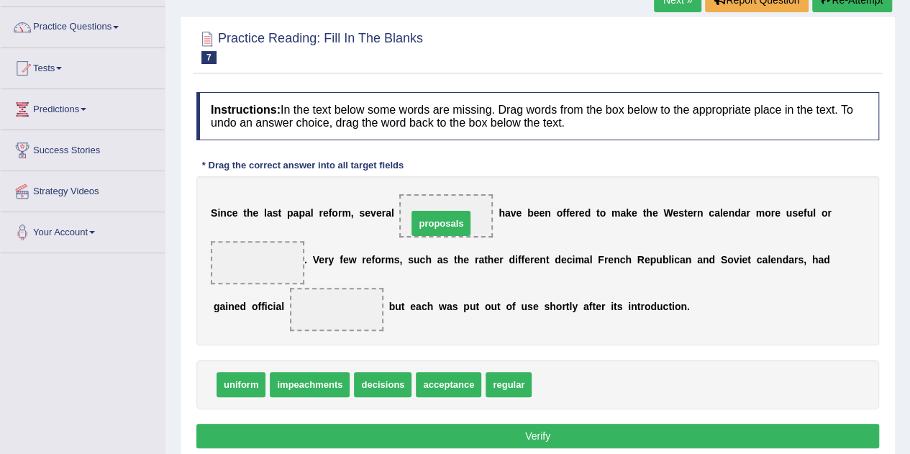
drag, startPoint x: 565, startPoint y: 388, endPoint x: 439, endPoint y: 225, distance: 205.6
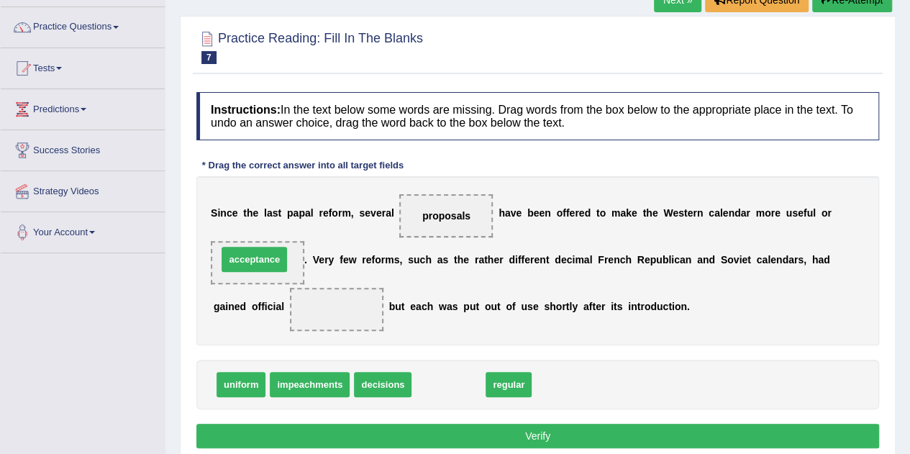
drag, startPoint x: 422, startPoint y: 381, endPoint x: 227, endPoint y: 256, distance: 231.0
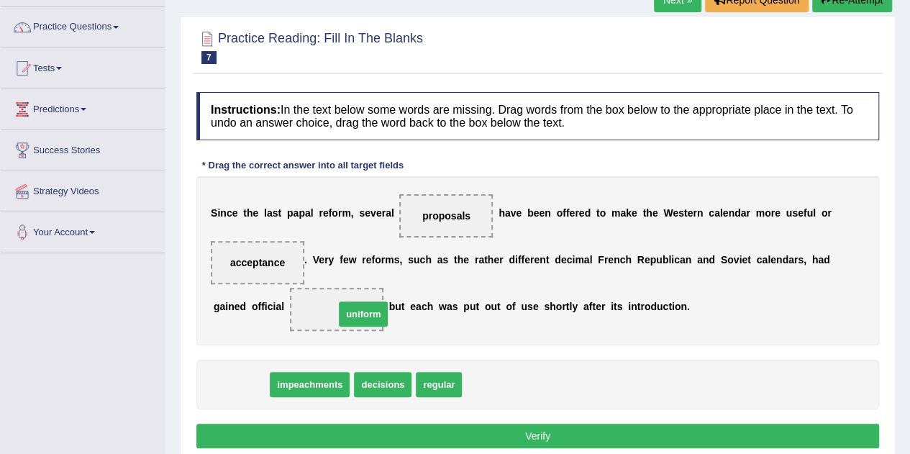
drag, startPoint x: 223, startPoint y: 376, endPoint x: 345, endPoint y: 306, distance: 141.1
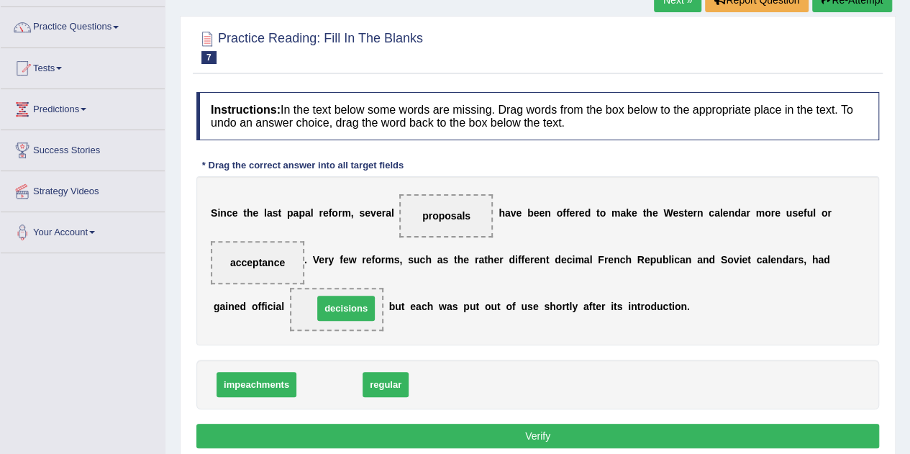
drag, startPoint x: 318, startPoint y: 389, endPoint x: 333, endPoint y: 311, distance: 79.8
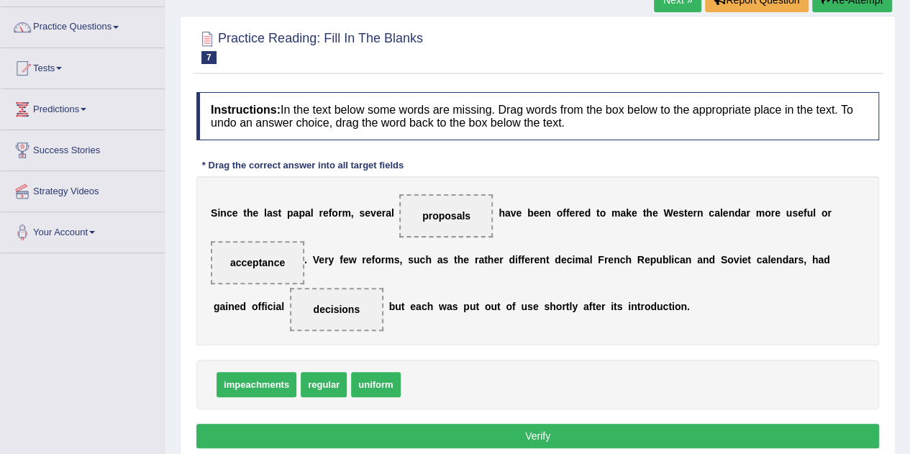
click at [425, 432] on button "Verify" at bounding box center [537, 436] width 683 height 24
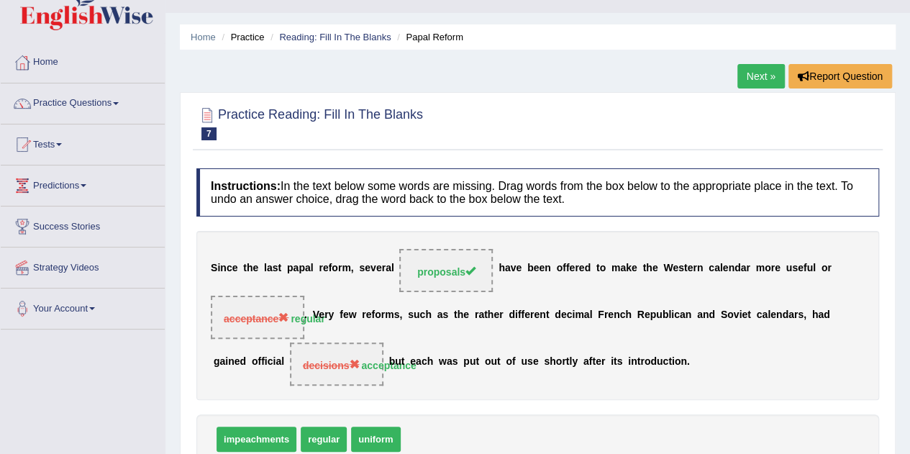
scroll to position [0, 0]
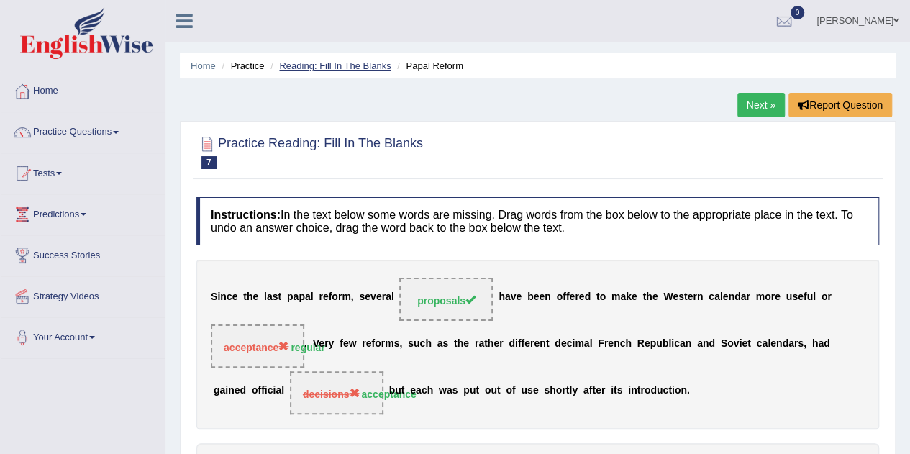
click at [360, 69] on link "Reading: Fill In The Blanks" at bounding box center [334, 65] width 111 height 11
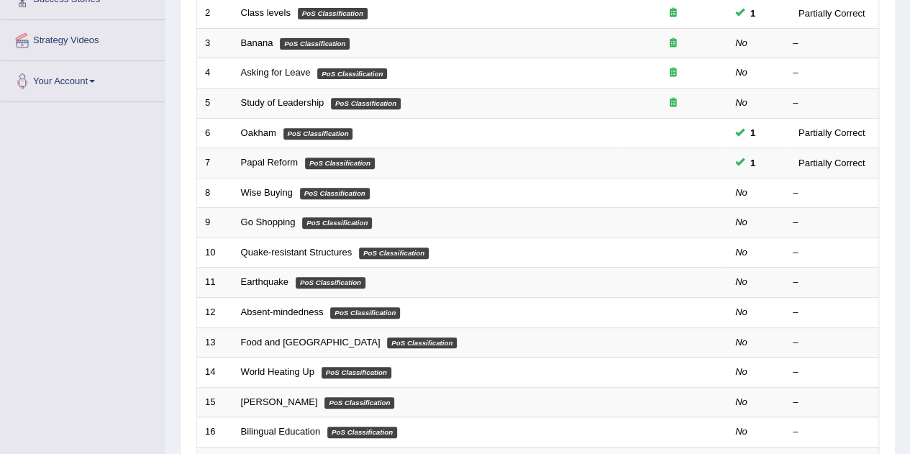
scroll to position [255, 0]
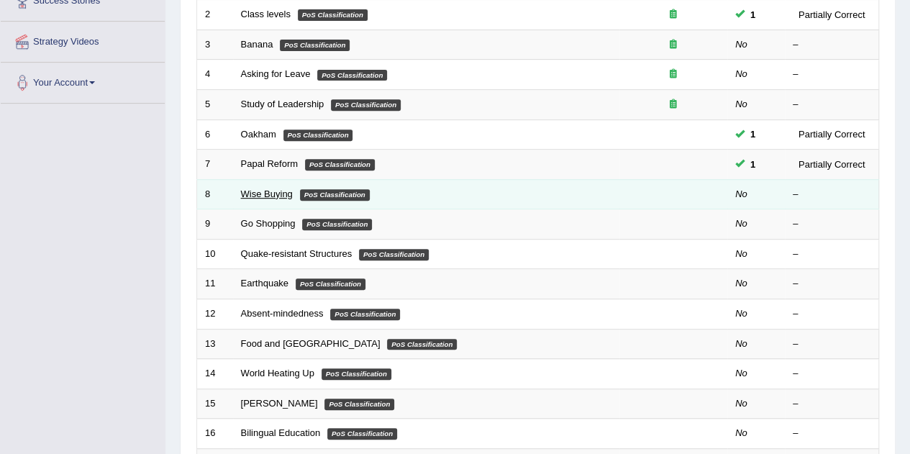
click at [273, 193] on link "Wise Buying" at bounding box center [267, 193] width 52 height 11
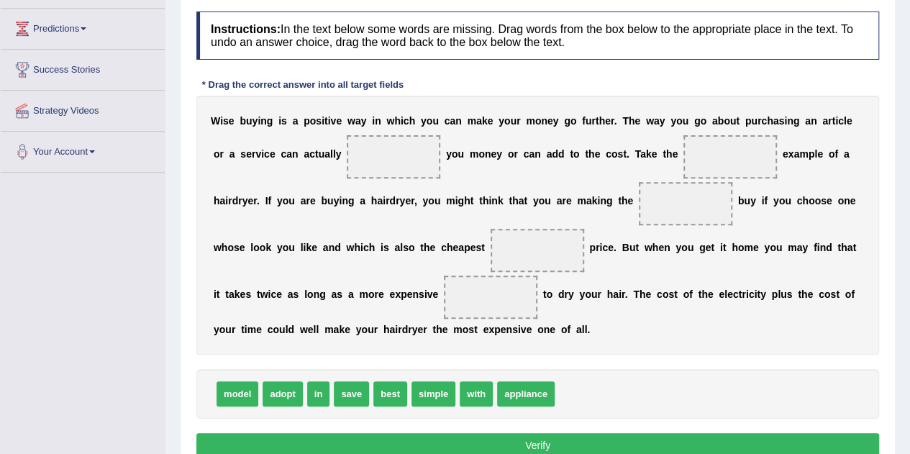
scroll to position [189, 0]
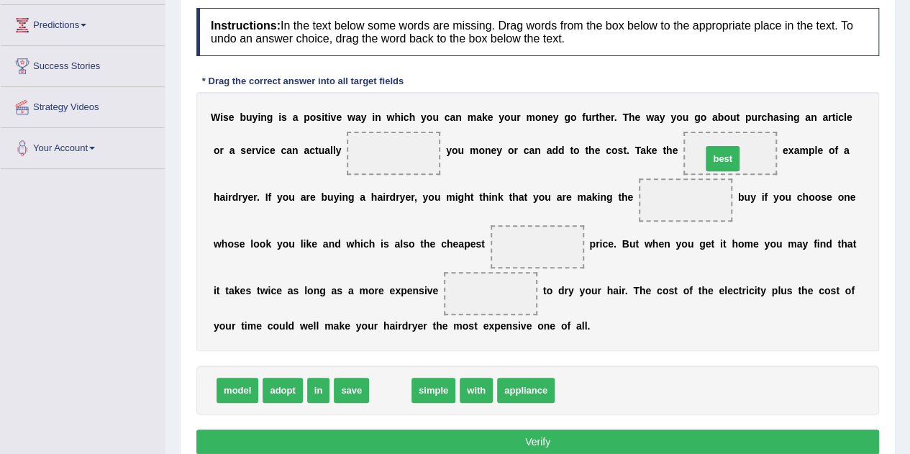
drag, startPoint x: 394, startPoint y: 383, endPoint x: 726, endPoint y: 151, distance: 405.1
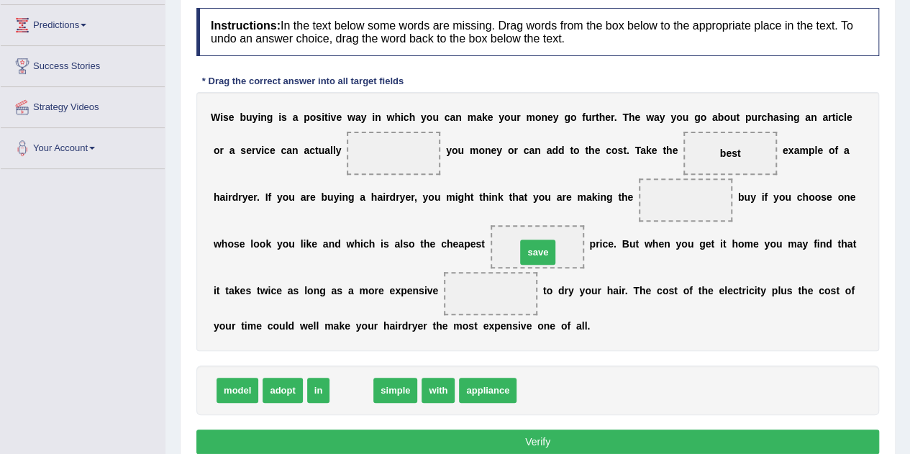
drag, startPoint x: 347, startPoint y: 392, endPoint x: 534, endPoint y: 247, distance: 236.4
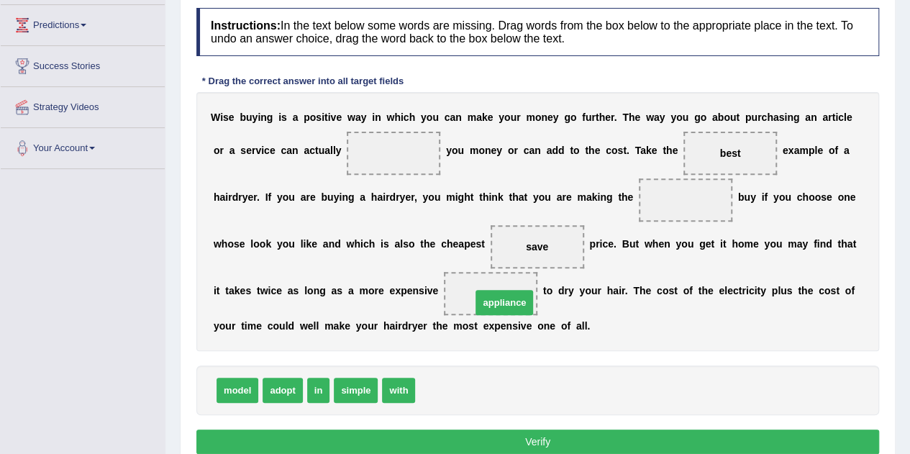
drag, startPoint x: 455, startPoint y: 385, endPoint x: 511, endPoint y: 296, distance: 105.0
drag, startPoint x: 547, startPoint y: 242, endPoint x: 401, endPoint y: 163, distance: 165.7
click at [401, 163] on div "W i s e b u y i n g i s a p o s i t i v e w a y i n w h i c h y o u c a n m a k…" at bounding box center [537, 221] width 683 height 259
drag, startPoint x: 537, startPoint y: 240, endPoint x: 399, endPoint y: 145, distance: 167.4
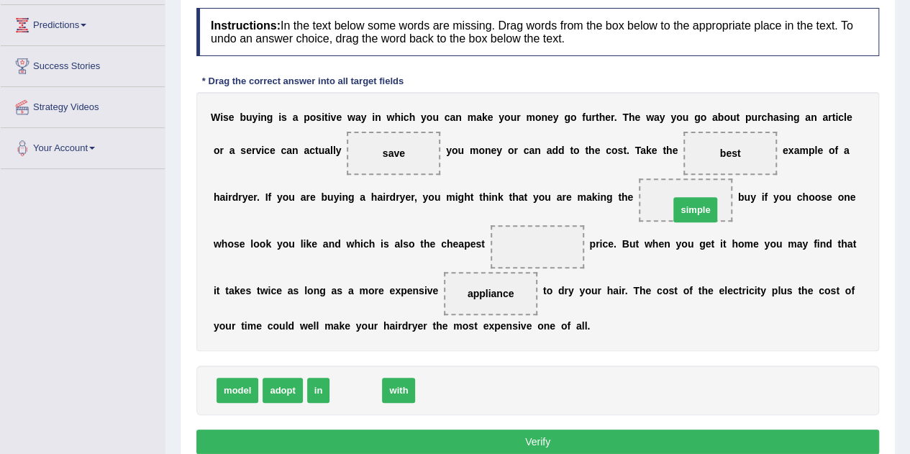
drag, startPoint x: 361, startPoint y: 382, endPoint x: 693, endPoint y: 198, distance: 379.3
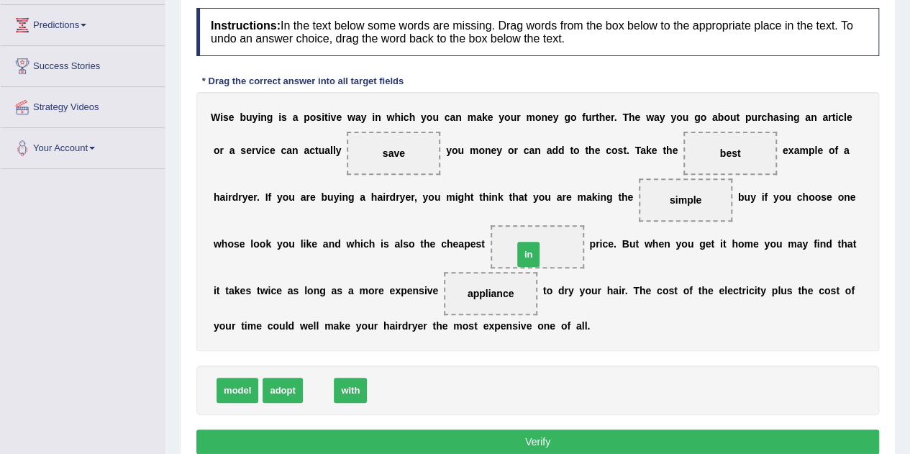
drag, startPoint x: 316, startPoint y: 382, endPoint x: 525, endPoint y: 242, distance: 251.0
click at [433, 438] on button "Verify" at bounding box center [537, 441] width 683 height 24
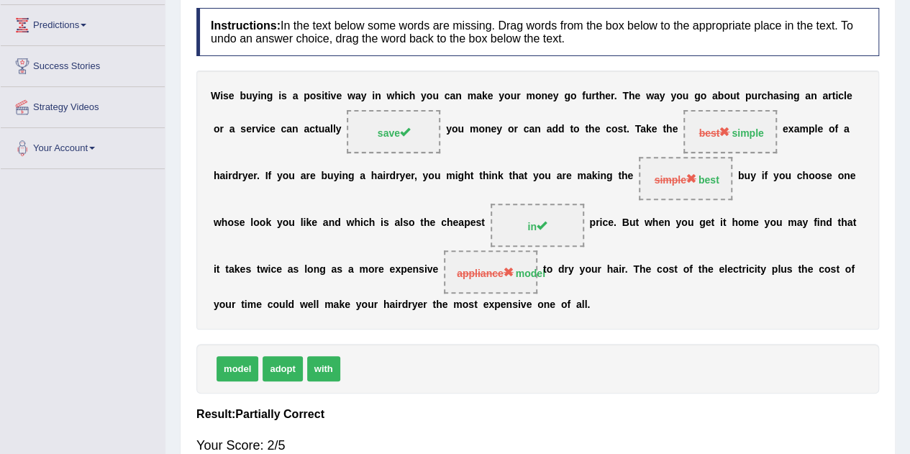
click at [12, 314] on div "Toggle navigation Home Practice Questions Speaking Practice Read Aloud Repeat S…" at bounding box center [455, 210] width 910 height 798
